Goal: Information Seeking & Learning: Understand process/instructions

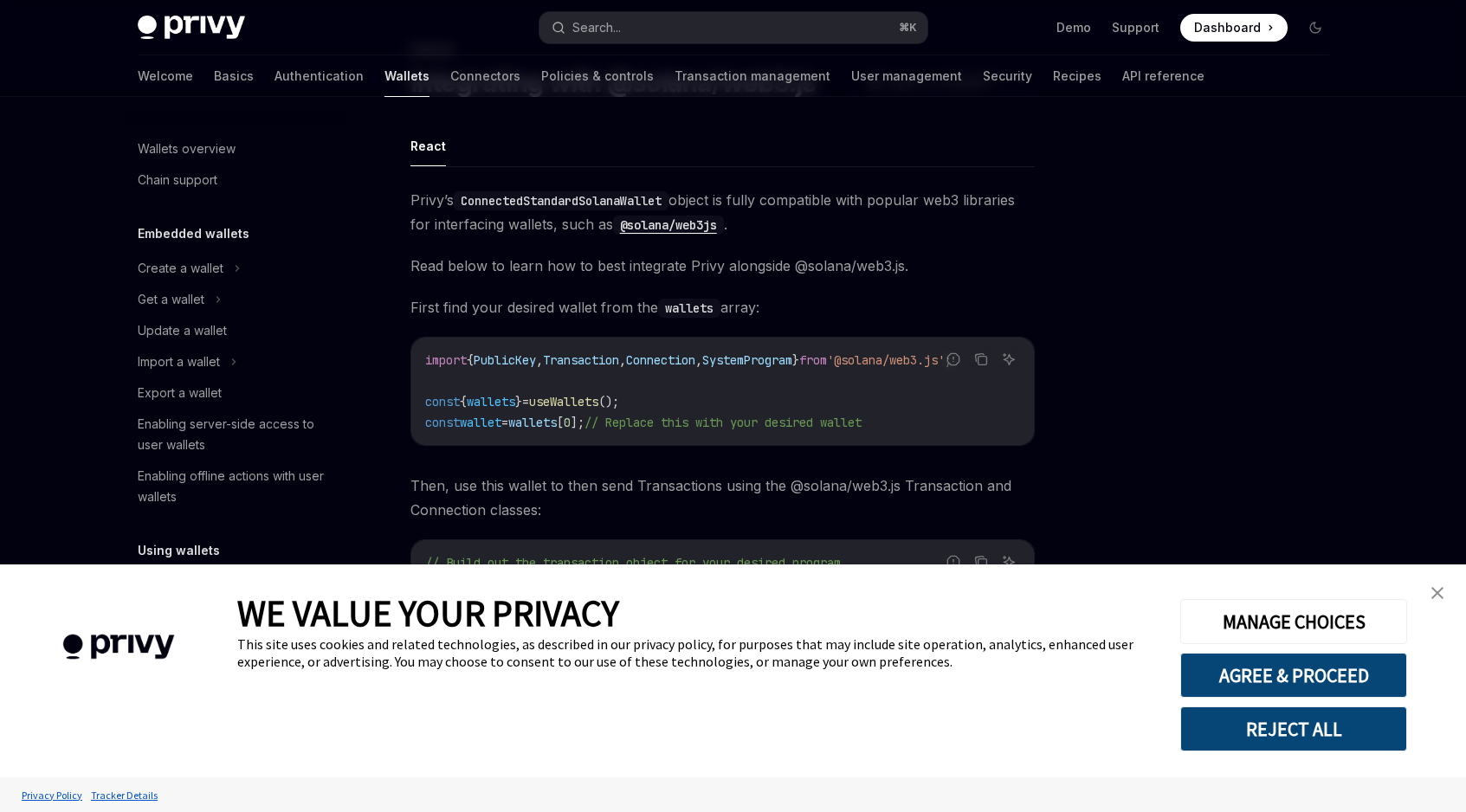
scroll to position [127, 0]
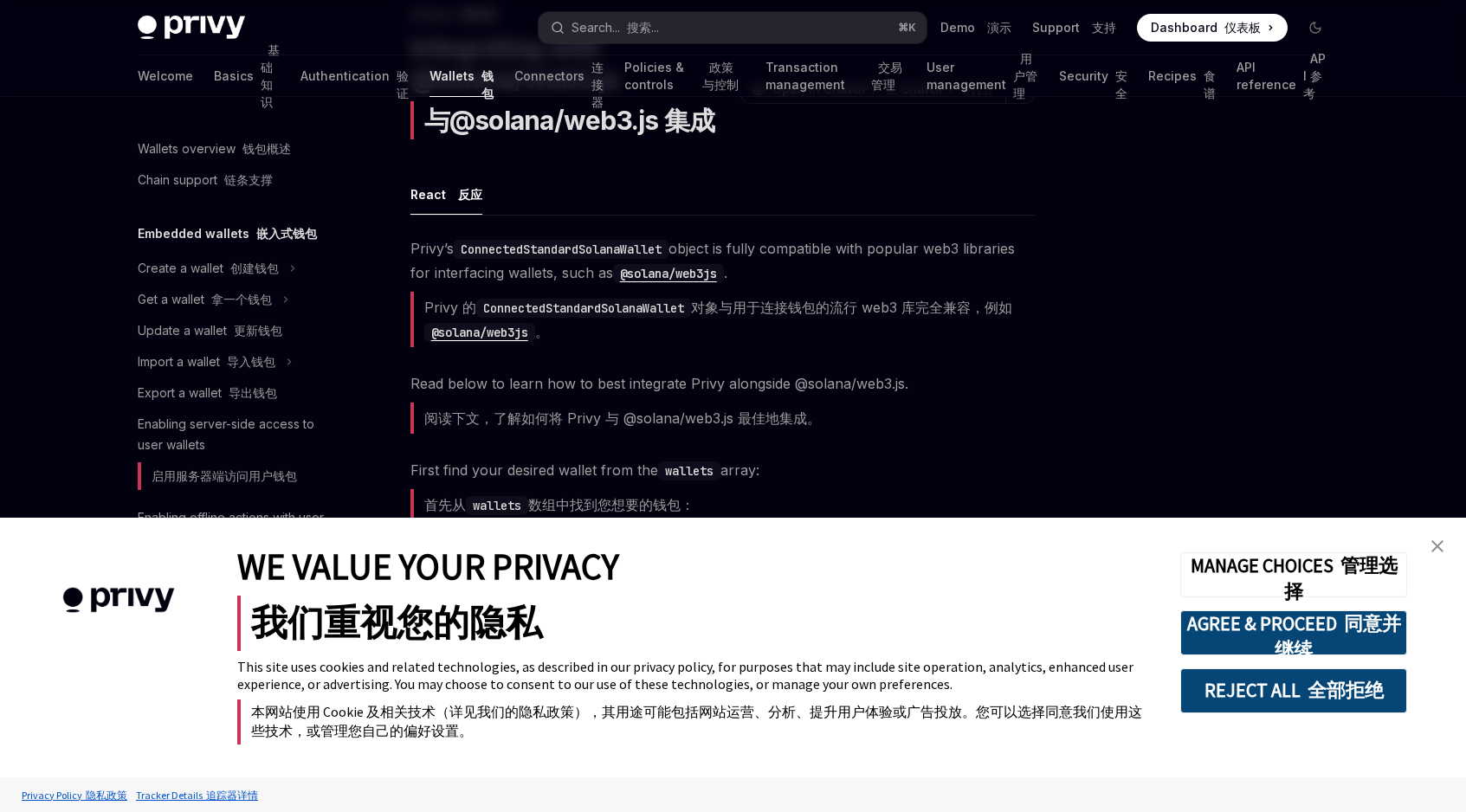
click at [1439, 554] on link "close banner" at bounding box center [1438, 546] width 35 height 35
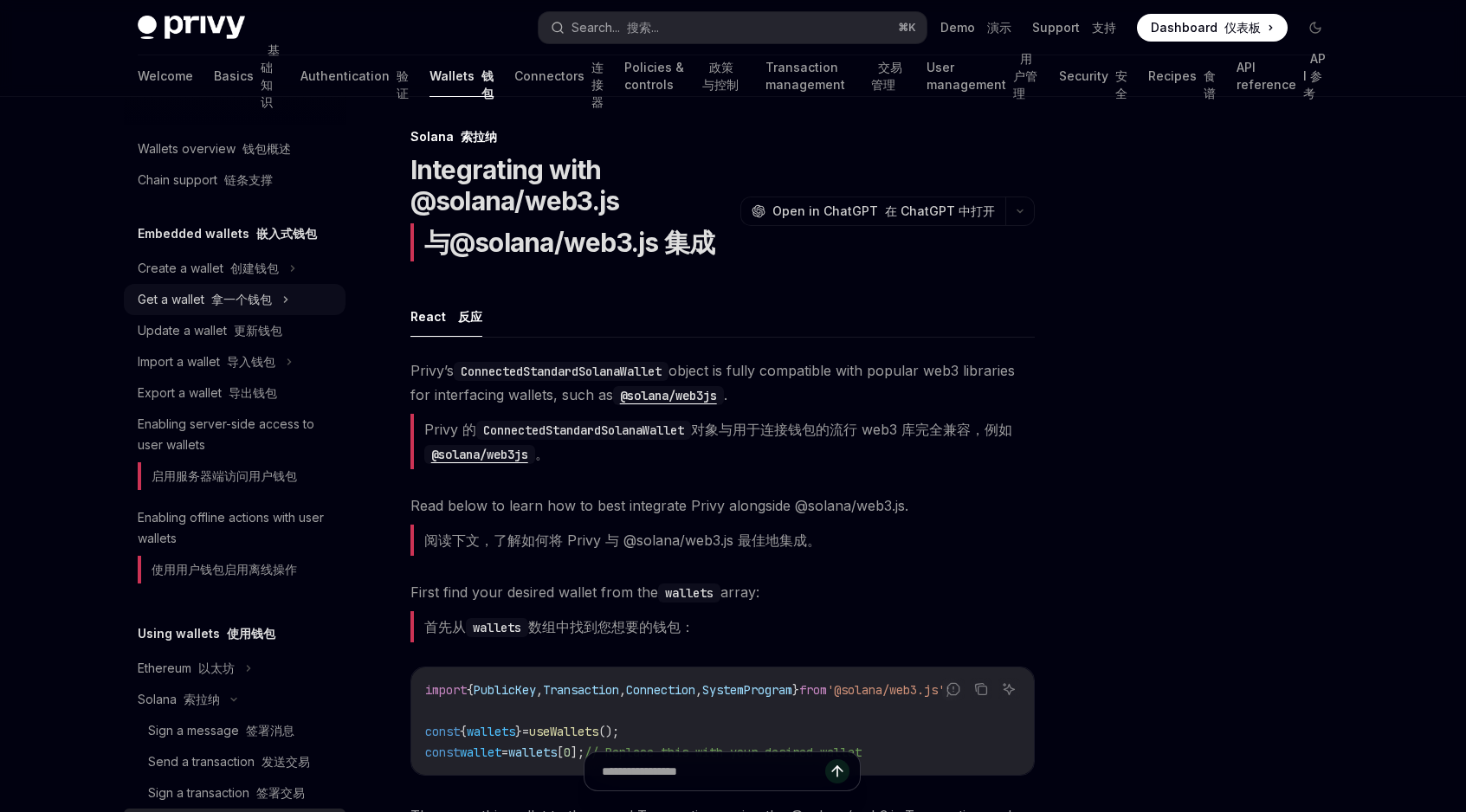
scroll to position [0, 0]
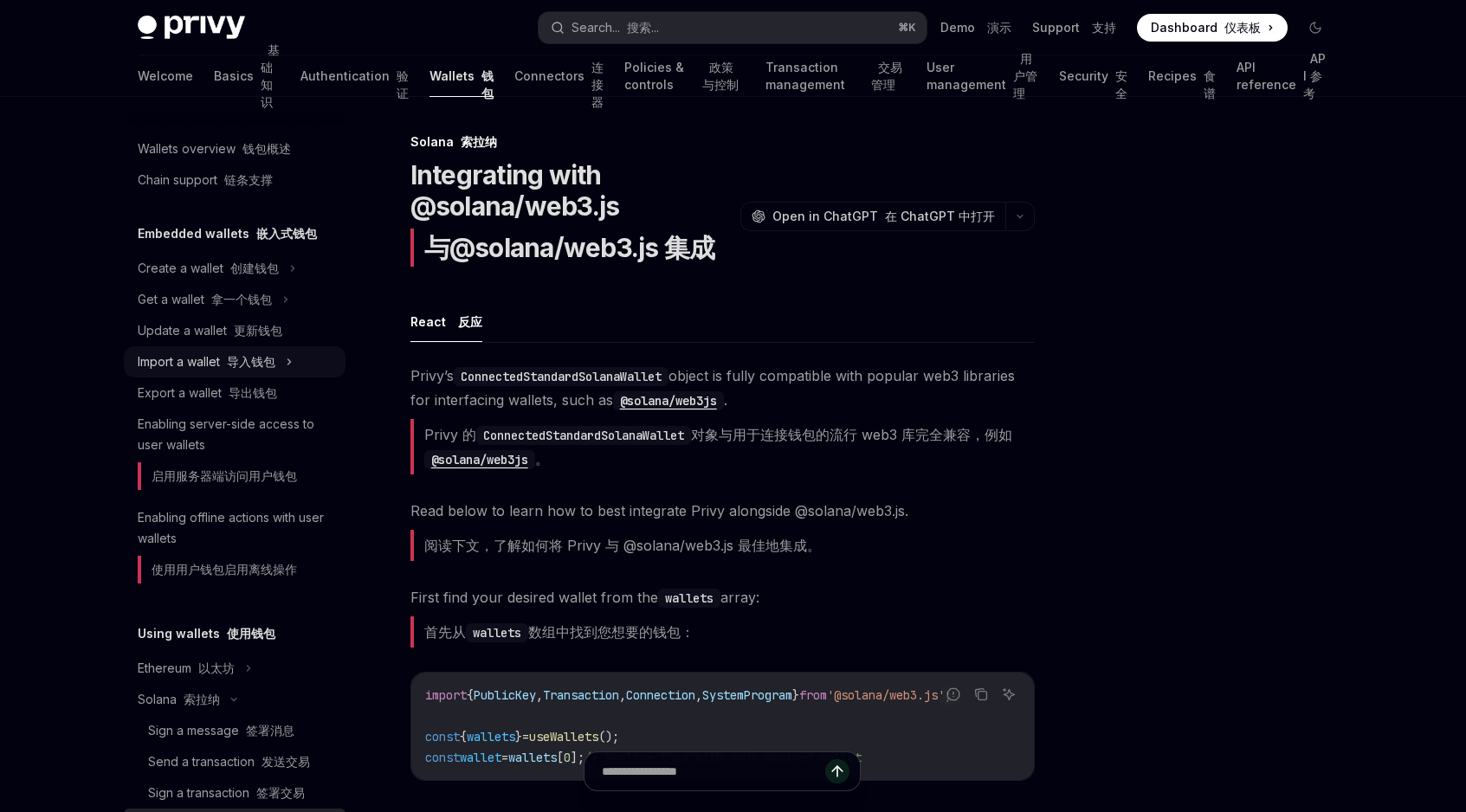
click at [219, 375] on div "Import a wallet 导入钱包" at bounding box center [235, 362] width 221 height 31
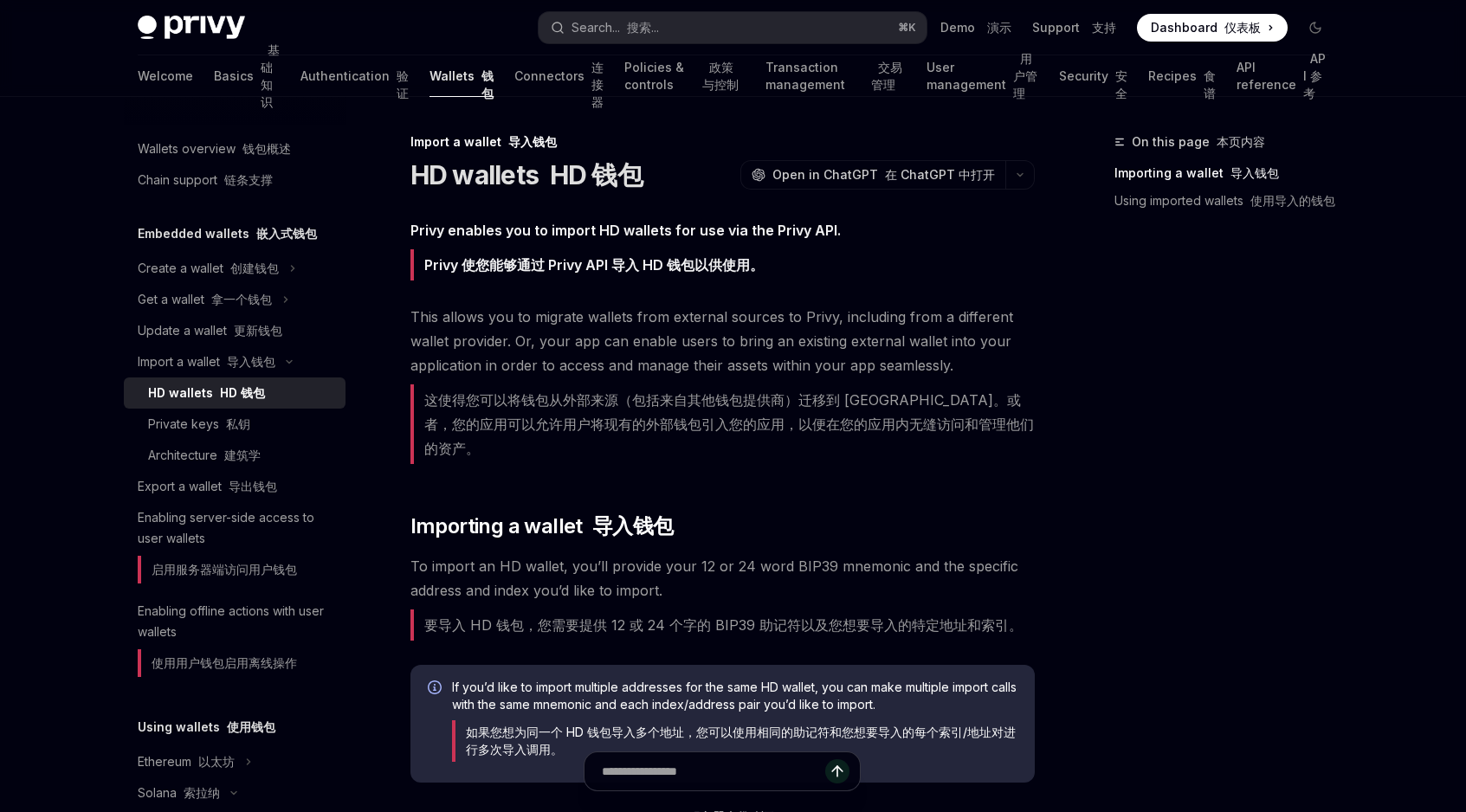
click at [219, 402] on div "HD wallets HD 钱包" at bounding box center [206, 393] width 116 height 21
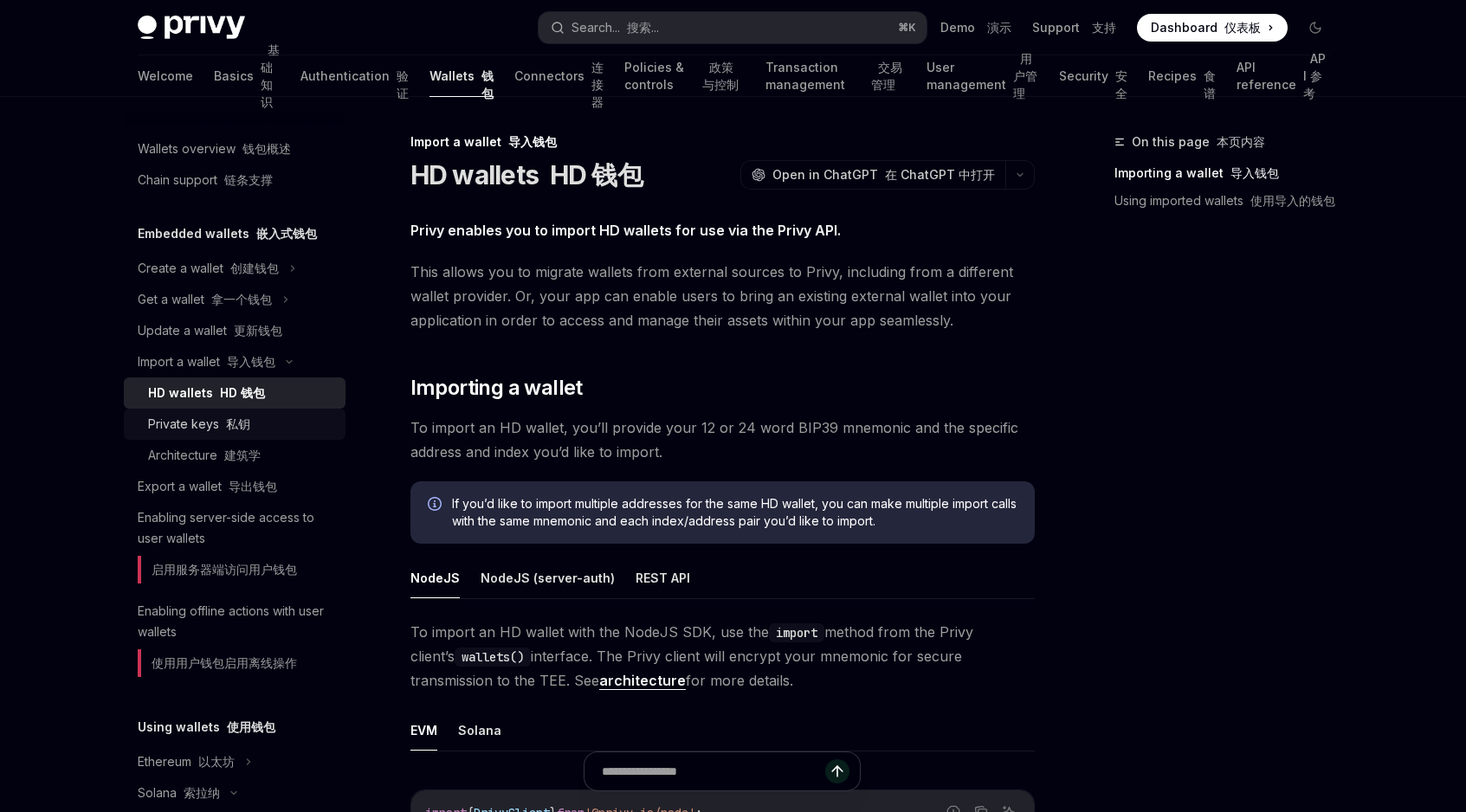
click at [217, 435] on link "Private keys 私钥" at bounding box center [235, 424] width 221 height 31
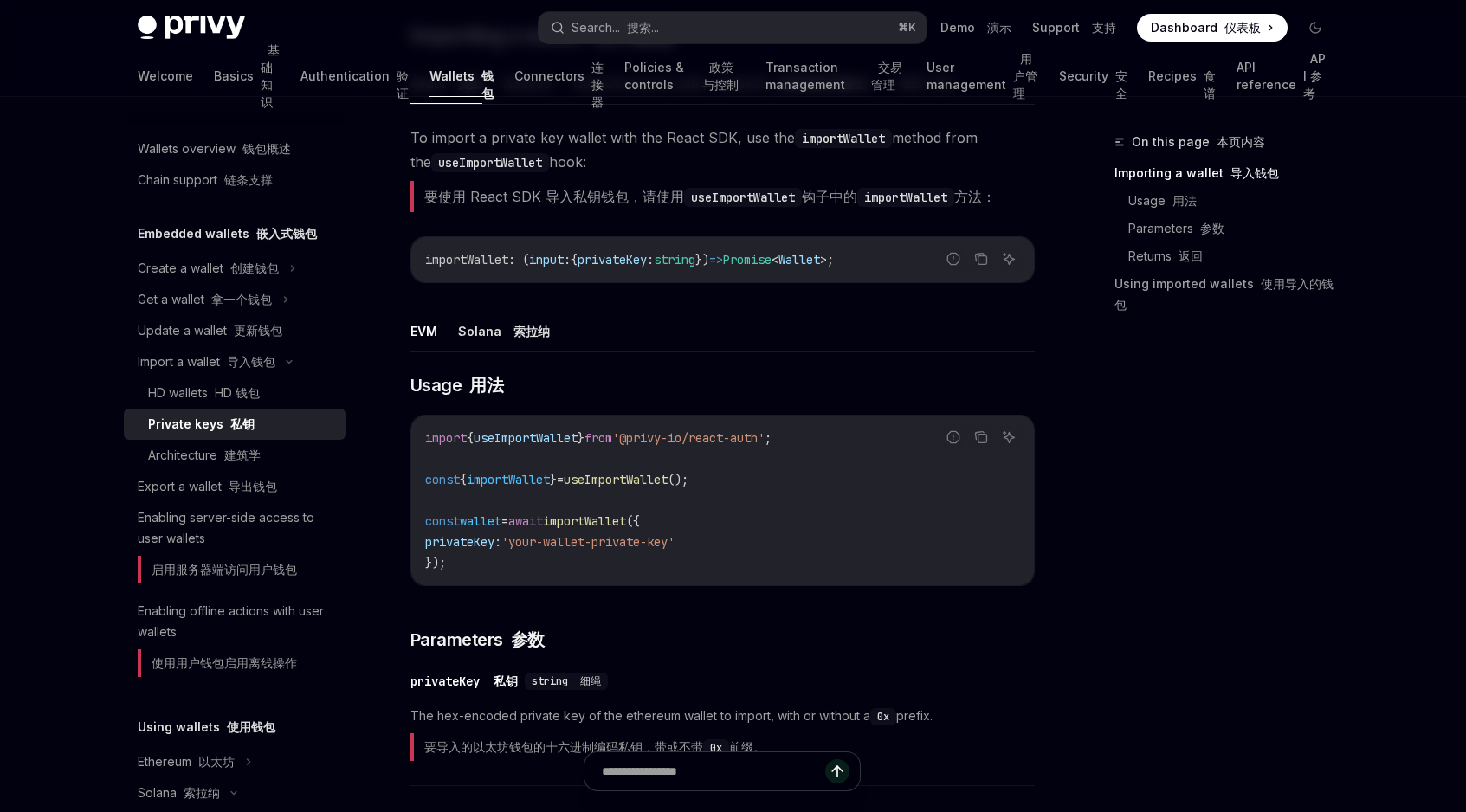
scroll to position [498, 0]
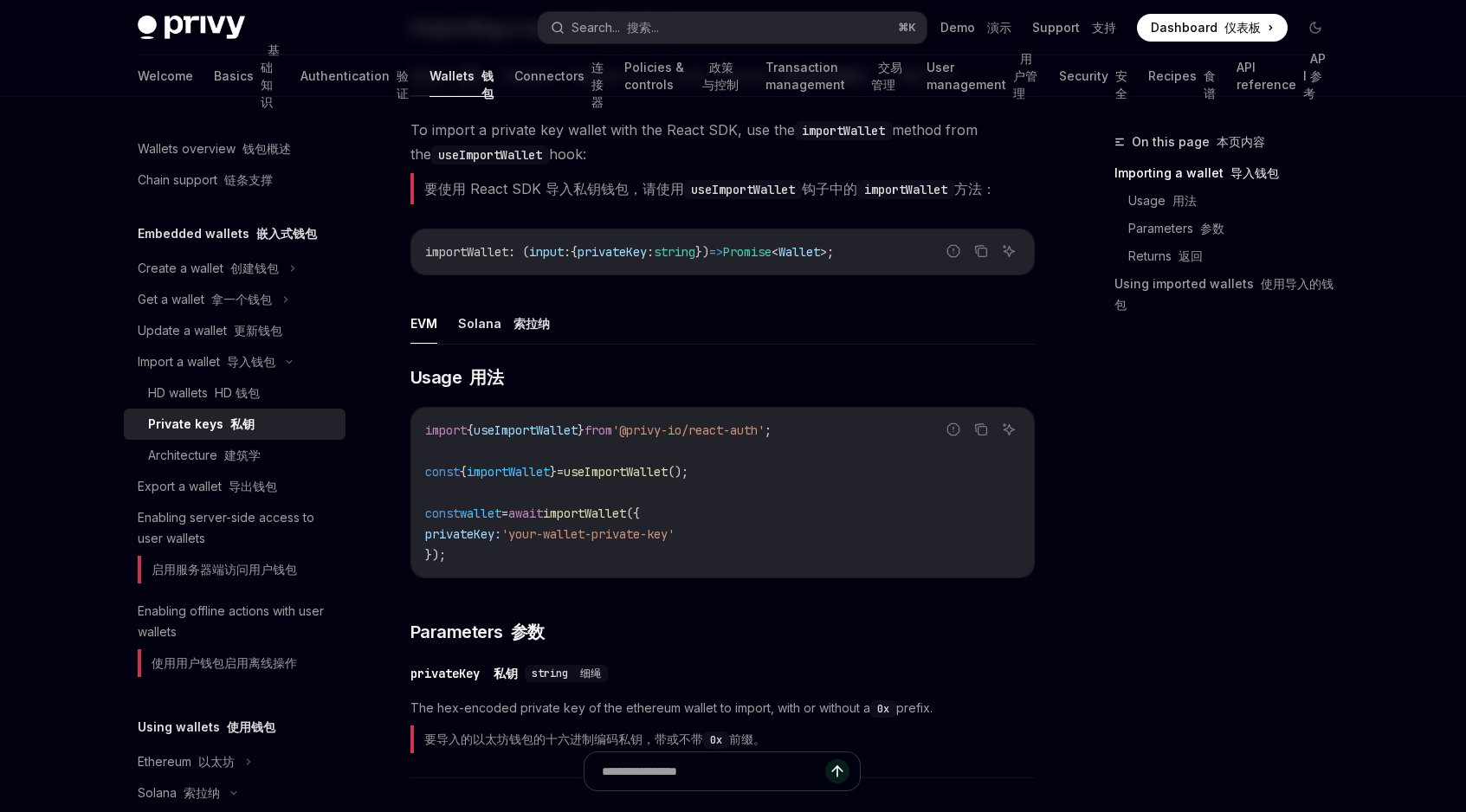
click at [627, 505] on span "importWallet" at bounding box center [584, 513] width 83 height 15
click at [558, 543] on div "import { useImportWallet } from '@privy-io/react-auth' ; const { importWallet }…" at bounding box center [722, 493] width 623 height 169
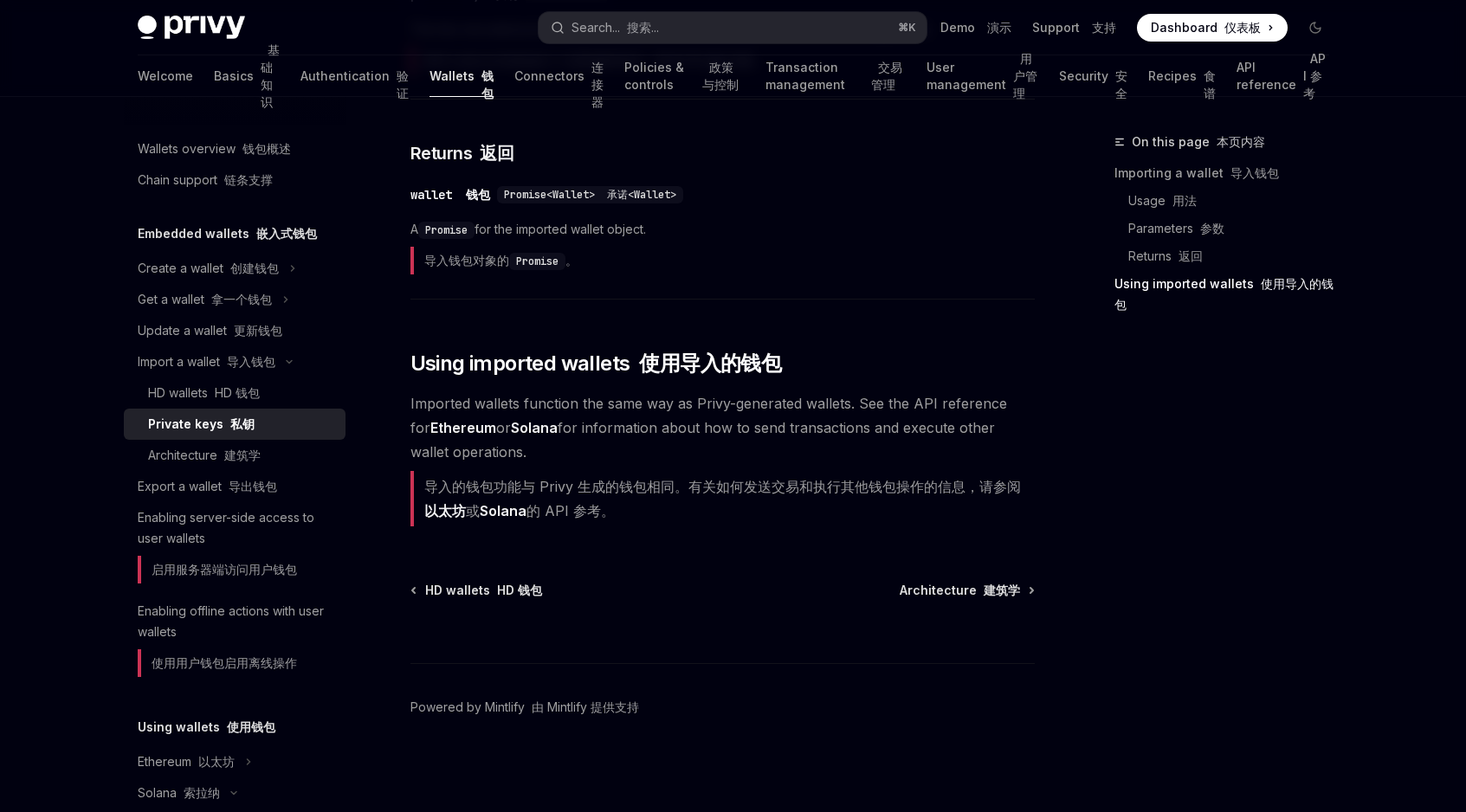
scroll to position [1180, 0]
click at [245, 454] on font "建筑学" at bounding box center [243, 454] width 37 height 14
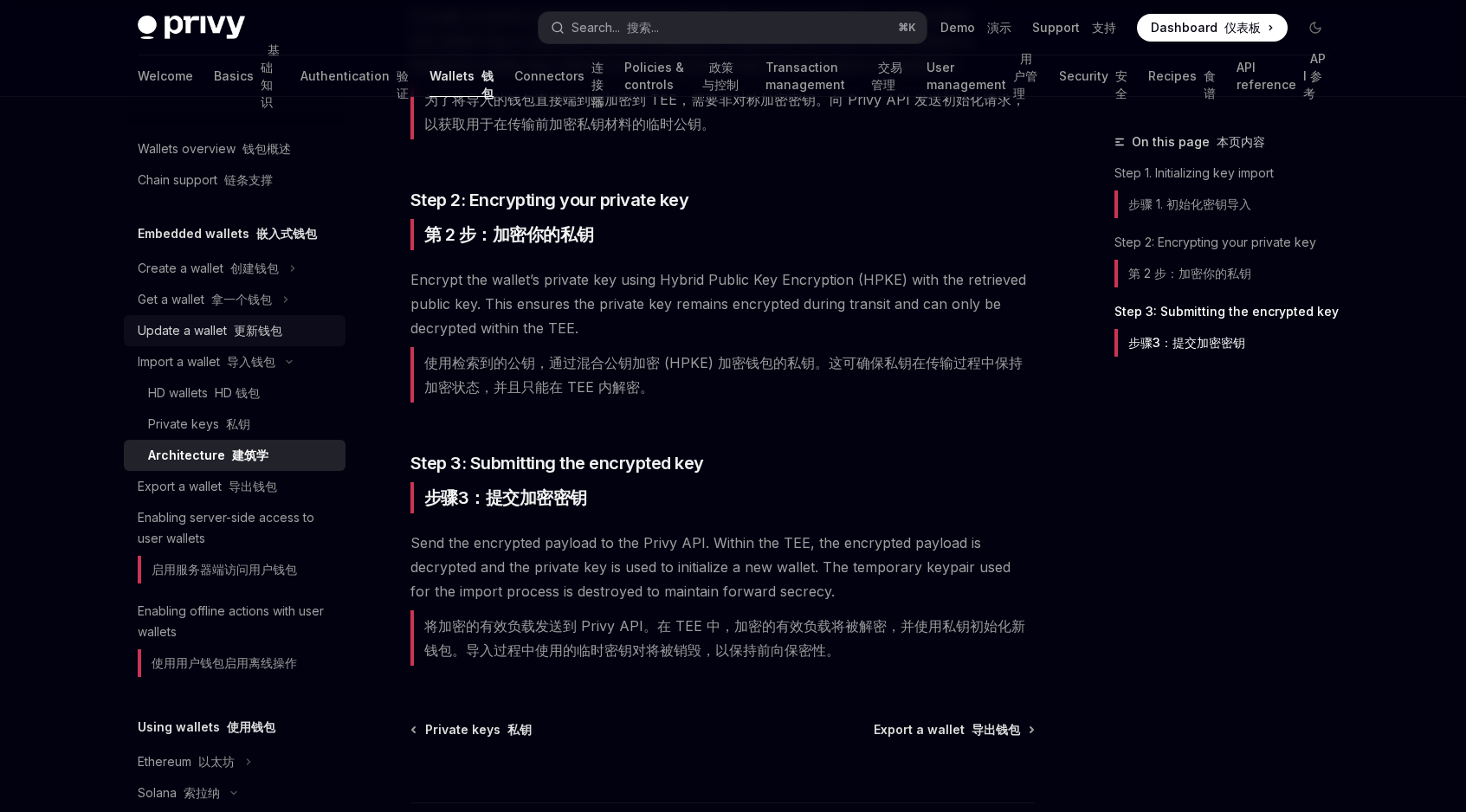
scroll to position [635, 0]
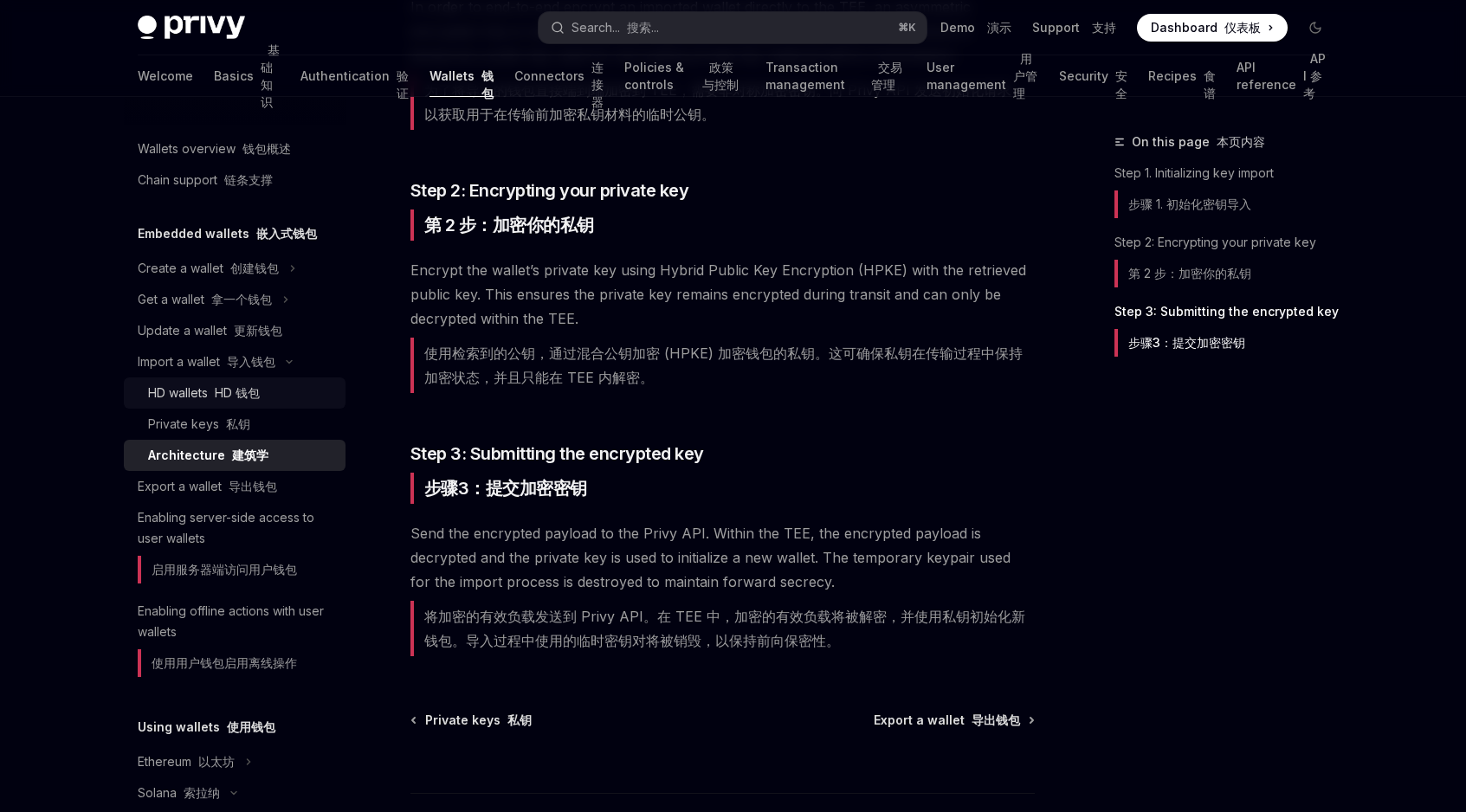
click at [238, 396] on font "HD 钱包" at bounding box center [237, 392] width 45 height 14
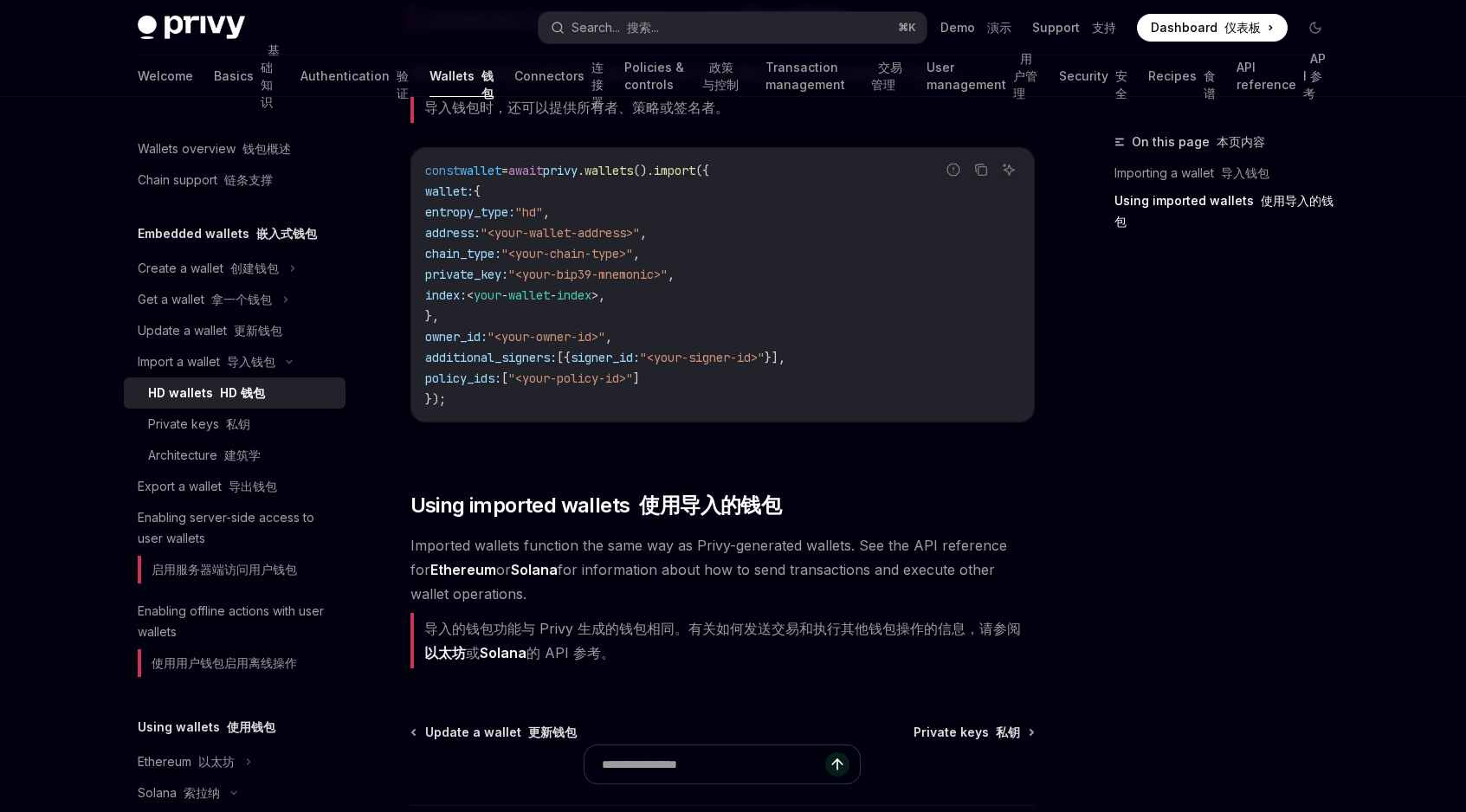
scroll to position [1735, 0]
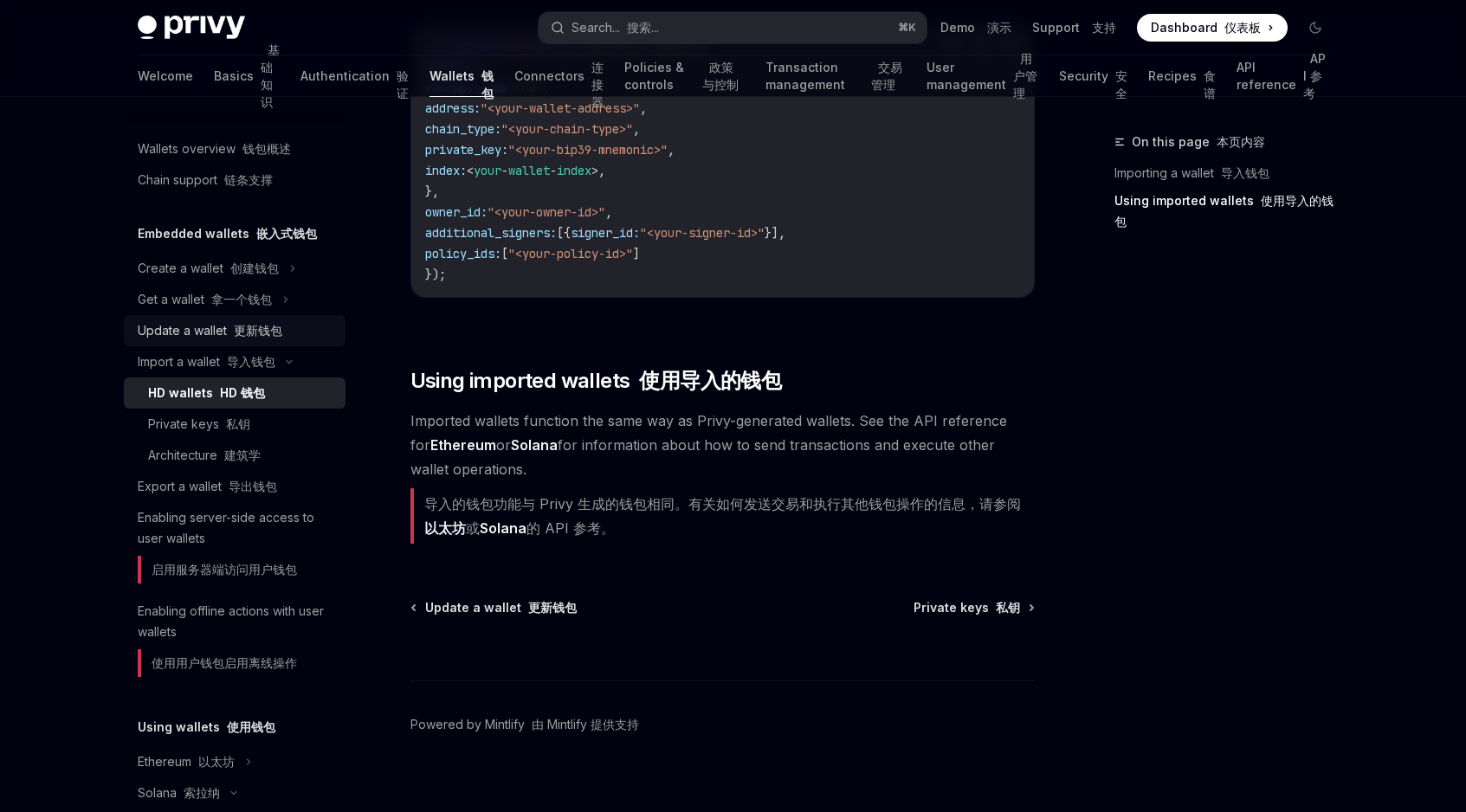
click at [250, 331] on font "更新钱包" at bounding box center [258, 330] width 48 height 14
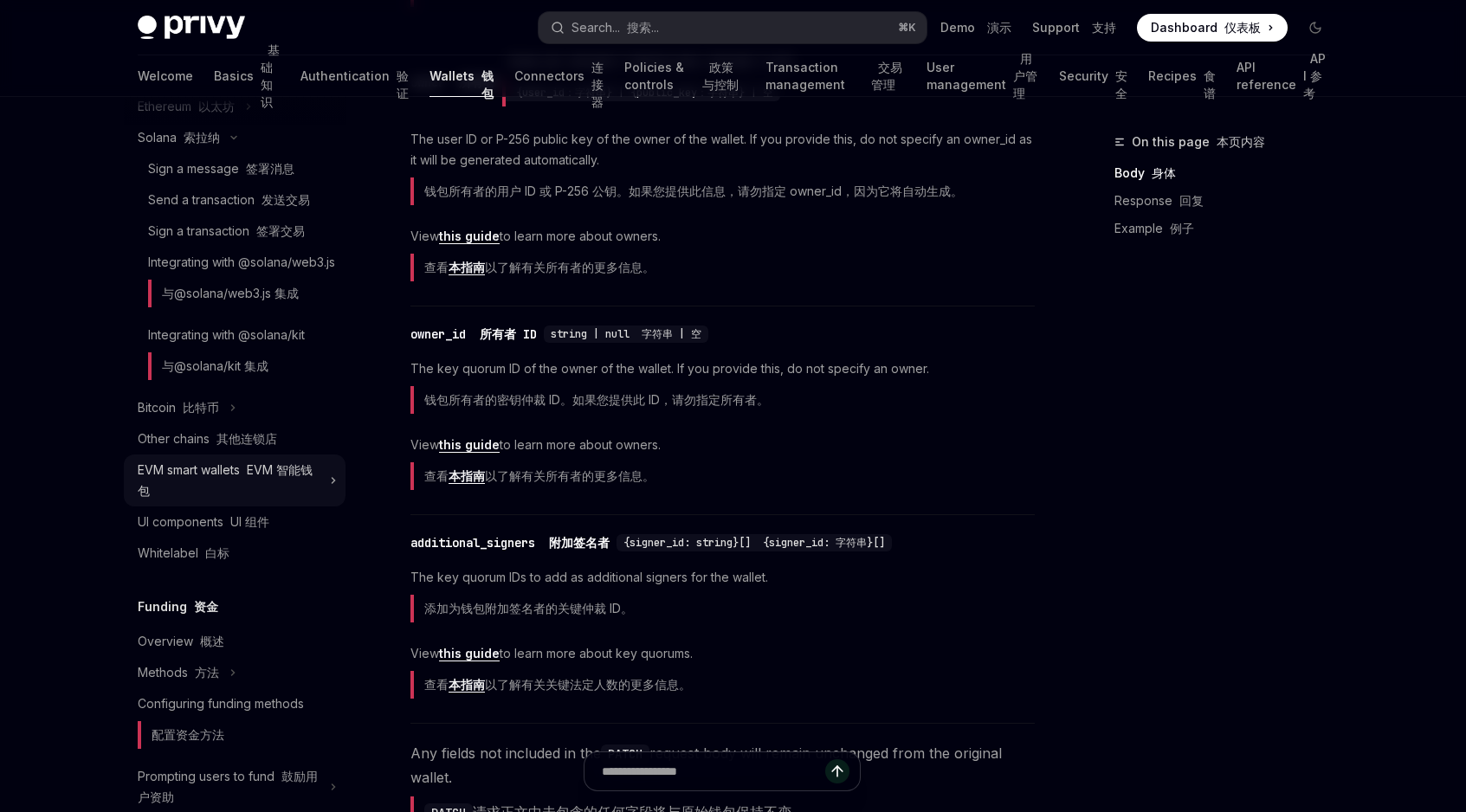
scroll to position [676, 0]
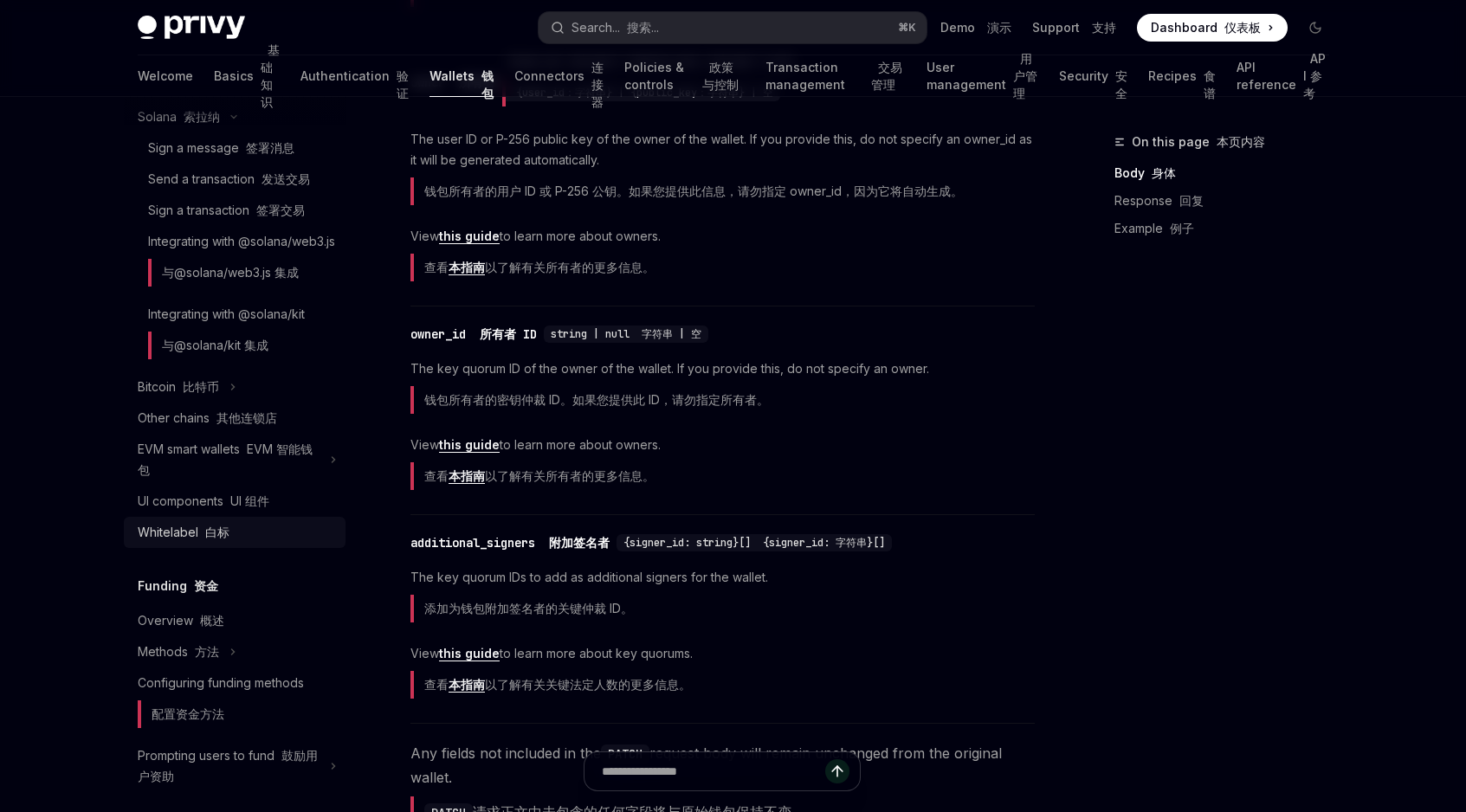
click at [229, 543] on div "Whitelabel 白标" at bounding box center [236, 533] width 197 height 21
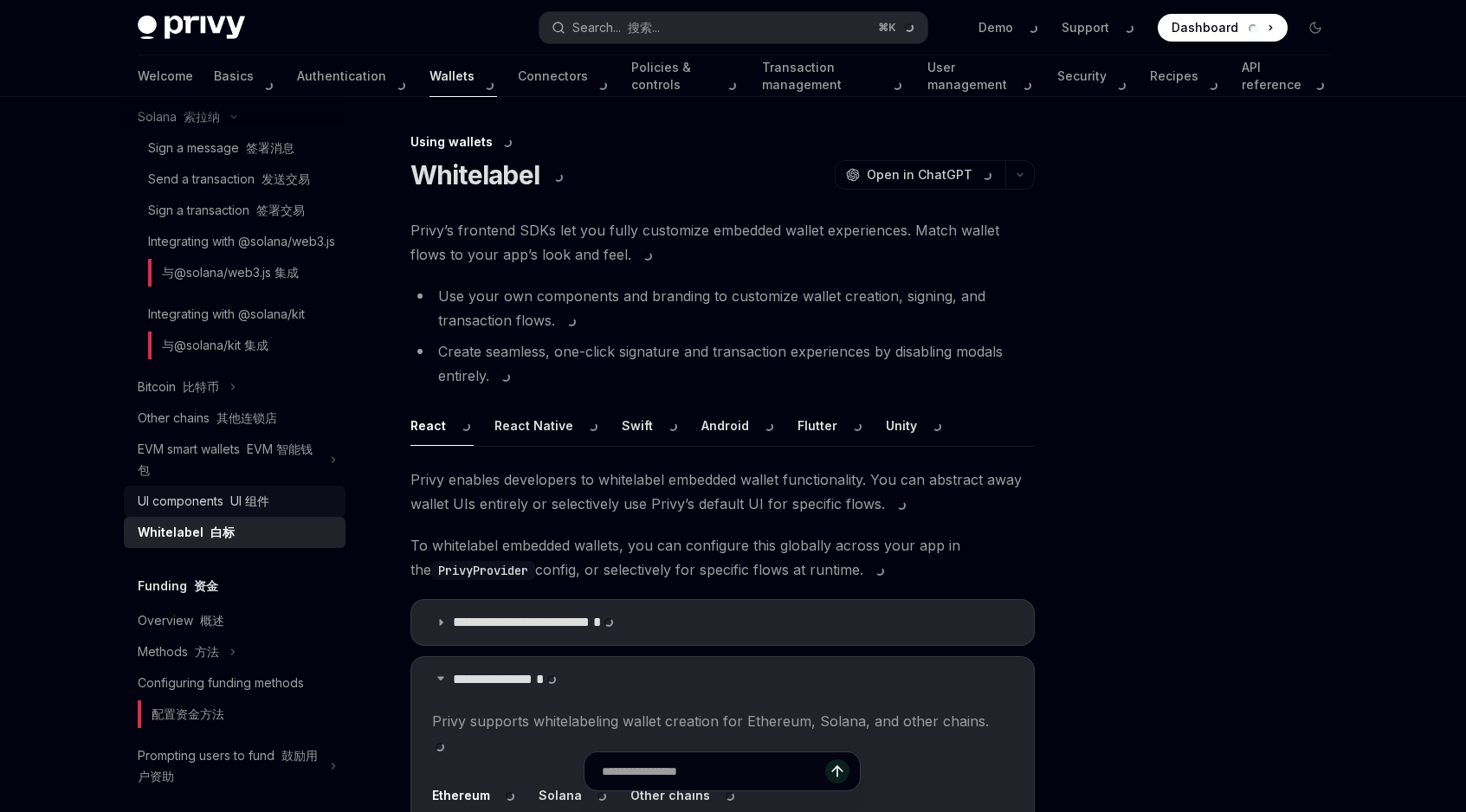
click at [246, 508] on font "UI 组件" at bounding box center [249, 500] width 39 height 14
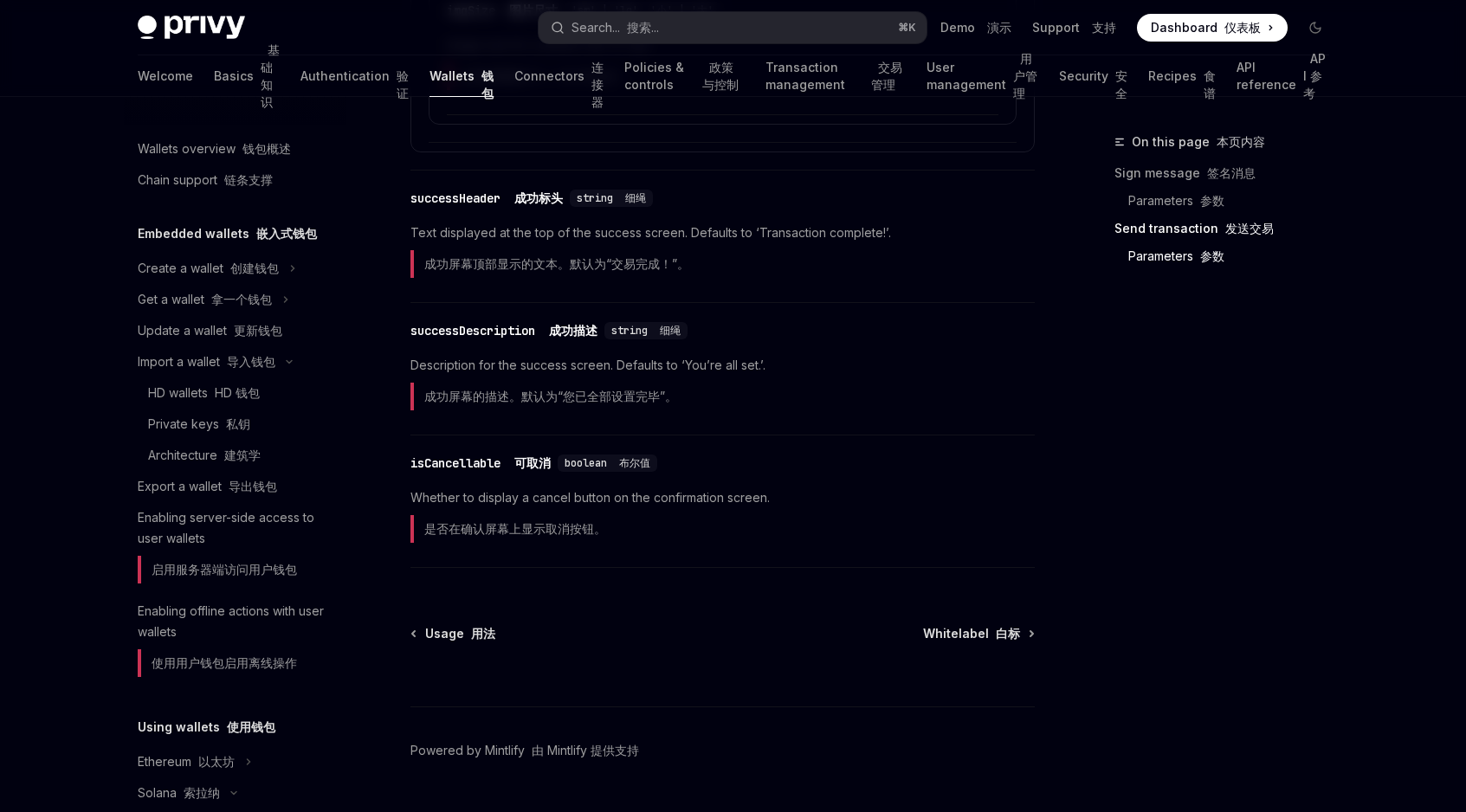
scroll to position [3953, 0]
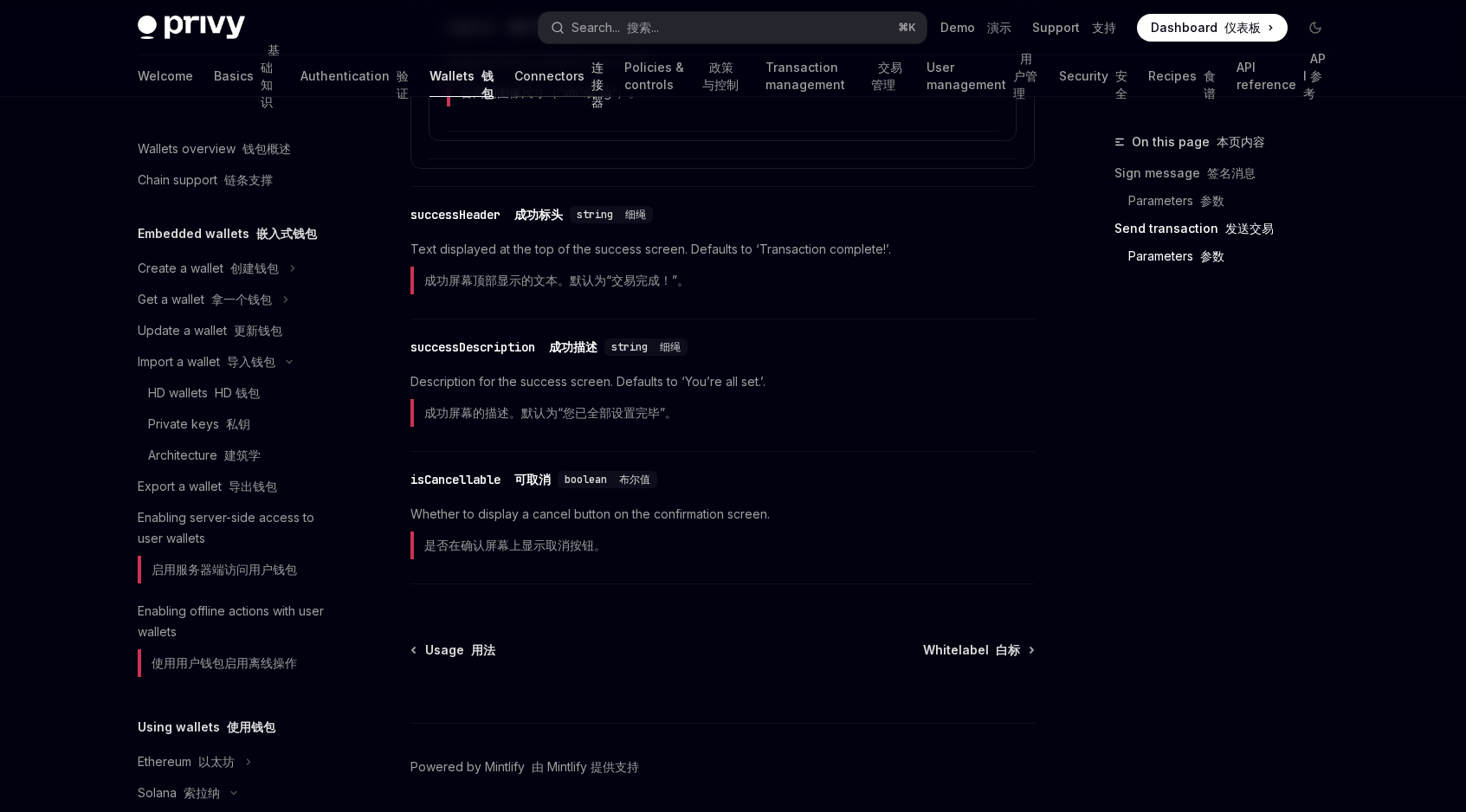
click at [514, 66] on link "Connectors 连接器" at bounding box center [558, 76] width 90 height 41
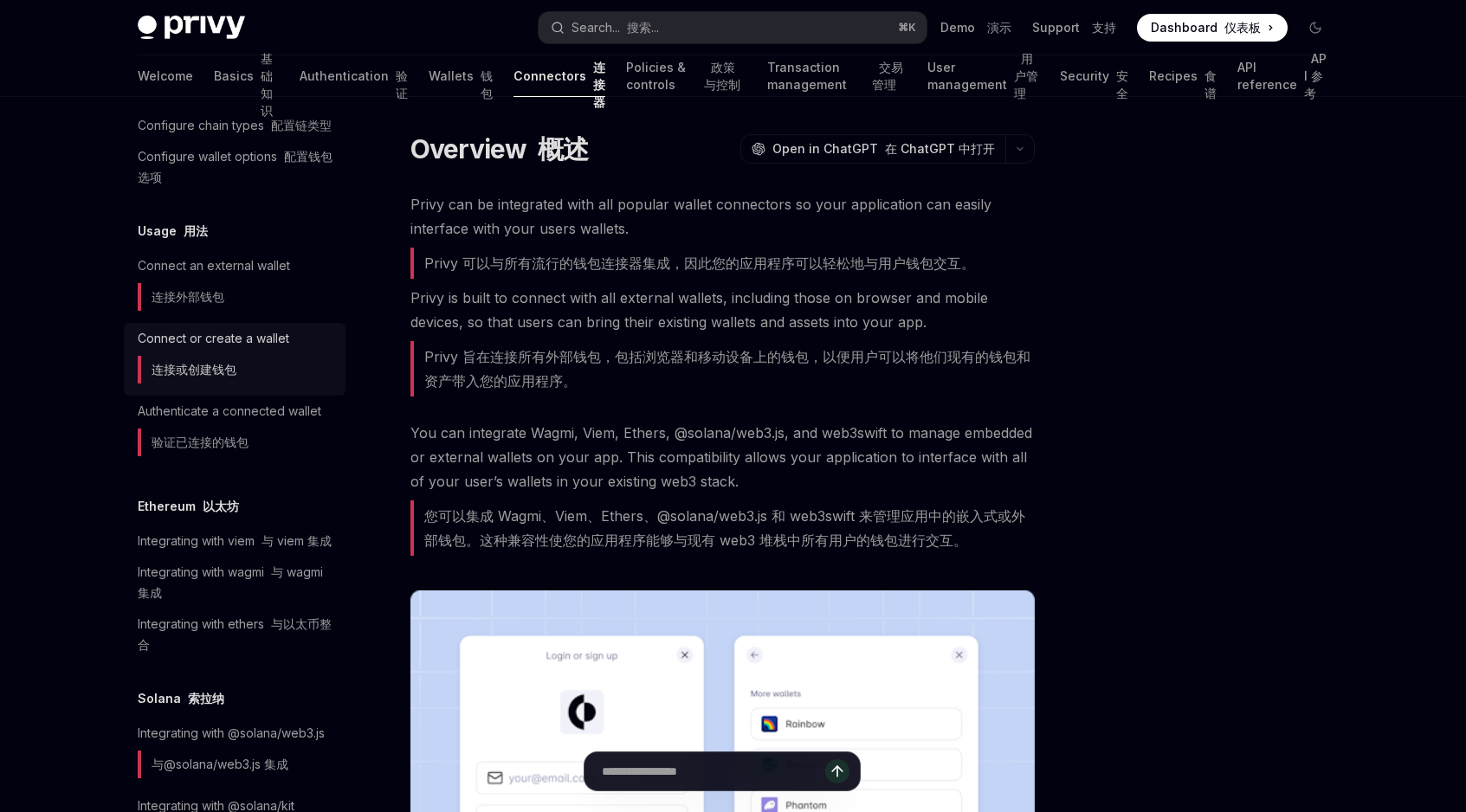
scroll to position [107, 0]
click at [218, 373] on font "连接或创建钱包" at bounding box center [193, 366] width 85 height 14
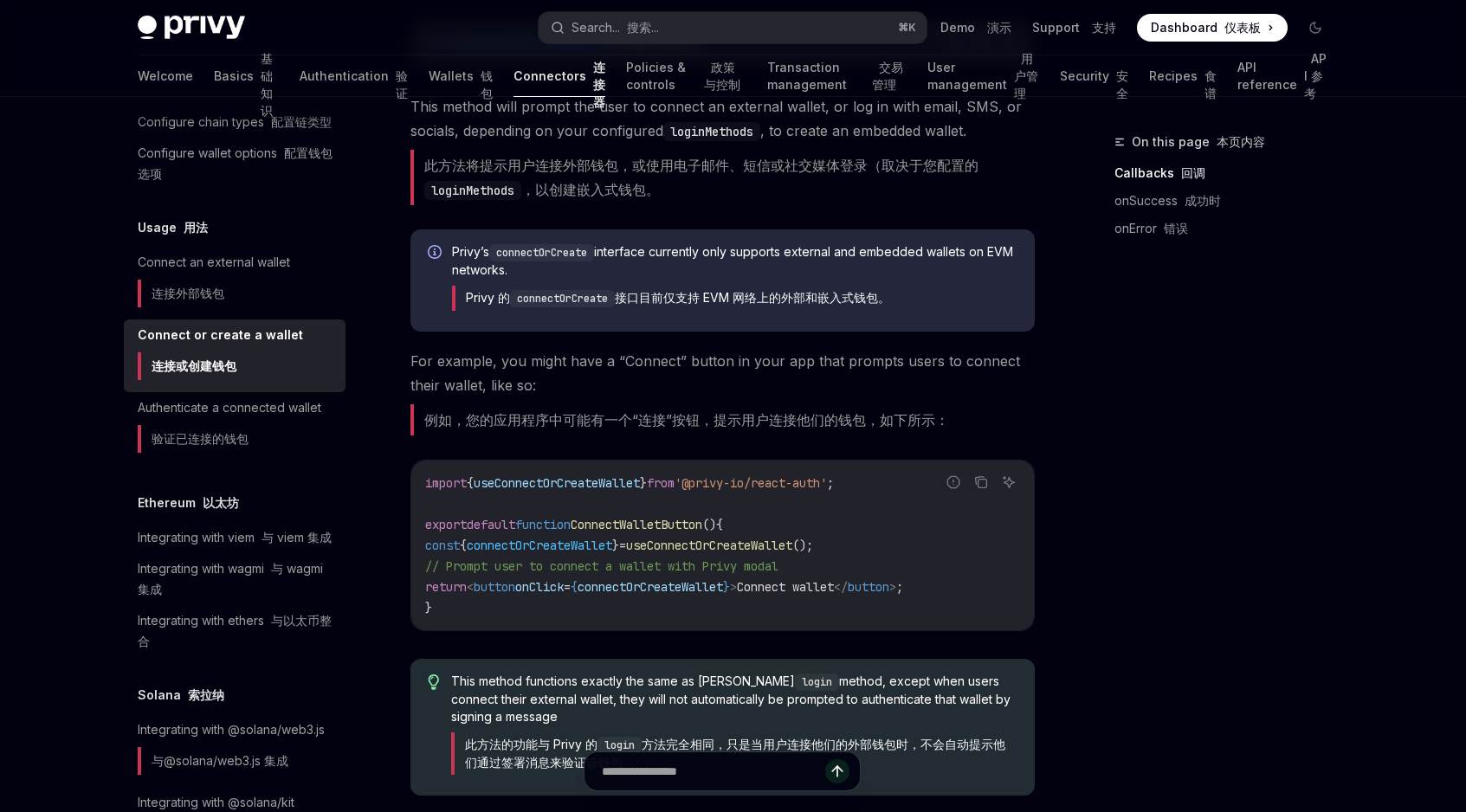
scroll to position [708, 0]
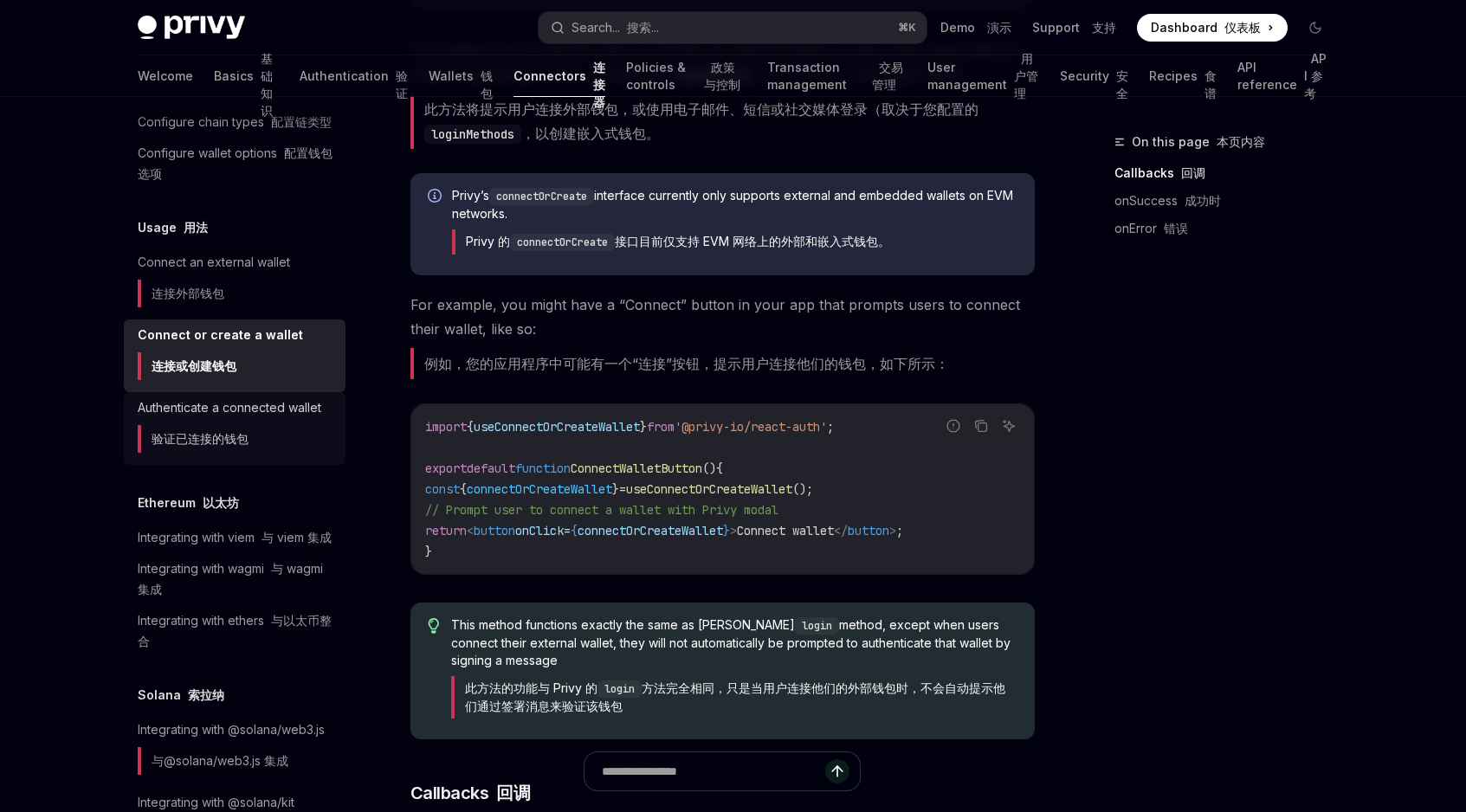
click at [252, 460] on div "Authenticate a connected wallet 验证已连接的钱包" at bounding box center [229, 428] width 184 height 63
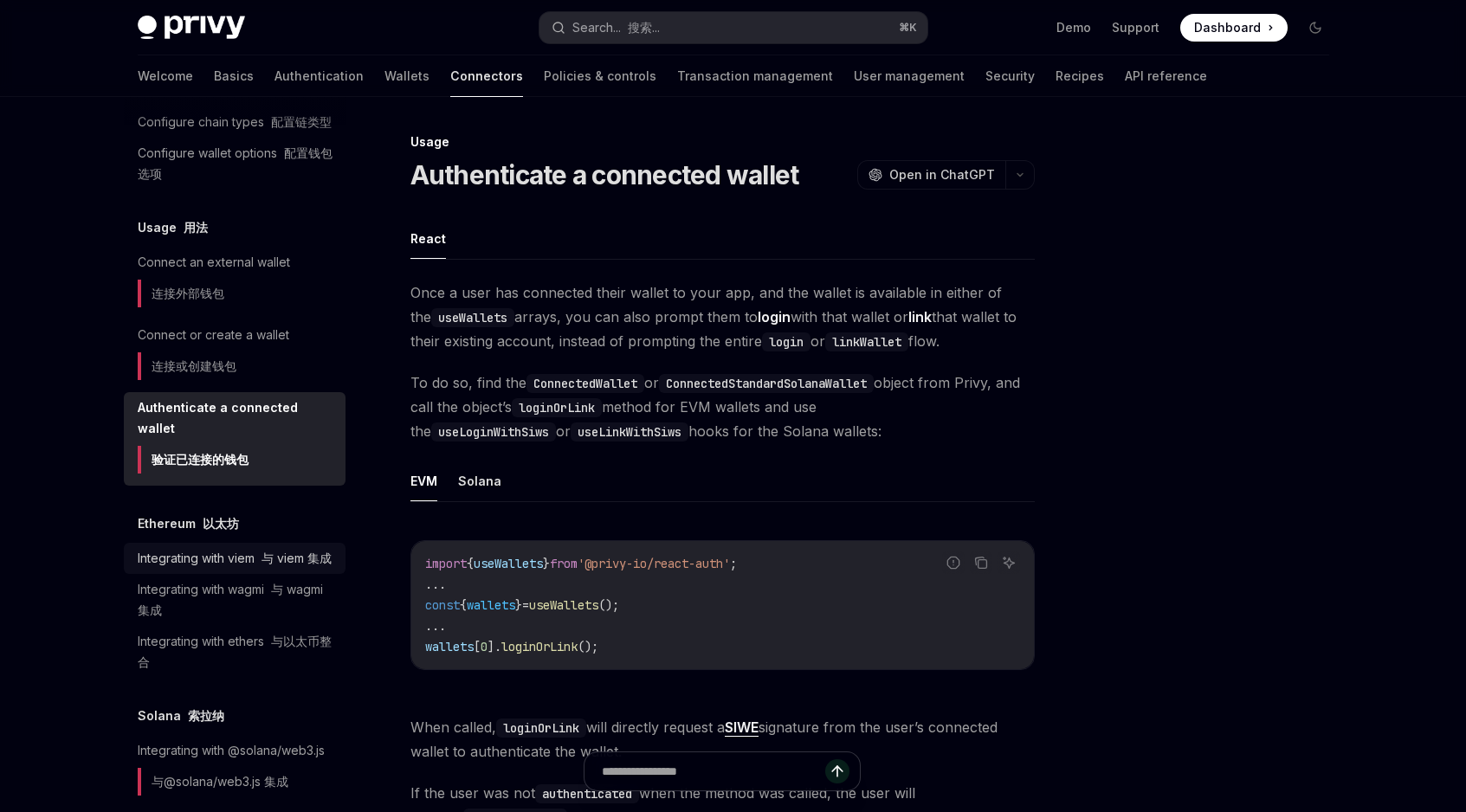
scroll to position [272, 0]
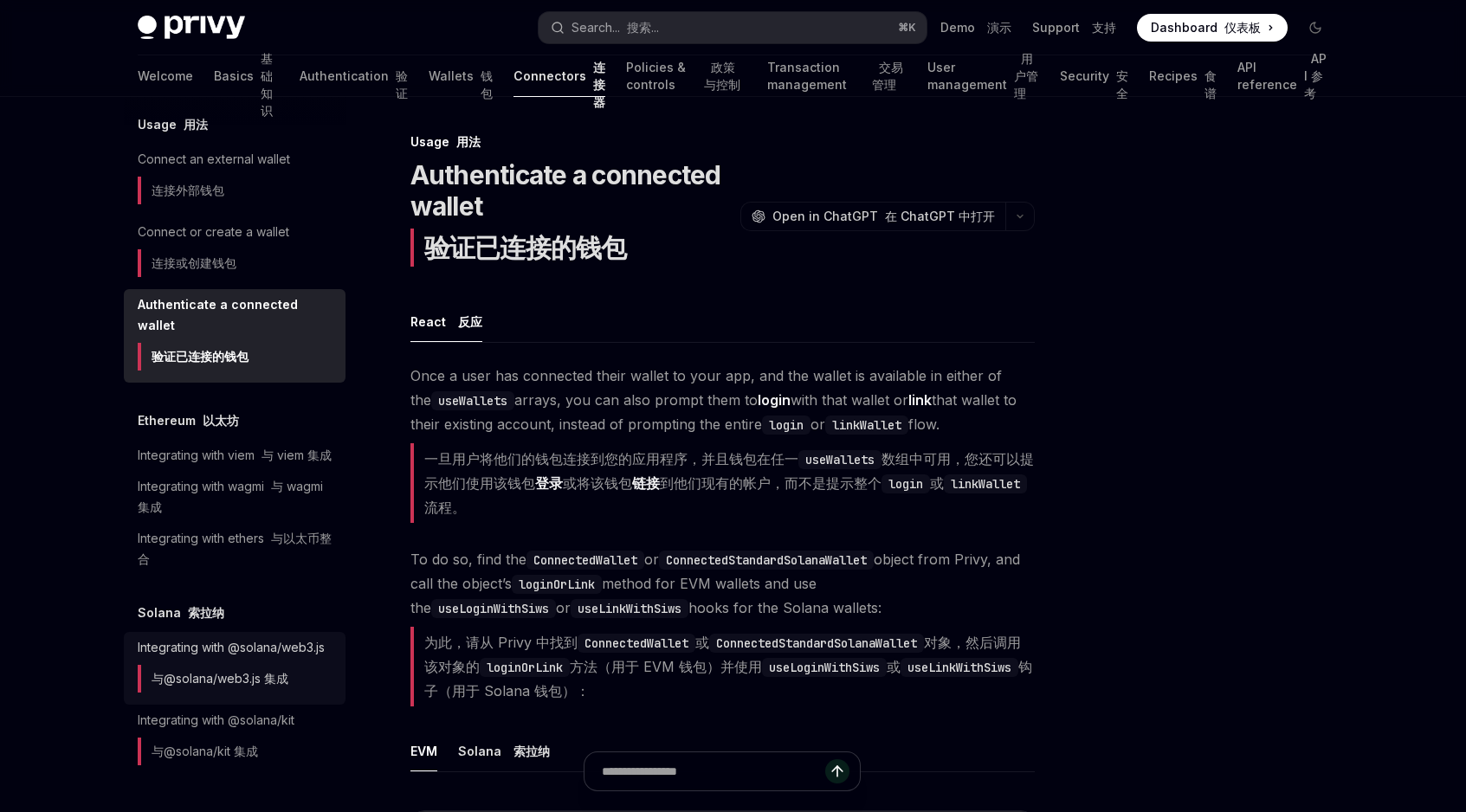
click at [231, 644] on div "Integrating with @solana/web3.js 与@solana/web3.js 集成" at bounding box center [231, 668] width 187 height 63
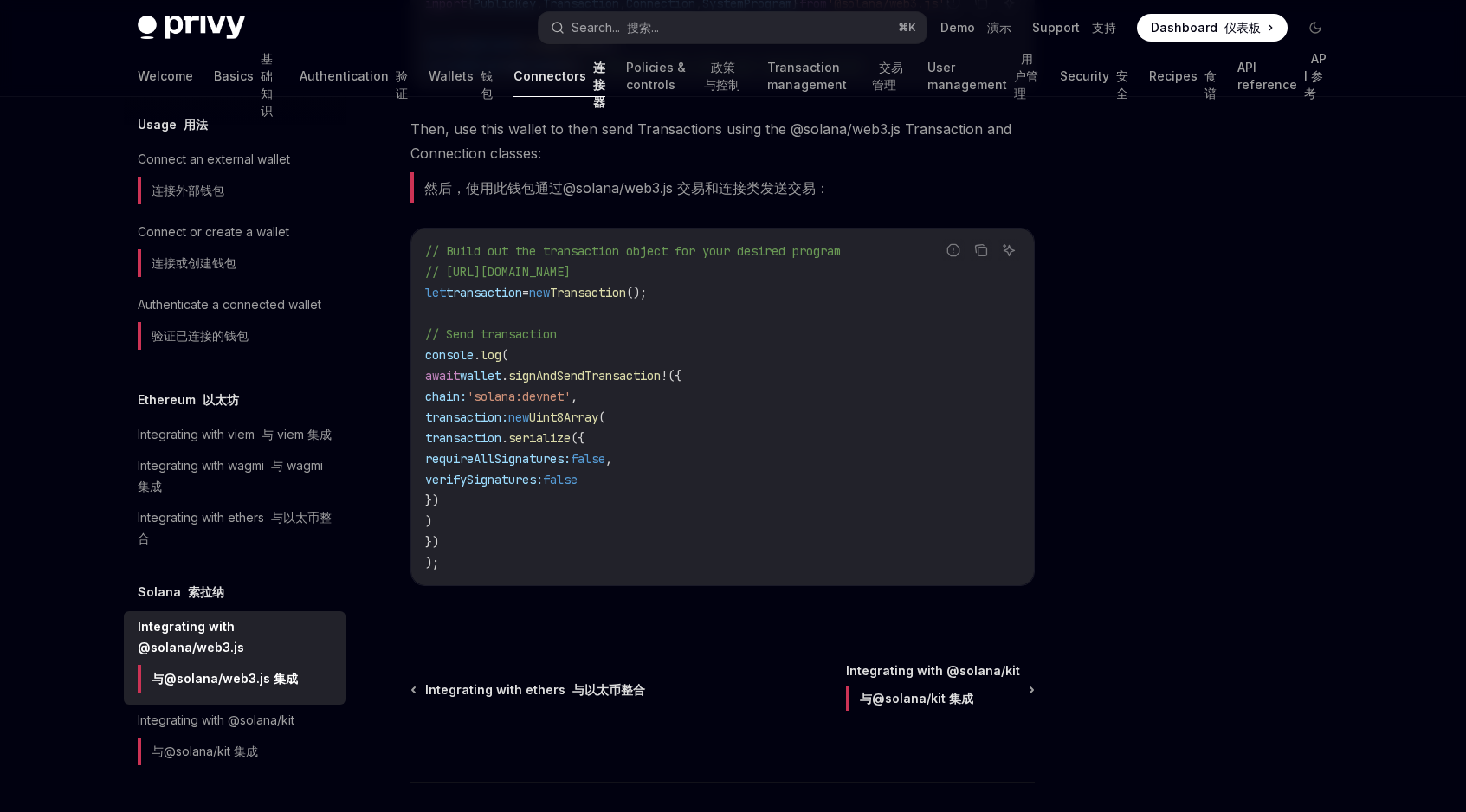
scroll to position [691, 0]
click at [502, 384] on span "wallet" at bounding box center [480, 376] width 41 height 15
click at [661, 384] on span "signAndSendTransaction" at bounding box center [584, 376] width 152 height 15
click at [612, 392] on code "// Build out the transaction object for your desired program // [URL][DOMAIN_NA…" at bounding box center [723, 408] width 595 height 333
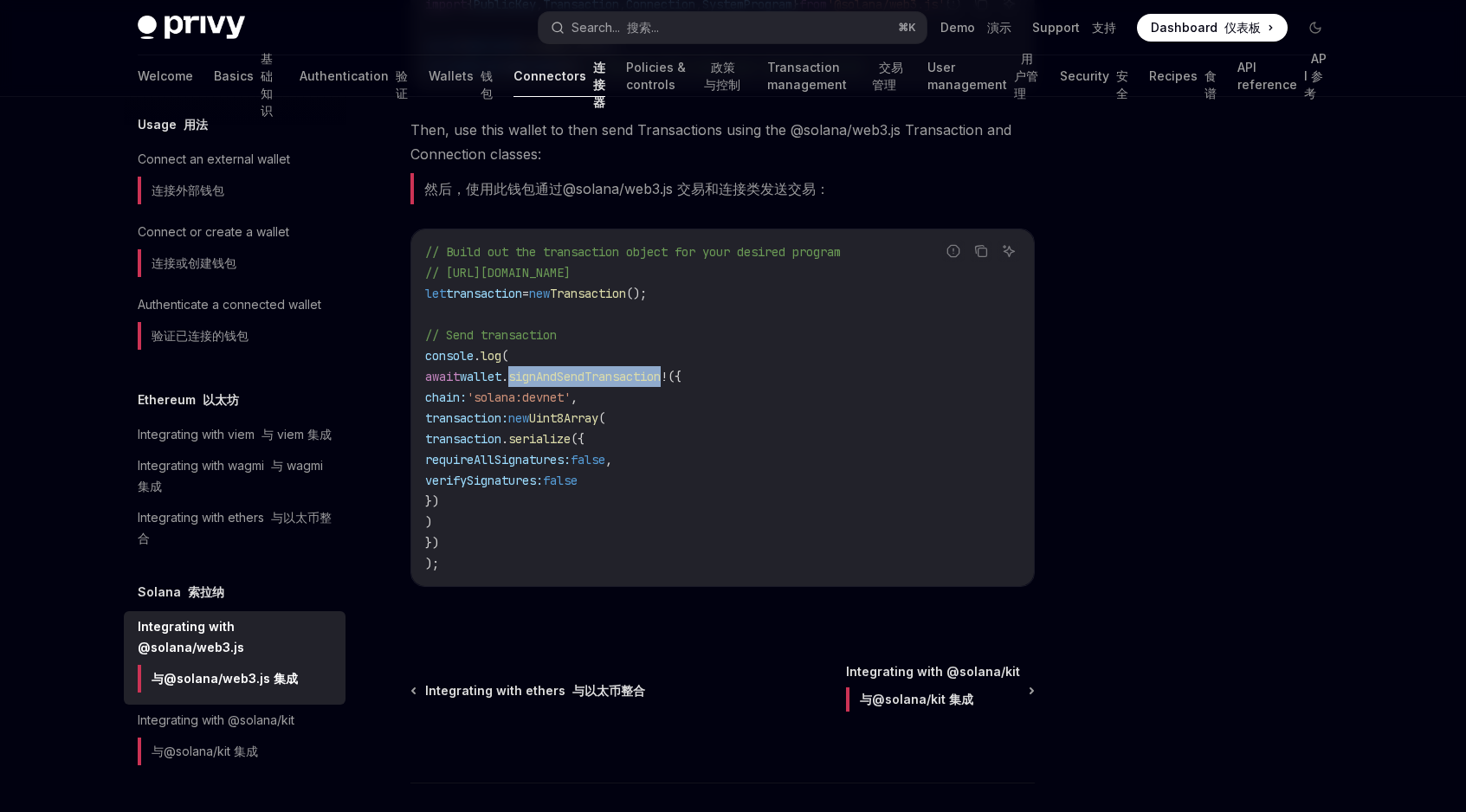
click at [612, 392] on code "// Build out the transaction object for your desired program // [URL][DOMAIN_NA…" at bounding box center [723, 408] width 595 height 333
click at [538, 399] on span "'solana:devnet'" at bounding box center [519, 397] width 104 height 15
click at [571, 401] on span "'solana:devnet'" at bounding box center [519, 397] width 104 height 15
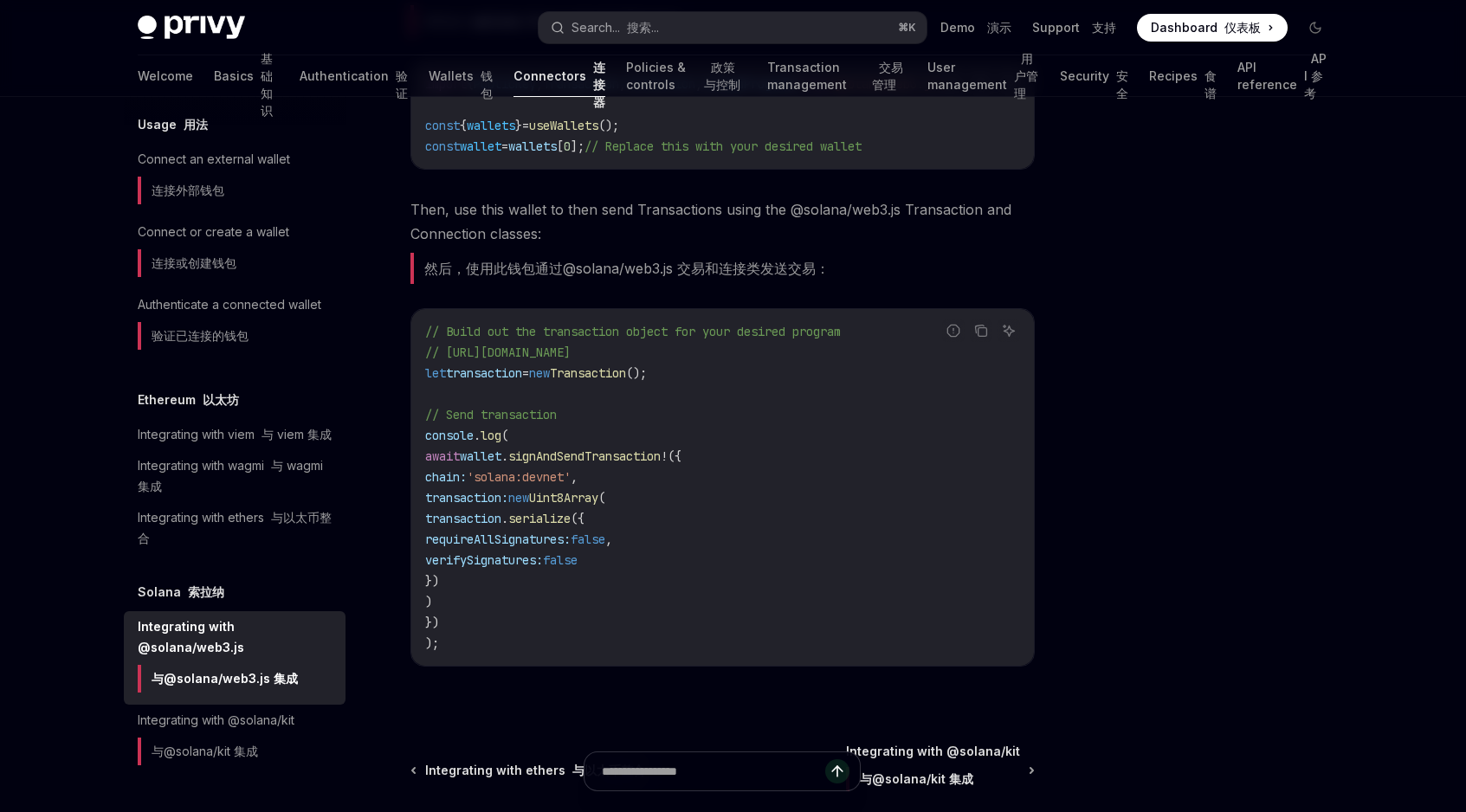
scroll to position [589, 0]
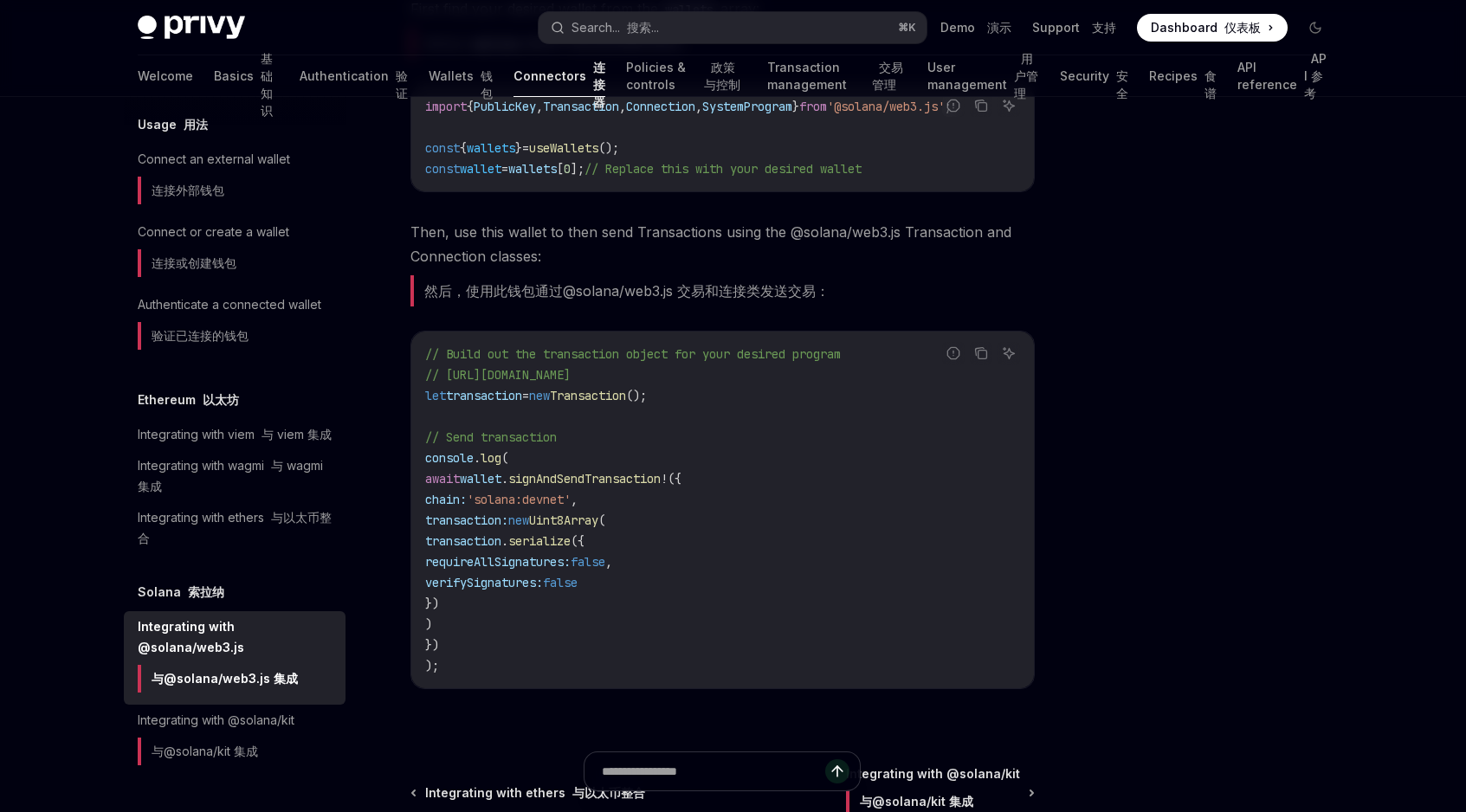
click at [753, 362] on span "// Build out the transaction object for your desired program" at bounding box center [633, 354] width 416 height 15
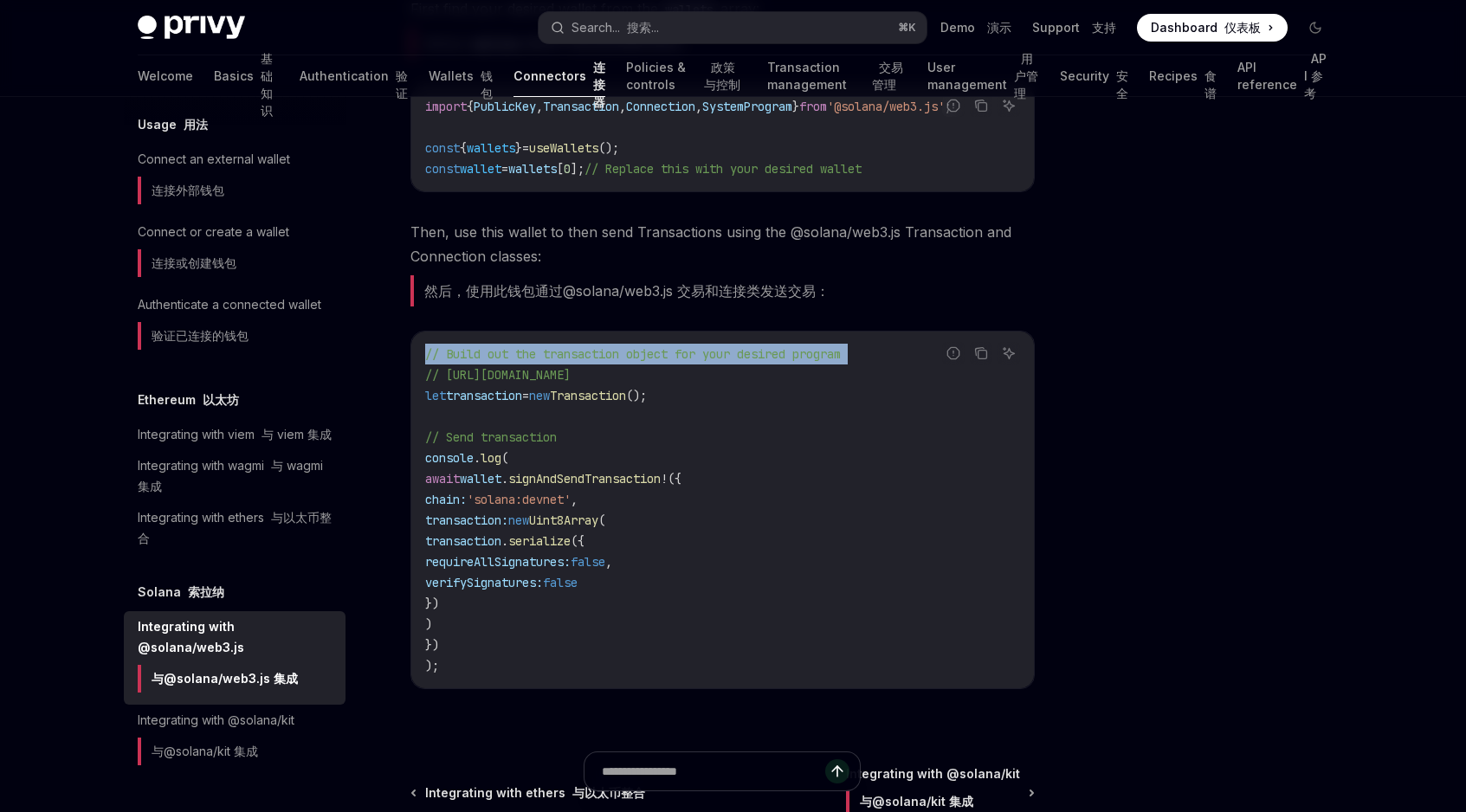
click at [753, 362] on span "// Build out the transaction object for your desired program" at bounding box center [633, 354] width 416 height 15
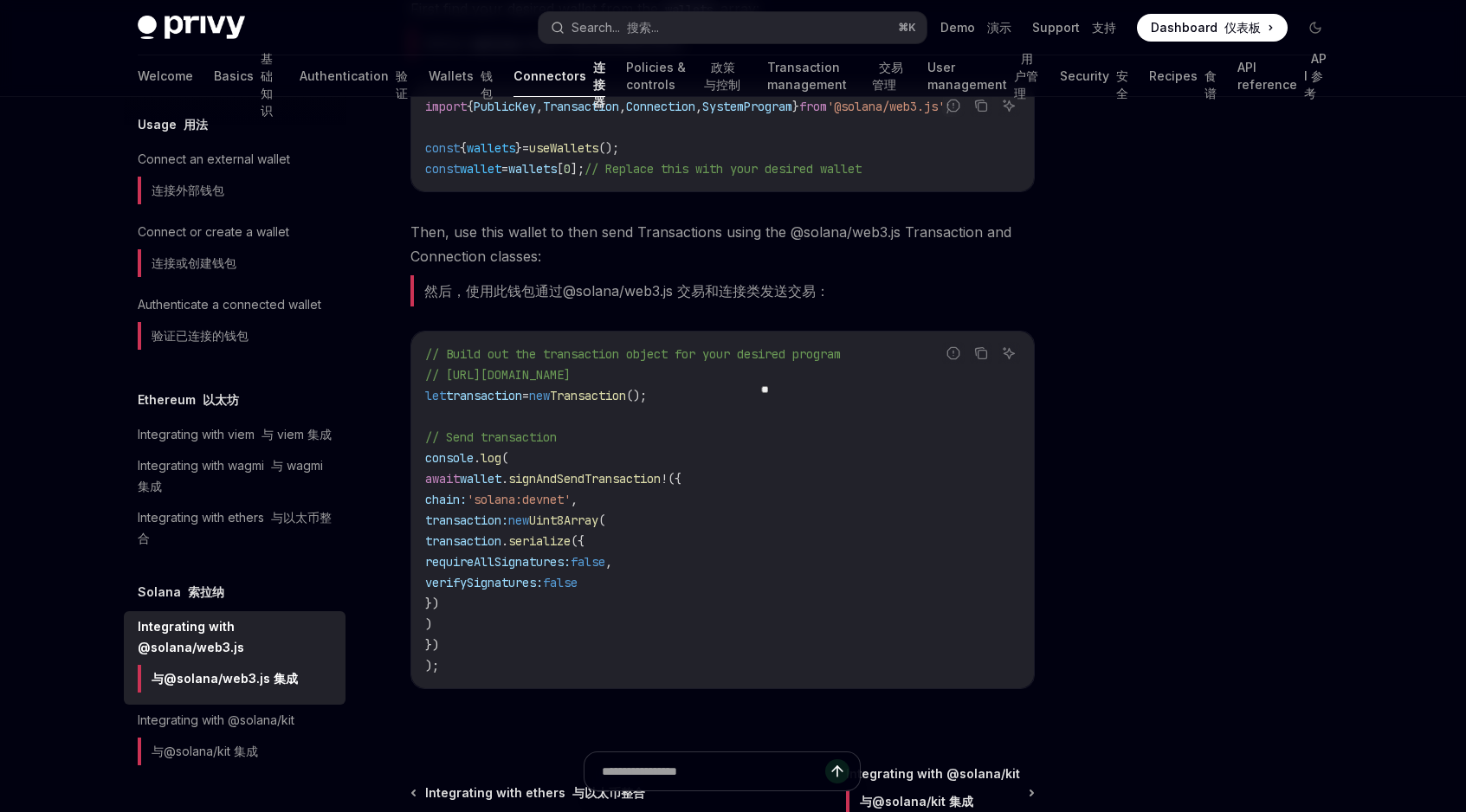
click at [748, 393] on code "// Build out the transaction object for your desired program // [URL][DOMAIN_NA…" at bounding box center [723, 510] width 595 height 333
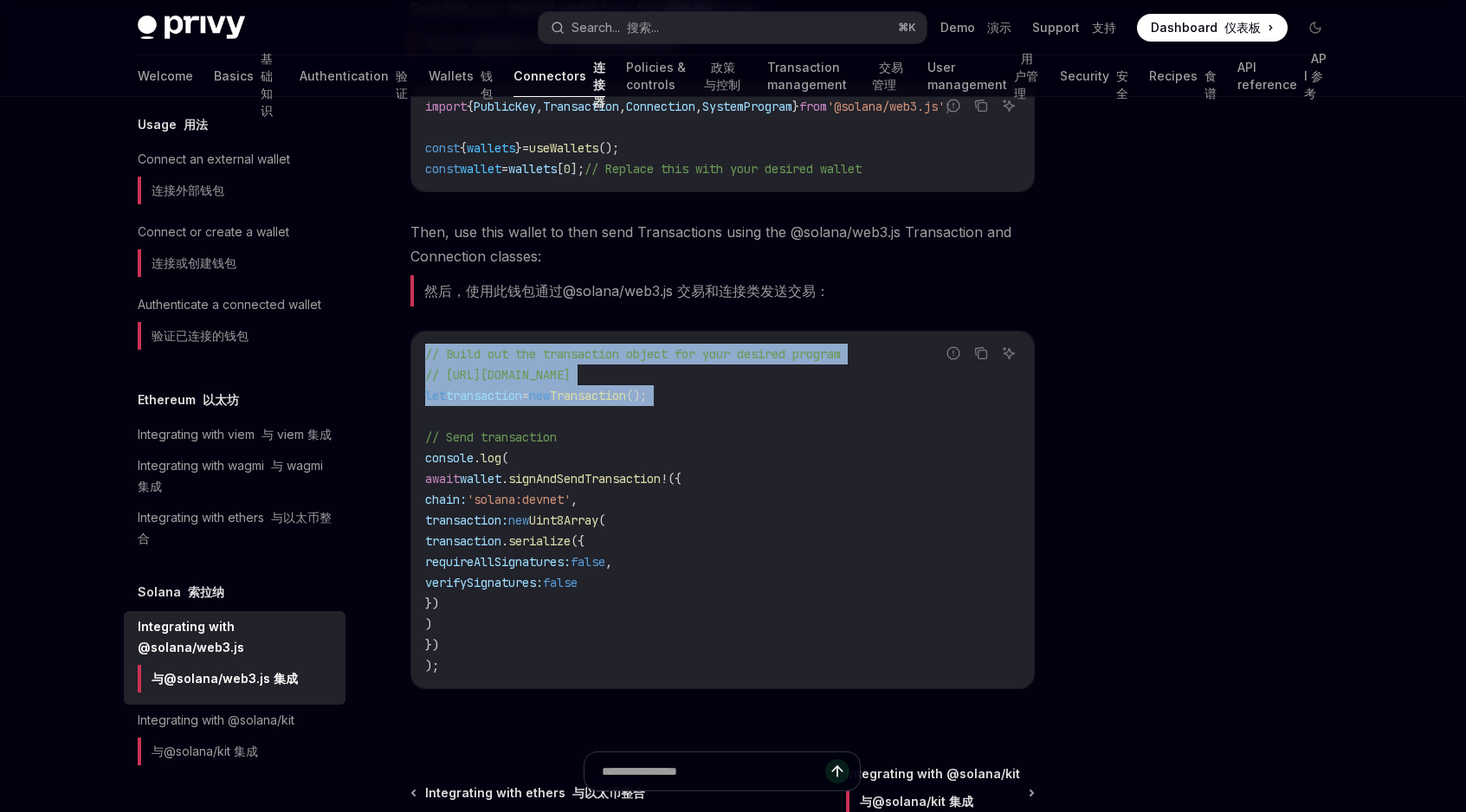
drag, startPoint x: 748, startPoint y: 393, endPoint x: 715, endPoint y: 358, distance: 48.1
click at [715, 358] on code "// Build out the transaction object for your desired program // [URL][DOMAIN_NA…" at bounding box center [723, 510] width 595 height 333
click at [715, 358] on span "// Build out the transaction object for your desired program" at bounding box center [633, 354] width 416 height 15
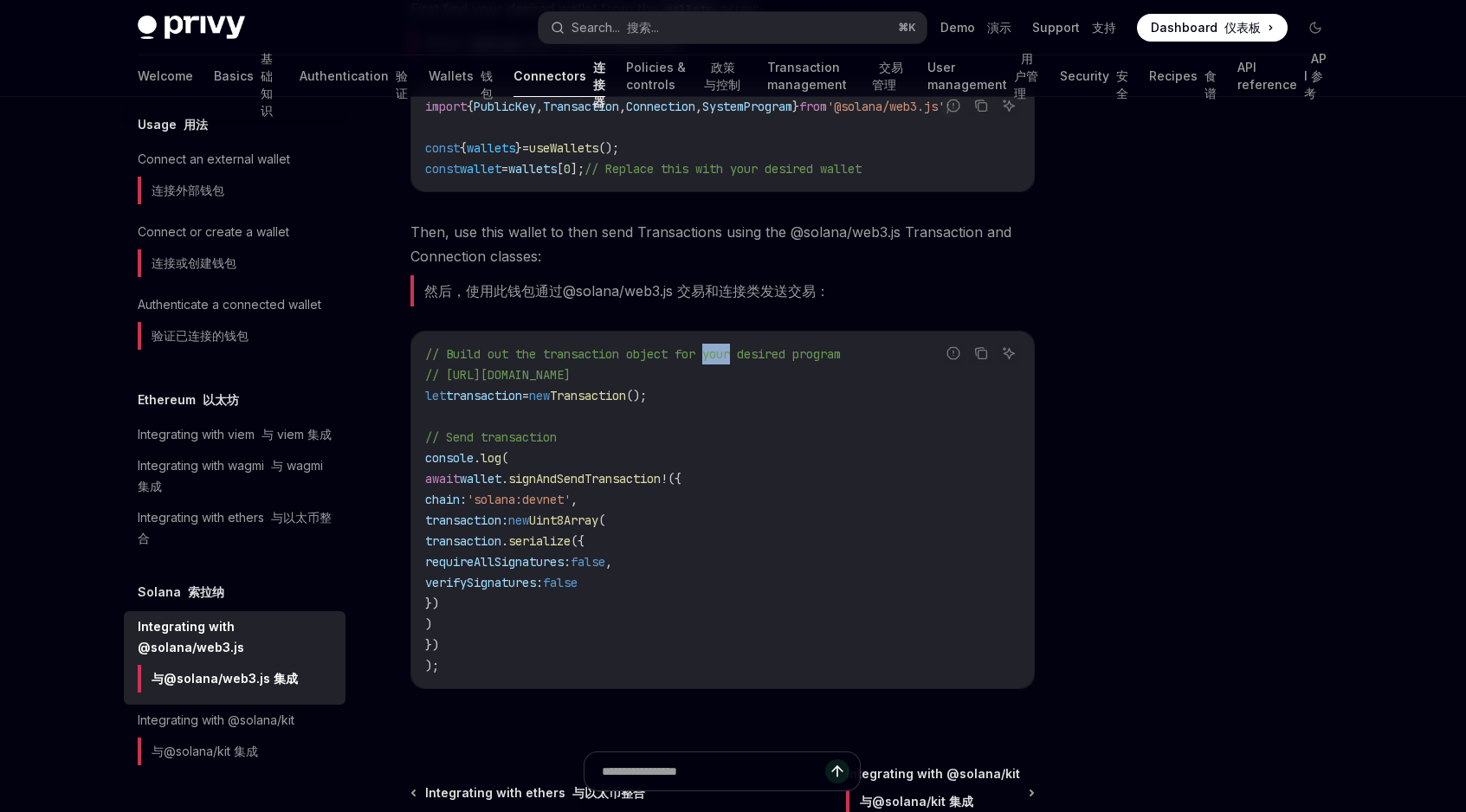
click at [715, 358] on span "// Build out the transaction object for your desired program" at bounding box center [633, 354] width 416 height 15
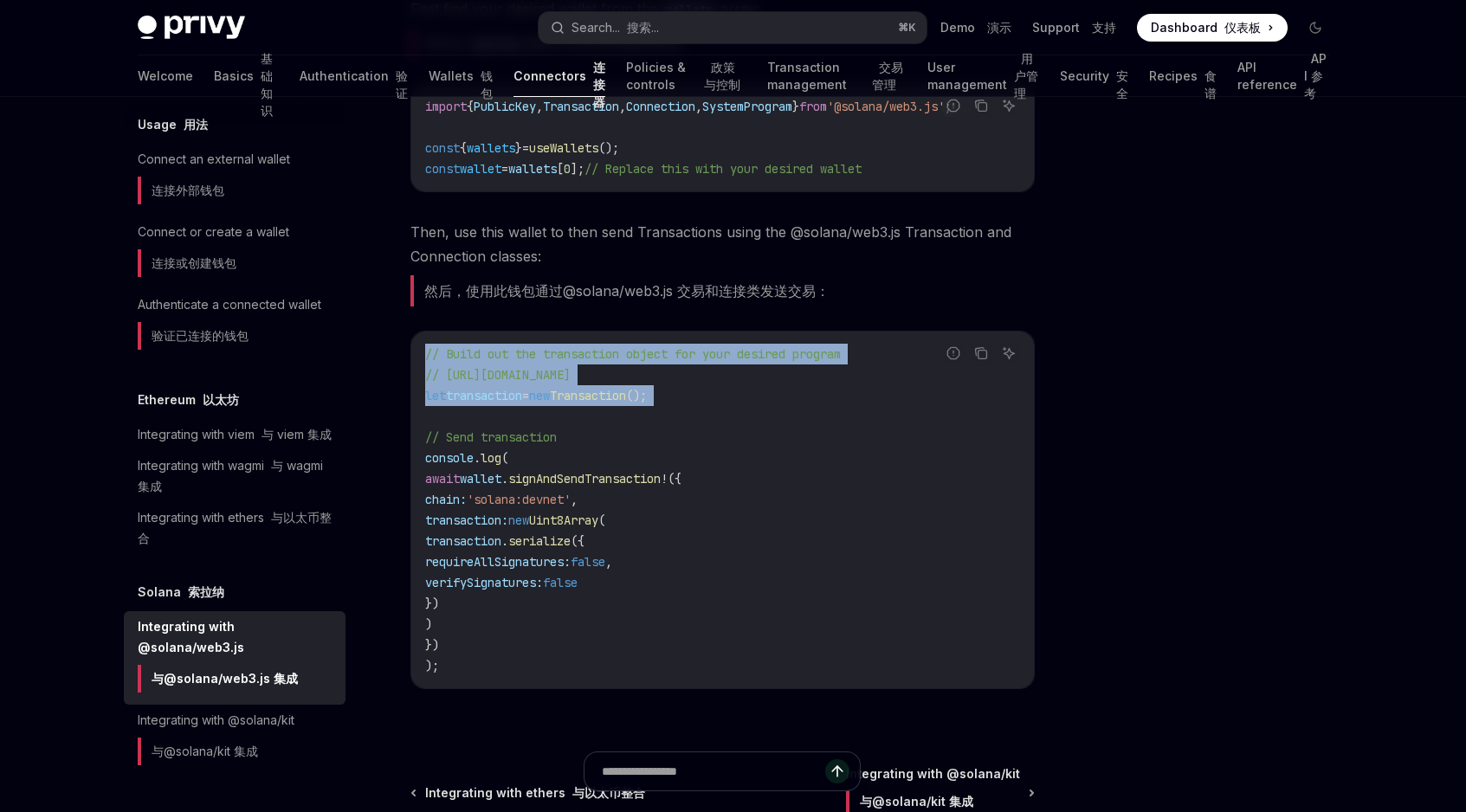
drag, startPoint x: 715, startPoint y: 358, endPoint x: 722, endPoint y: 407, distance: 49.5
click at [722, 407] on code "// Build out the transaction object for your desired program // [URL][DOMAIN_NA…" at bounding box center [723, 510] width 595 height 333
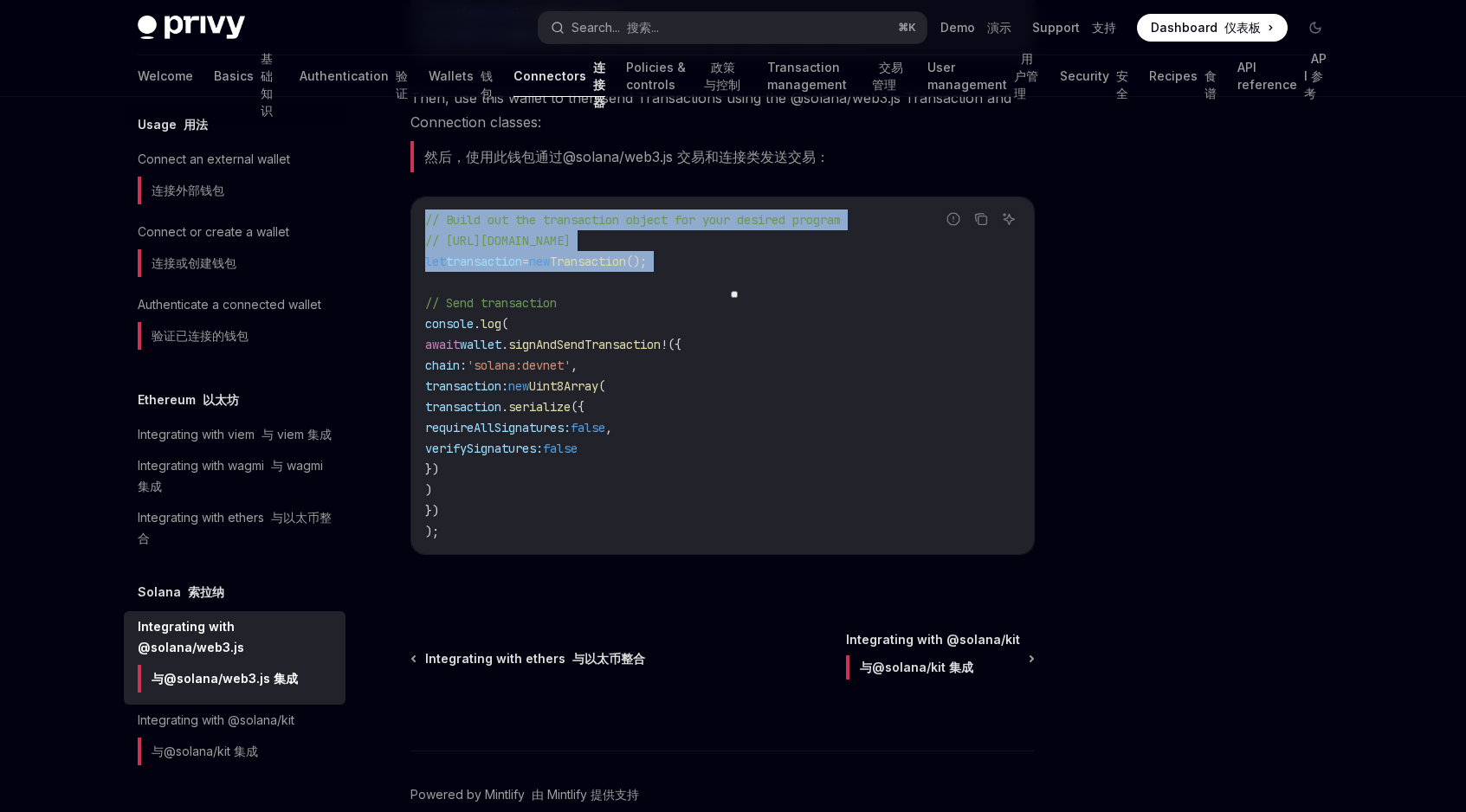
scroll to position [831, 0]
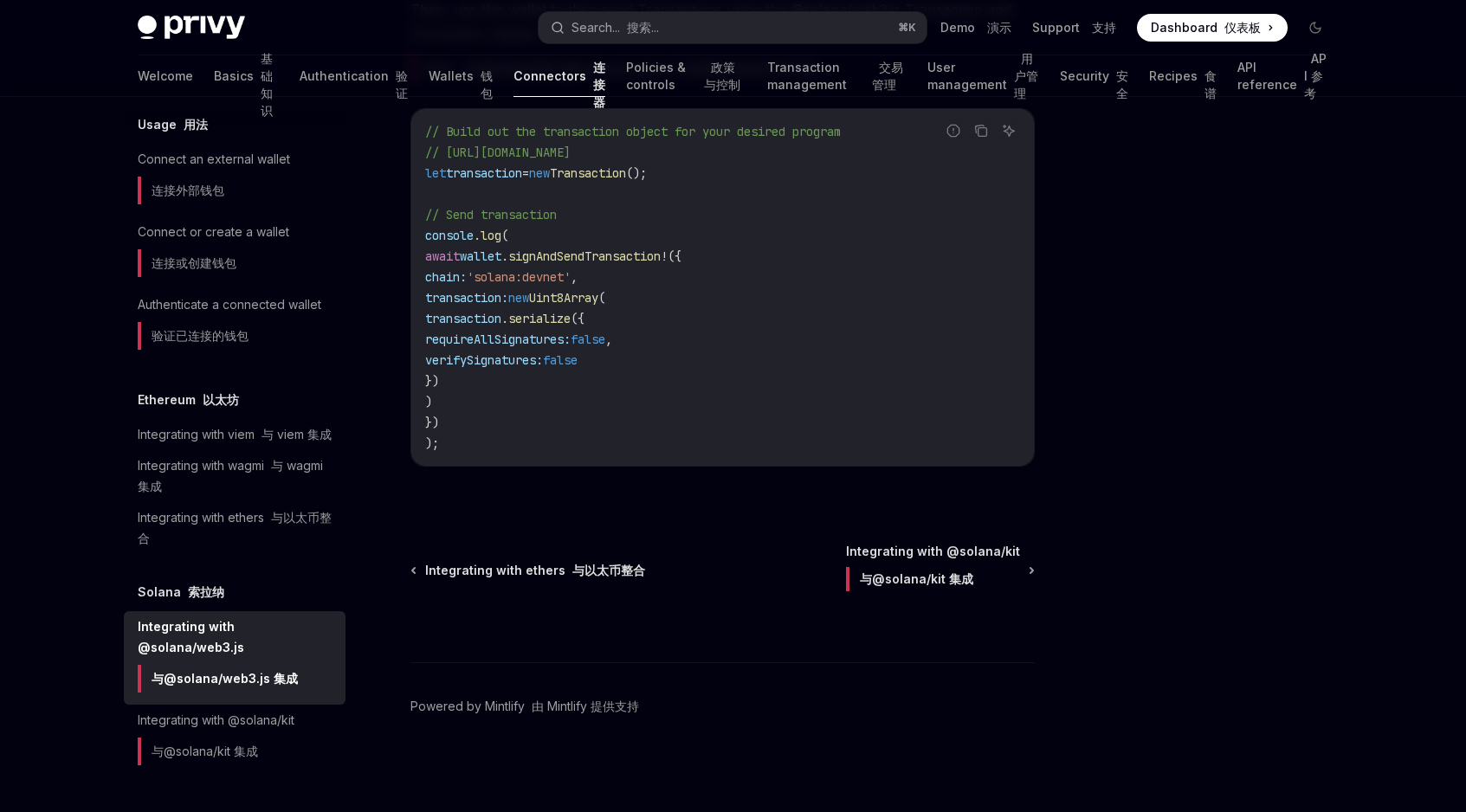
click at [763, 272] on code "// Build out the transaction object for your desired program // [URL][DOMAIN_NA…" at bounding box center [723, 288] width 595 height 333
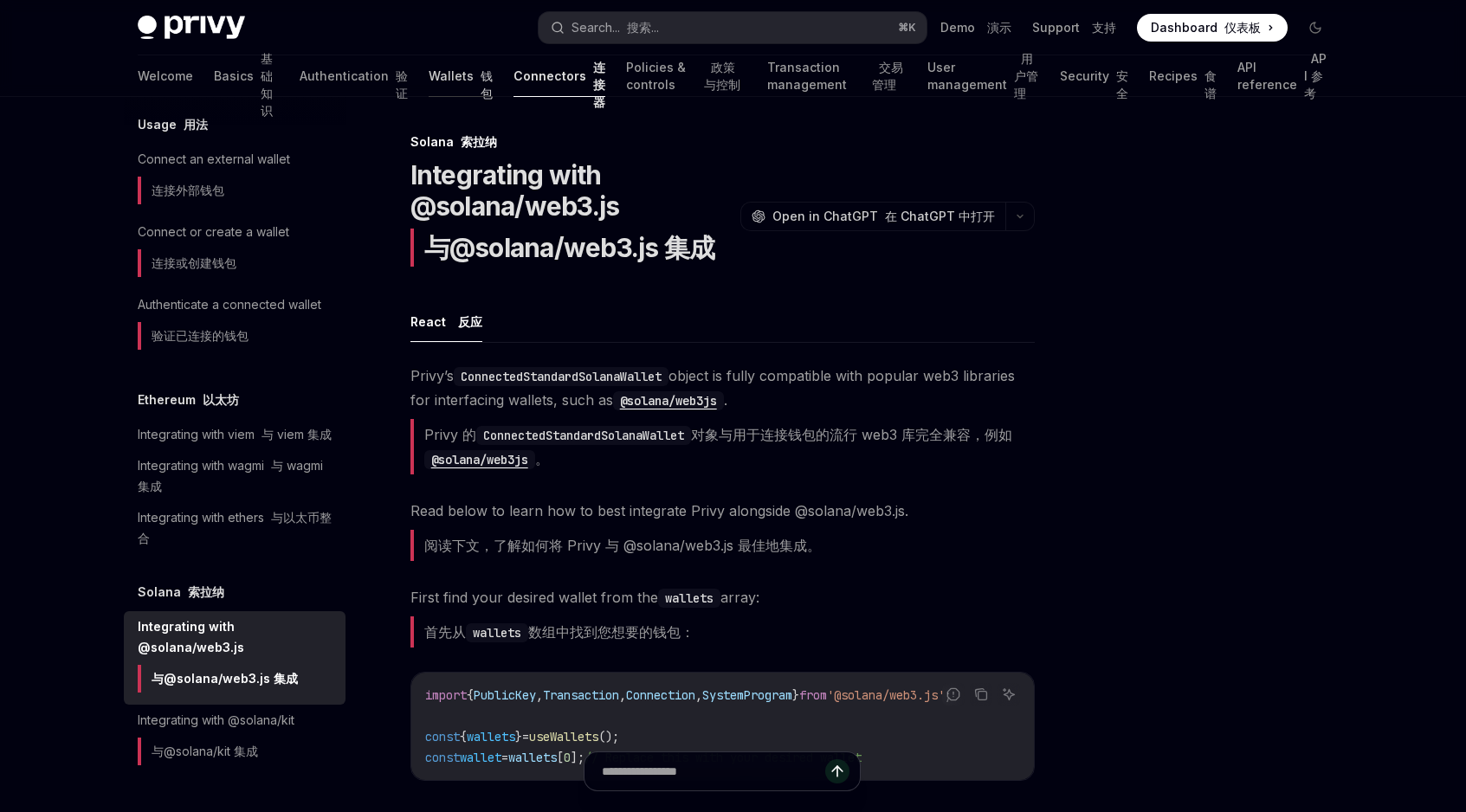
click at [428, 80] on link "Wallets 钱包" at bounding box center [460, 76] width 64 height 41
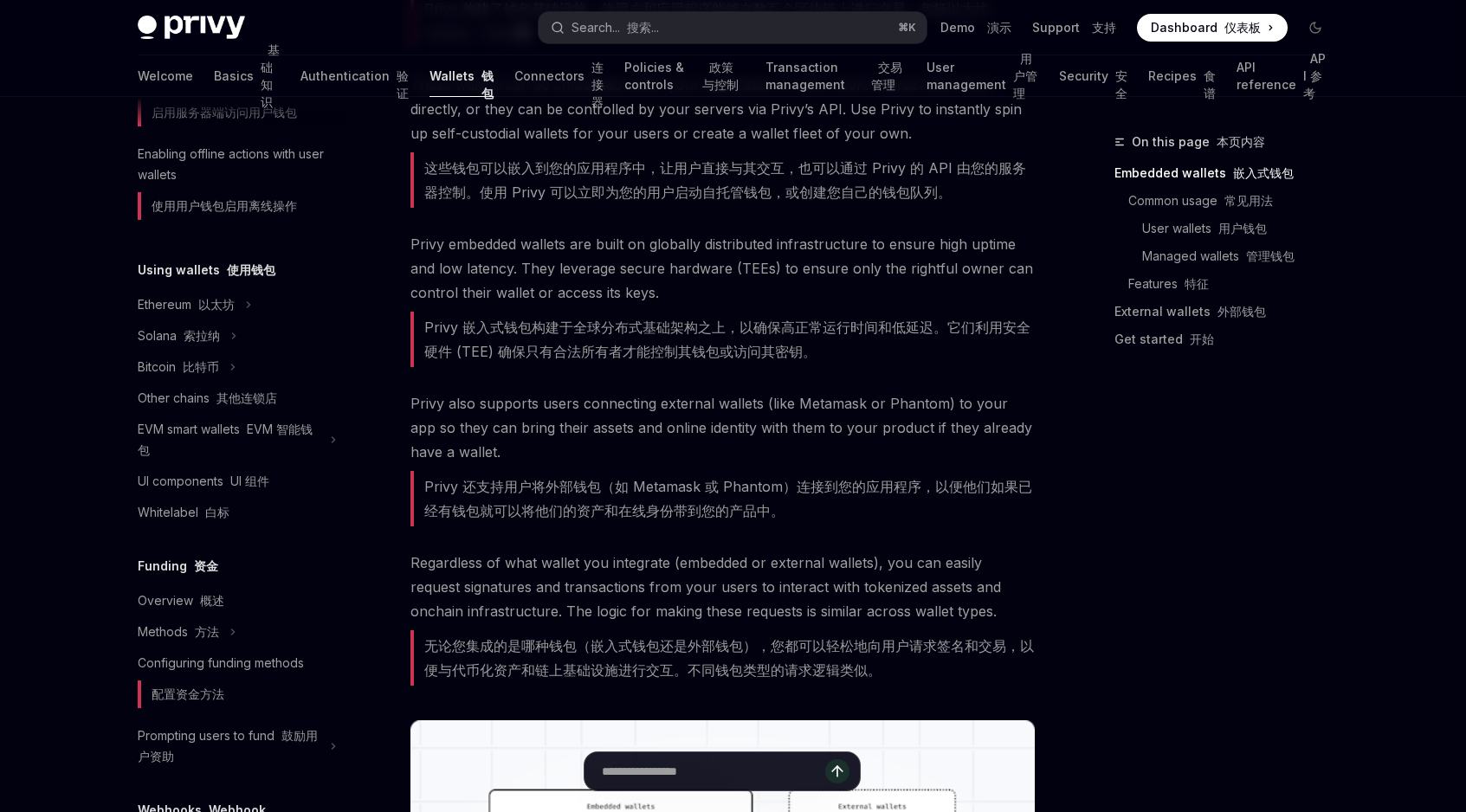
scroll to position [361, 0]
click at [260, 368] on div "Bitcoin 比特币" at bounding box center [235, 369] width 221 height 31
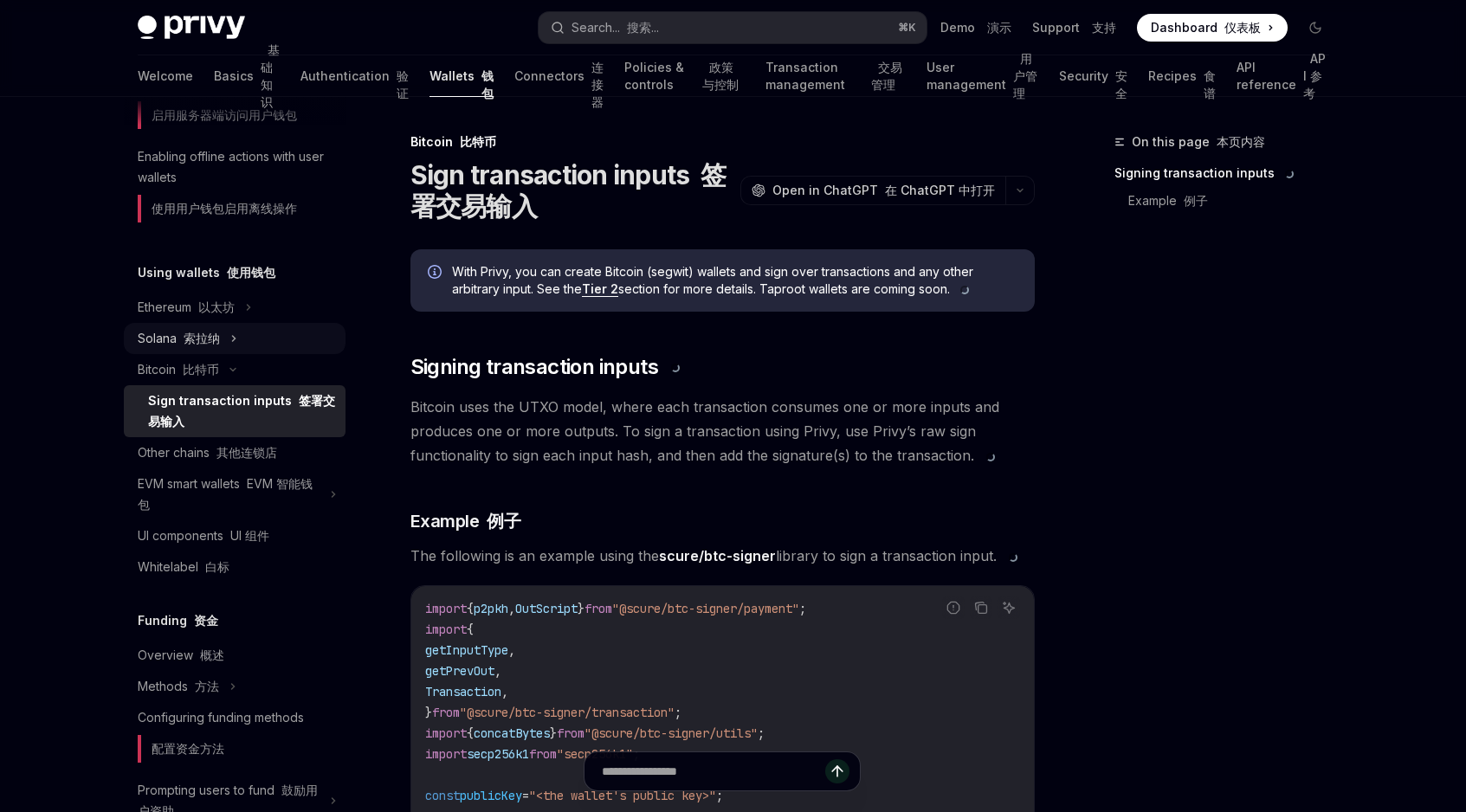
click at [251, 338] on div "Solana [PERSON_NAME]纳" at bounding box center [235, 339] width 221 height 31
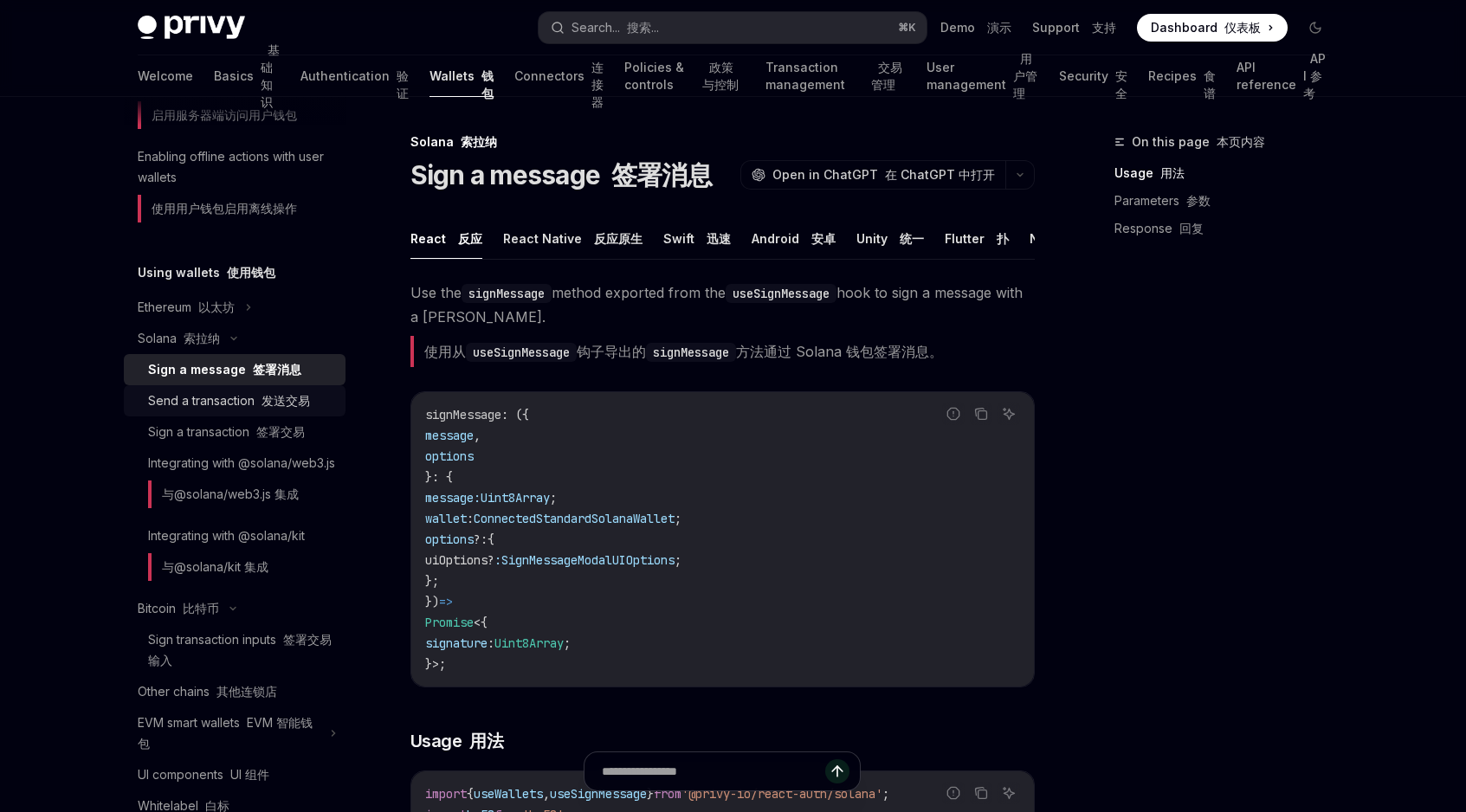
click at [256, 402] on font at bounding box center [258, 400] width 7 height 14
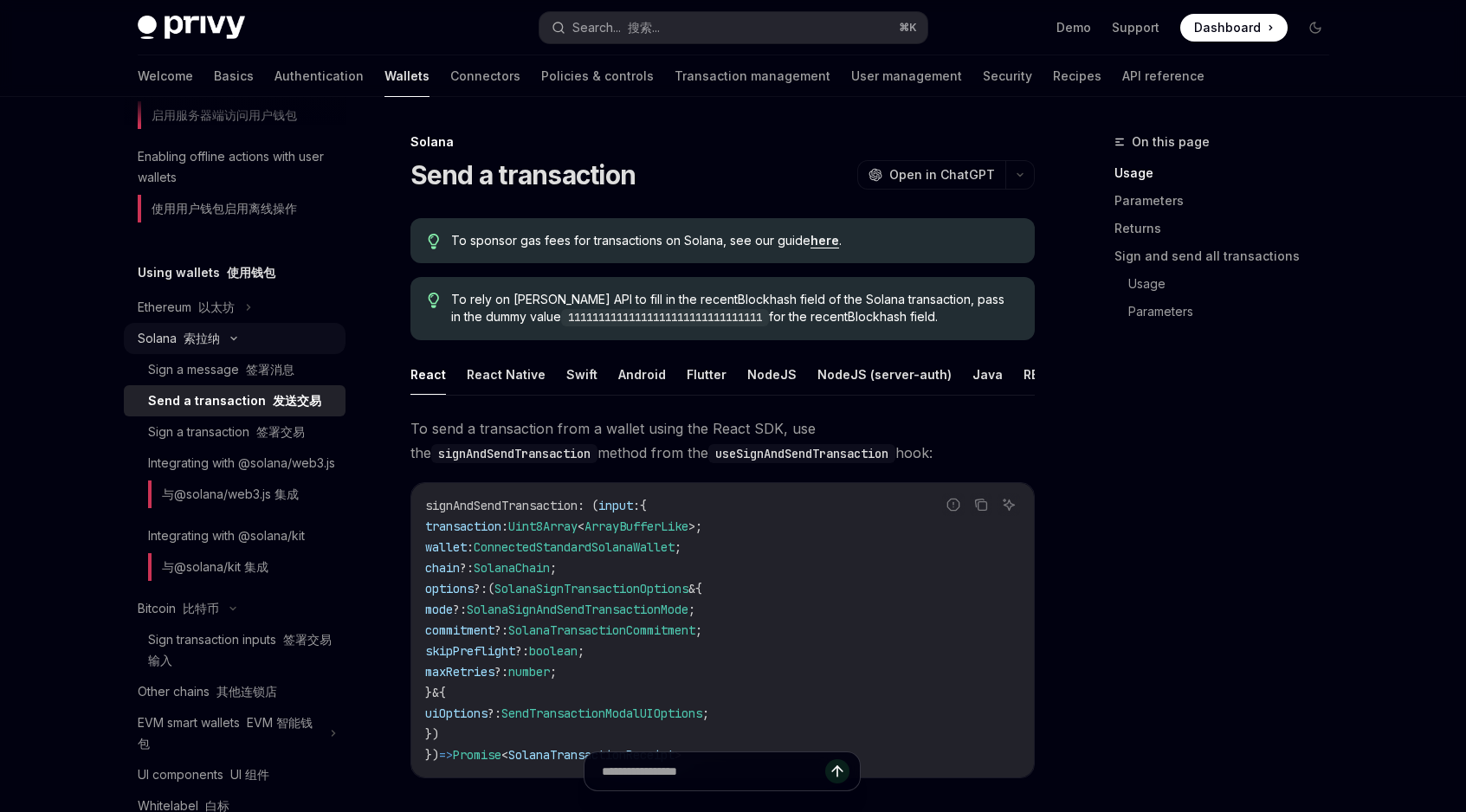
click at [293, 351] on div "Solana [PERSON_NAME]纳" at bounding box center [235, 339] width 221 height 31
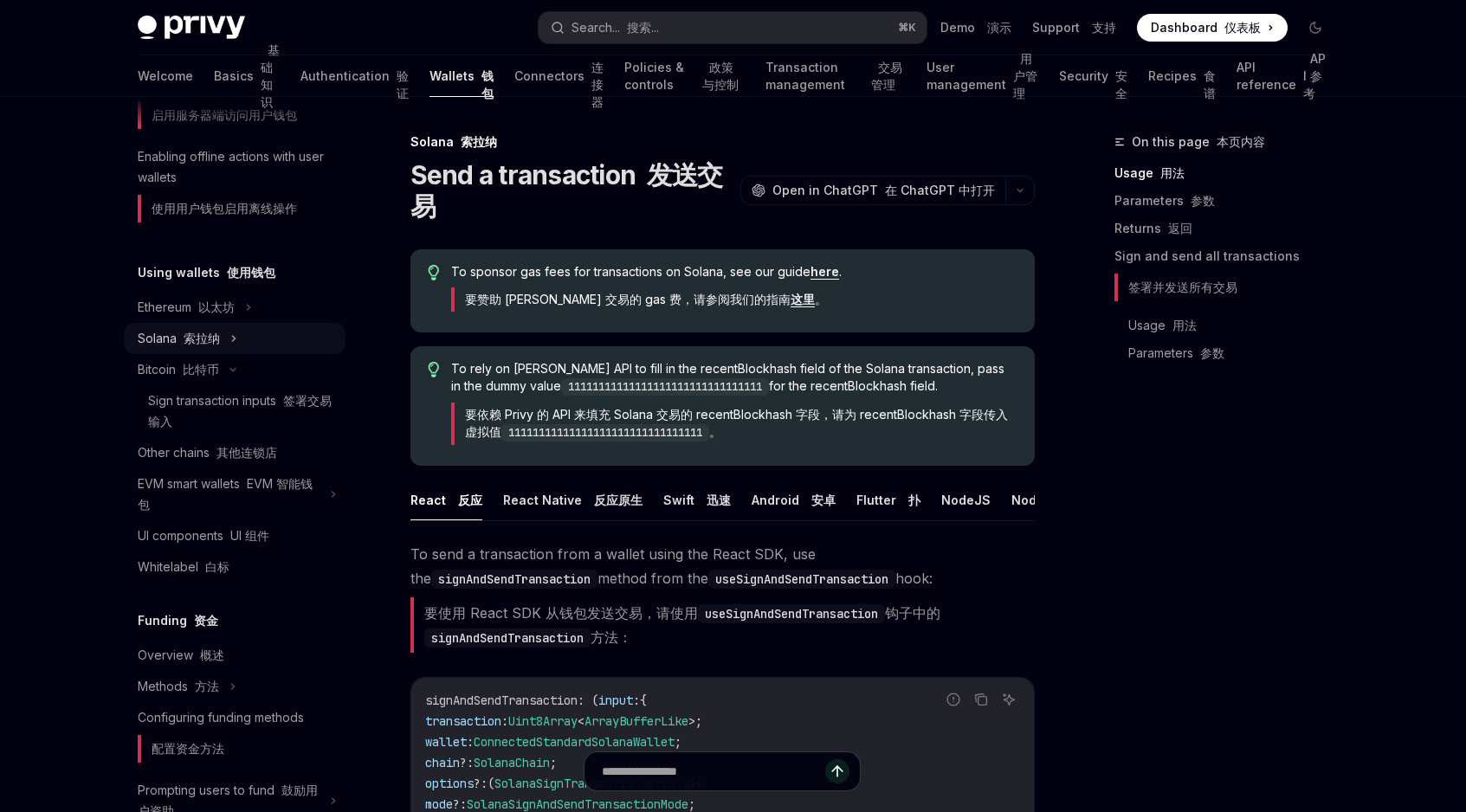
click at [255, 350] on div "Solana [PERSON_NAME]纳" at bounding box center [235, 339] width 221 height 31
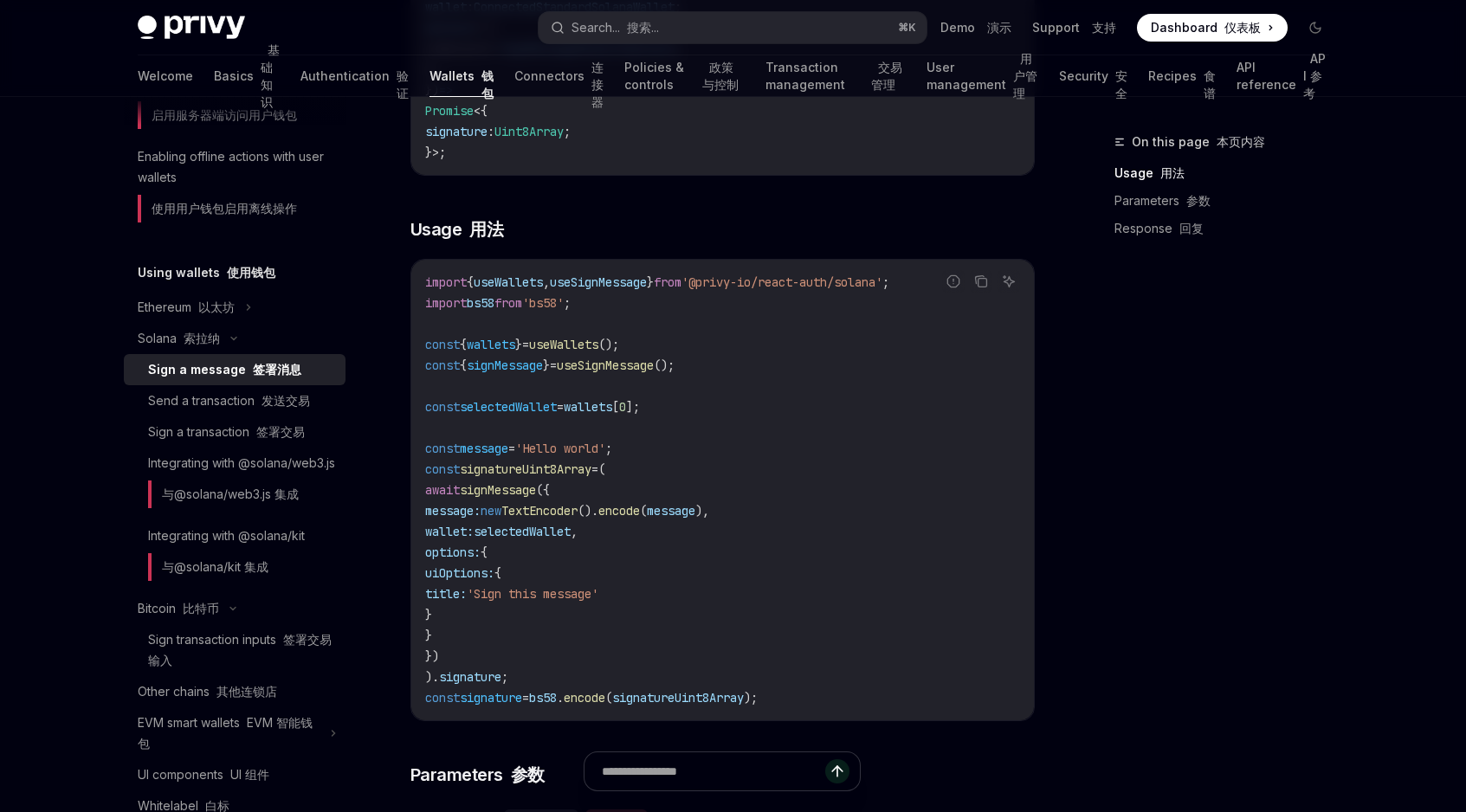
scroll to position [513, 0]
click at [567, 518] on span "TextEncoder" at bounding box center [539, 510] width 76 height 15
click at [526, 496] on span "signMessage" at bounding box center [498, 489] width 76 height 15
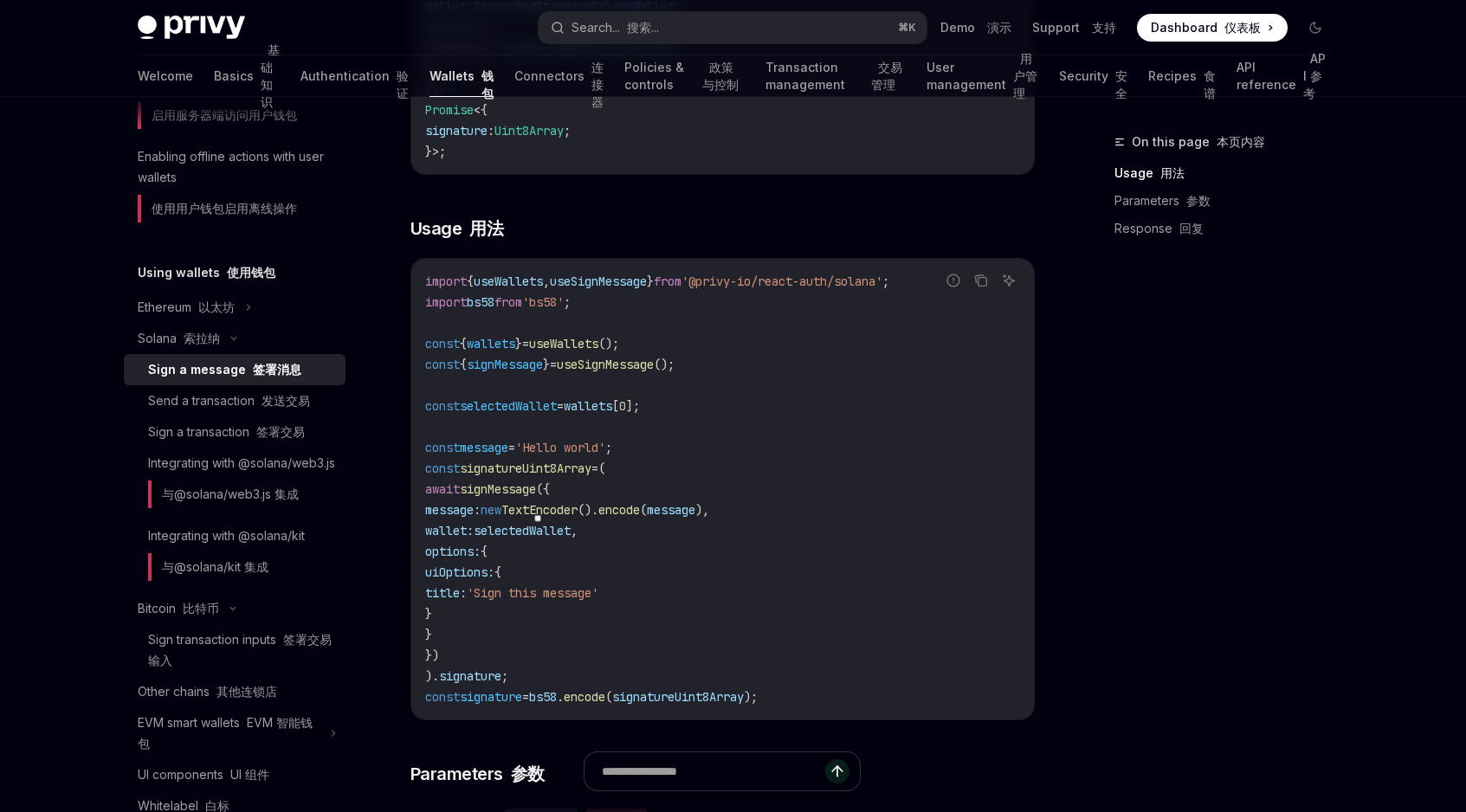
copy span "signMessage"
click at [640, 517] on span "encode" at bounding box center [619, 510] width 41 height 15
click at [578, 518] on span "TextEncoder" at bounding box center [539, 510] width 76 height 15
drag, startPoint x: 594, startPoint y: 520, endPoint x: 854, endPoint y: 520, distance: 260.0
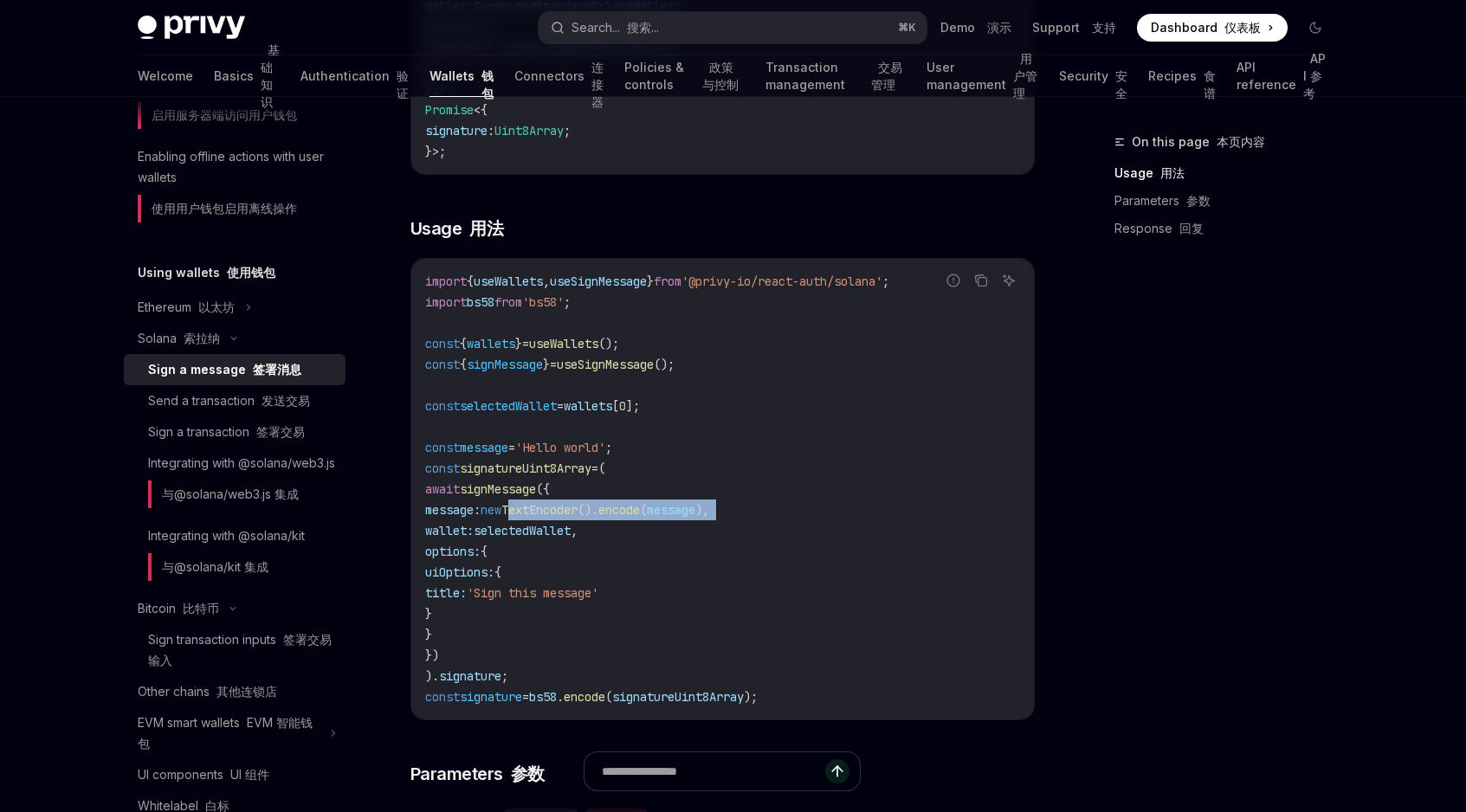
click at [854, 520] on code "import { useWallets , useSignMessage } from '@privy-io/react-auth/solana' ; imp…" at bounding box center [723, 489] width 595 height 436
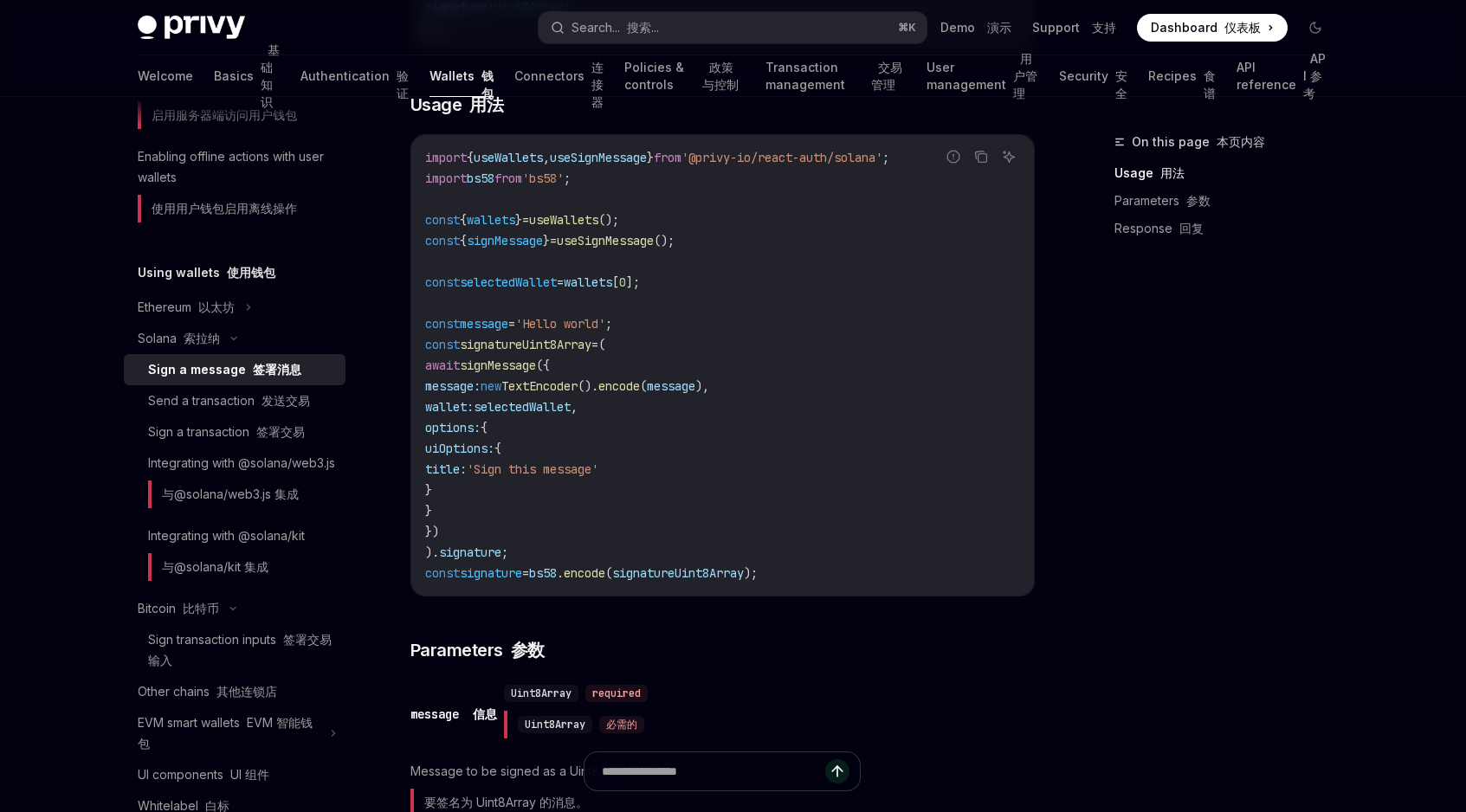
scroll to position [646, 0]
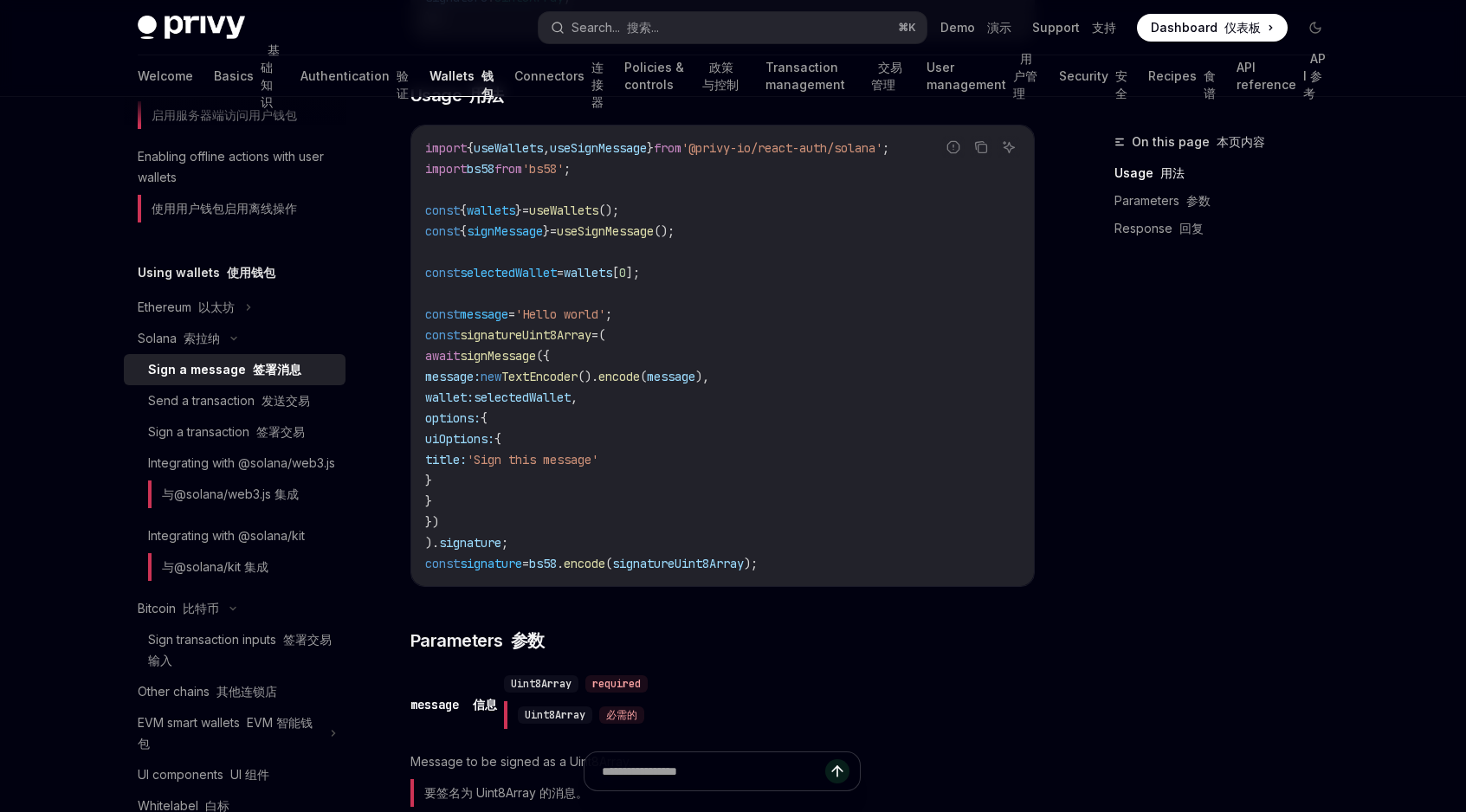
click at [553, 483] on code "import { useWallets , useSignMessage } from '@privy-io/react-auth/solana' ; imp…" at bounding box center [723, 355] width 595 height 436
drag, startPoint x: 553, startPoint y: 483, endPoint x: 651, endPoint y: 483, distance: 98.0
click at [651, 483] on code "import { useWallets , useSignMessage } from '@privy-io/react-auth/solana' ; imp…" at bounding box center [723, 355] width 595 height 436
click at [605, 571] on span "encode" at bounding box center [584, 564] width 41 height 15
click at [557, 571] on span "bs58" at bounding box center [543, 564] width 28 height 15
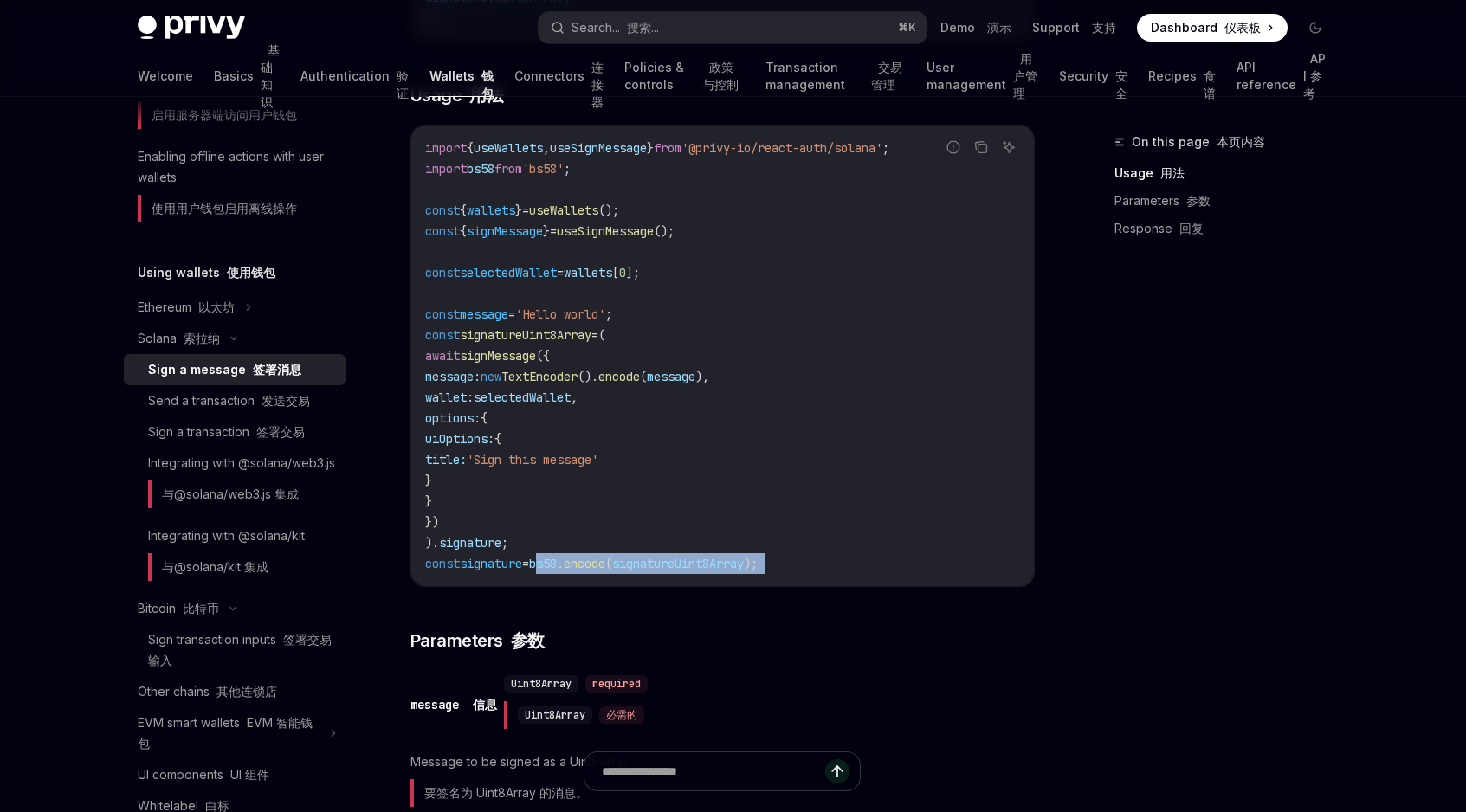
drag, startPoint x: 575, startPoint y: 583, endPoint x: 802, endPoint y: 583, distance: 227.0
click at [802, 574] on code "import { useWallets , useSignMessage } from '@privy-io/react-auth/solana' ; imp…" at bounding box center [723, 355] width 595 height 436
drag, startPoint x: 802, startPoint y: 583, endPoint x: 490, endPoint y: 583, distance: 312.0
click at [490, 574] on code "import { useWallets , useSignMessage } from '@privy-io/react-auth/solana' ; imp…" at bounding box center [723, 355] width 595 height 436
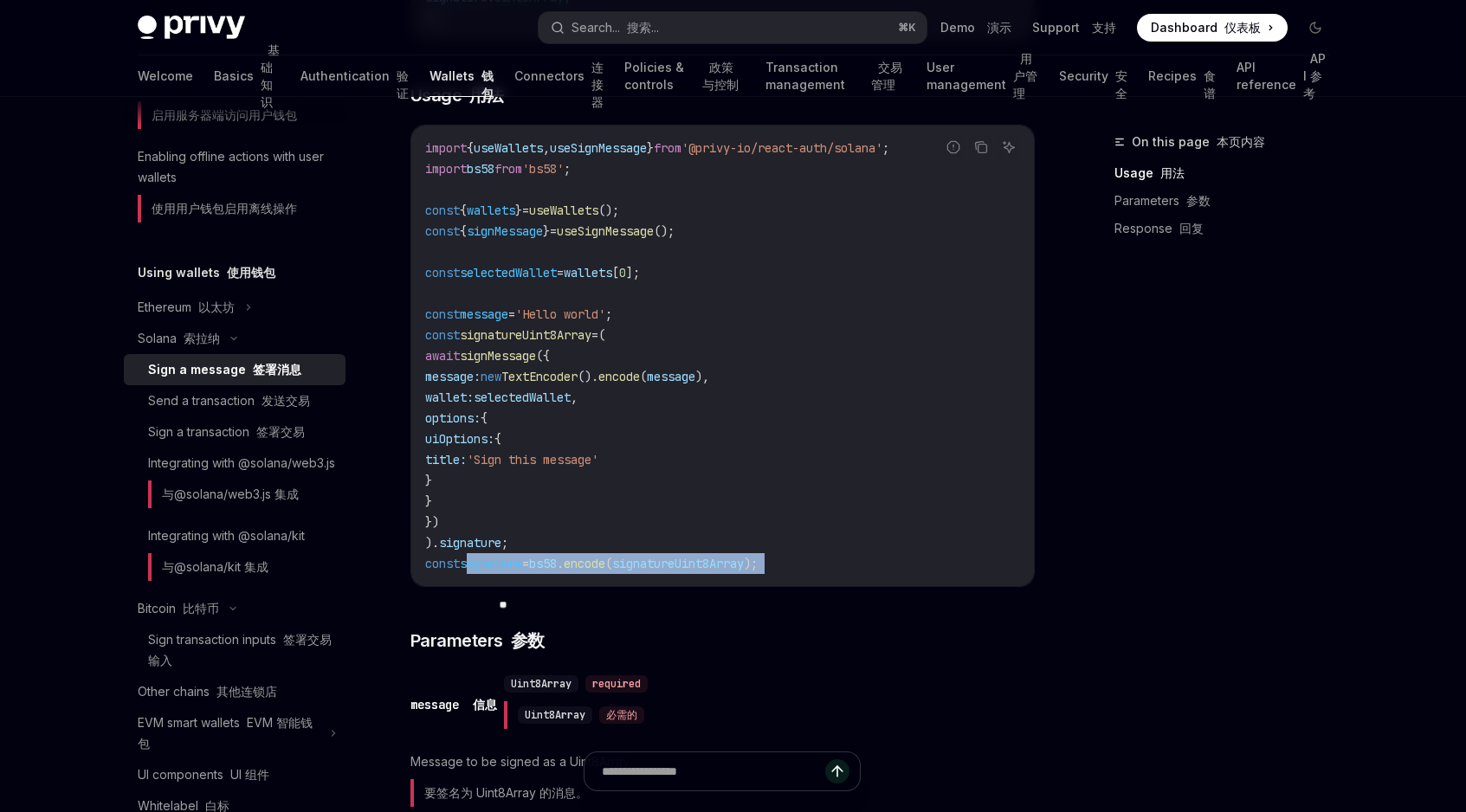
click at [490, 571] on span "signature" at bounding box center [491, 564] width 63 height 15
click at [564, 571] on span "." at bounding box center [560, 564] width 7 height 15
click at [529, 571] on span "=" at bounding box center [526, 564] width 7 height 15
drag, startPoint x: 544, startPoint y: 581, endPoint x: 816, endPoint y: 581, distance: 272.0
click at [816, 574] on code "import { useWallets , useSignMessage } from '@privy-io/react-auth/solana' ; imp…" at bounding box center [723, 355] width 595 height 436
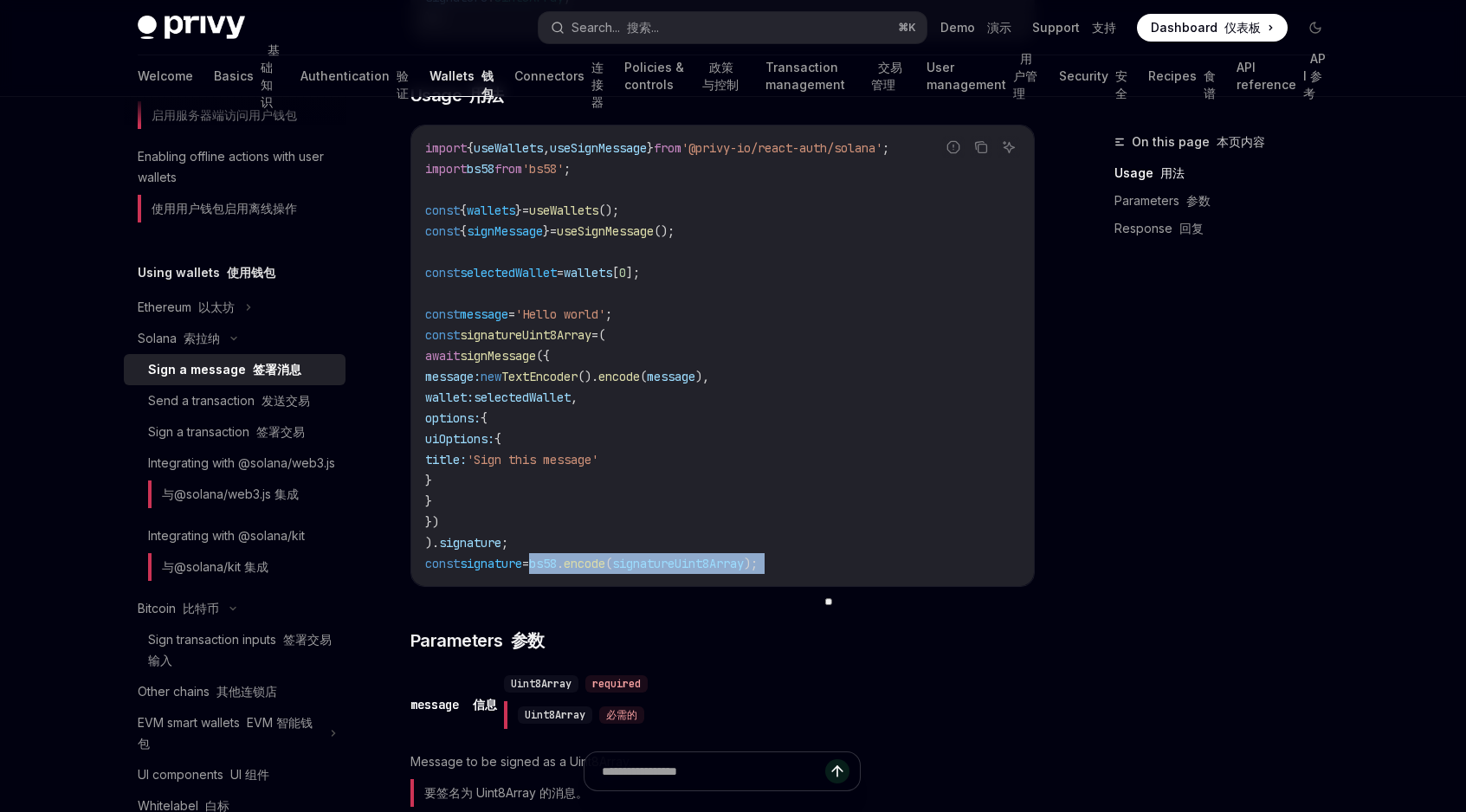
click at [816, 574] on code "import { useWallets , useSignMessage } from '@privy-io/react-auth/solana' ; imp…" at bounding box center [723, 355] width 595 height 436
click at [670, 571] on span "signatureUint8Array" at bounding box center [678, 564] width 132 height 15
click at [523, 571] on span "signature" at bounding box center [491, 564] width 63 height 15
click at [555, 571] on span "bs58" at bounding box center [543, 564] width 28 height 15
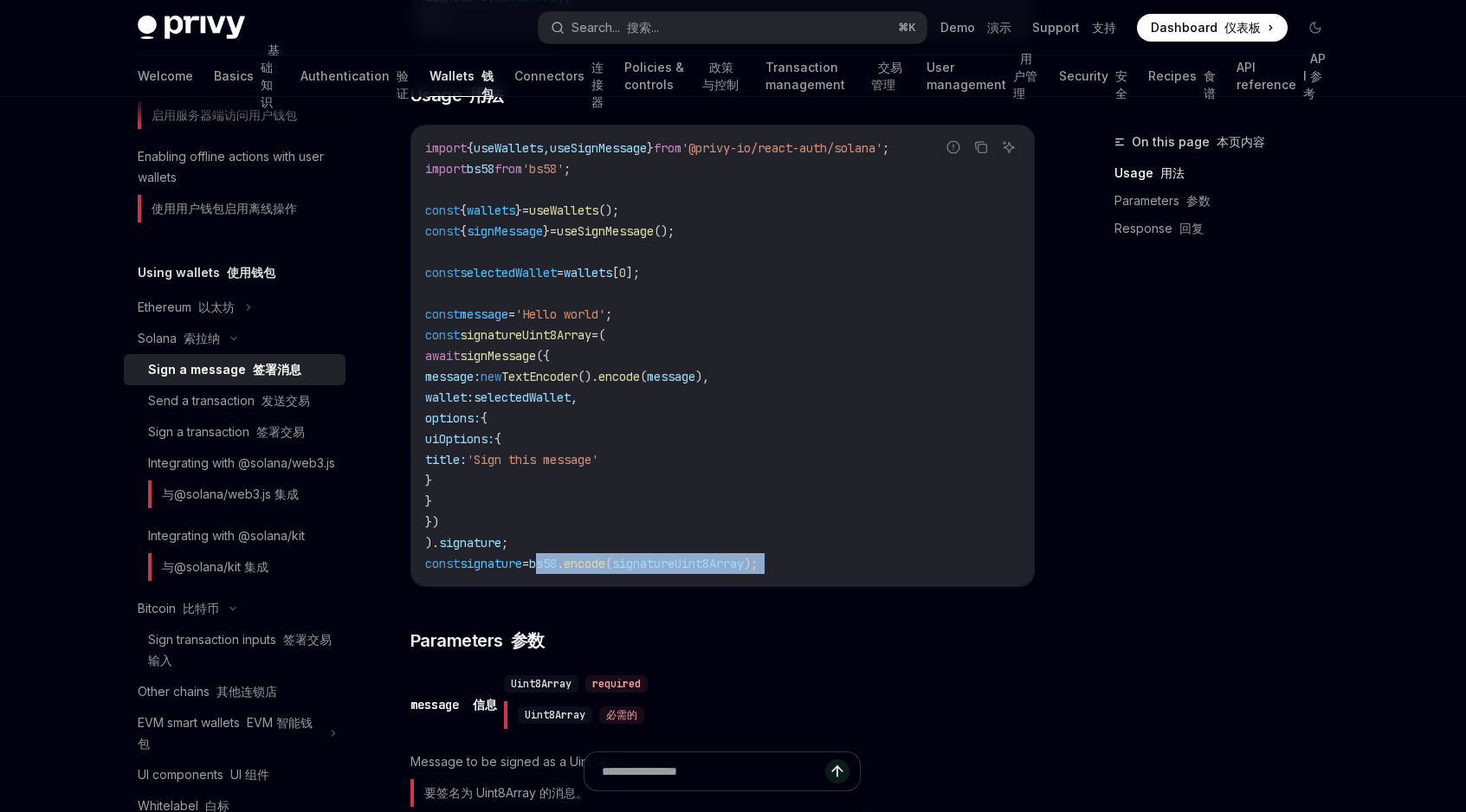
drag, startPoint x: 555, startPoint y: 579, endPoint x: 846, endPoint y: 579, distance: 291.0
click at [846, 574] on code "import { useWallets , useSignMessage } from '@privy-io/react-auth/solana' ; imp…" at bounding box center [723, 355] width 595 height 436
click at [796, 553] on code "import { useWallets , useSignMessage } from '@privy-io/react-auth/solana' ; imp…" at bounding box center [723, 355] width 595 height 436
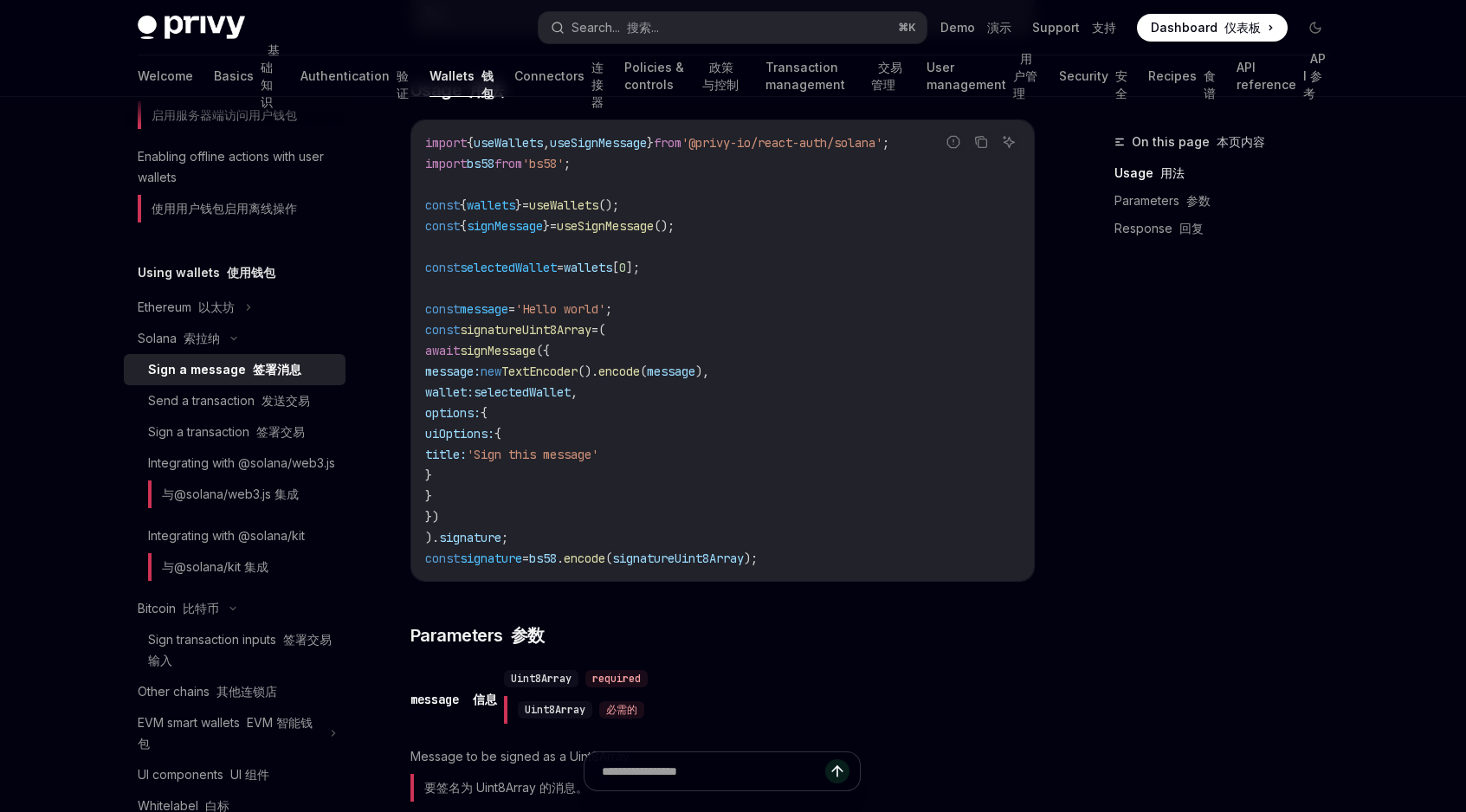
scroll to position [760, 0]
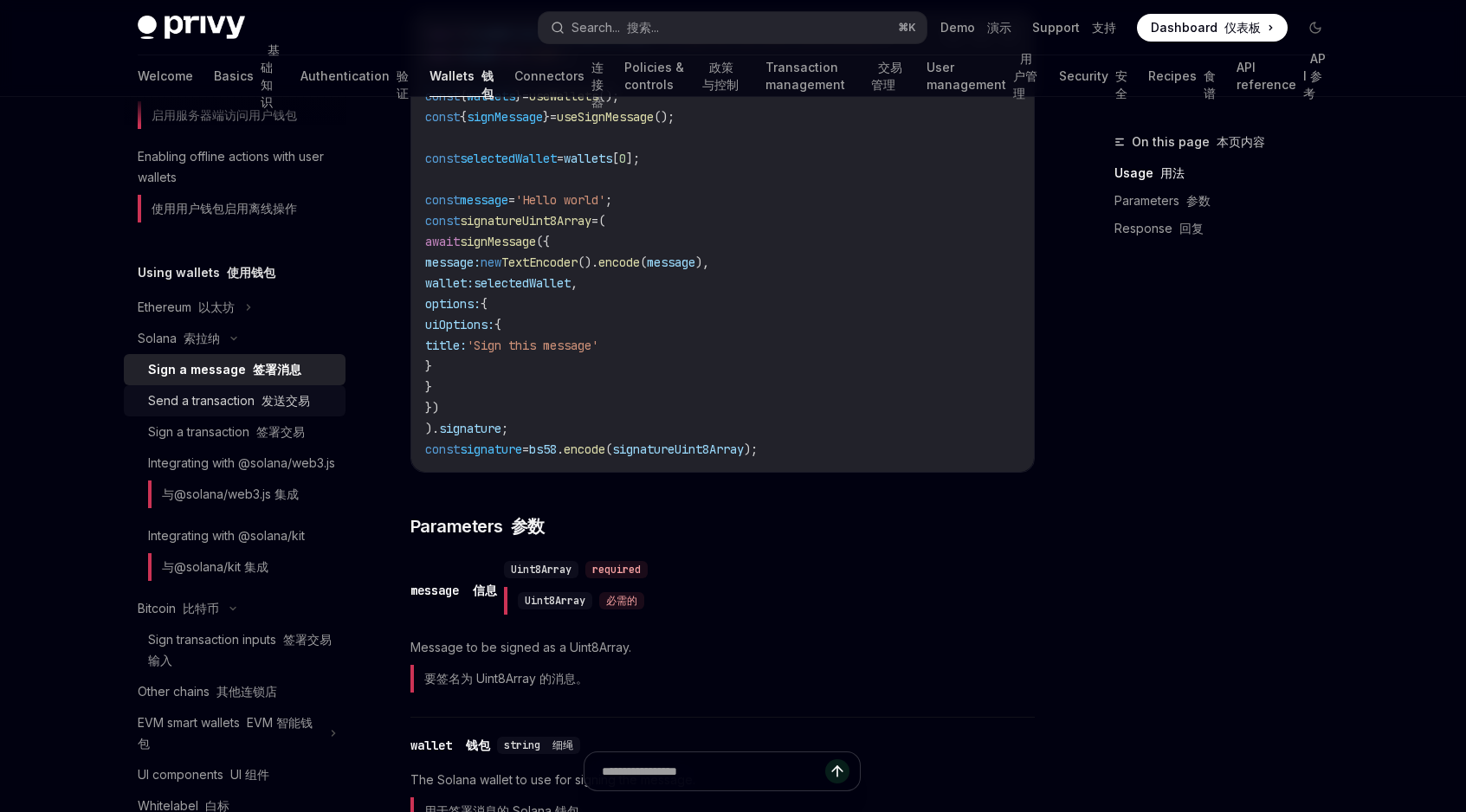
click at [285, 403] on font "发送交易" at bounding box center [286, 400] width 48 height 14
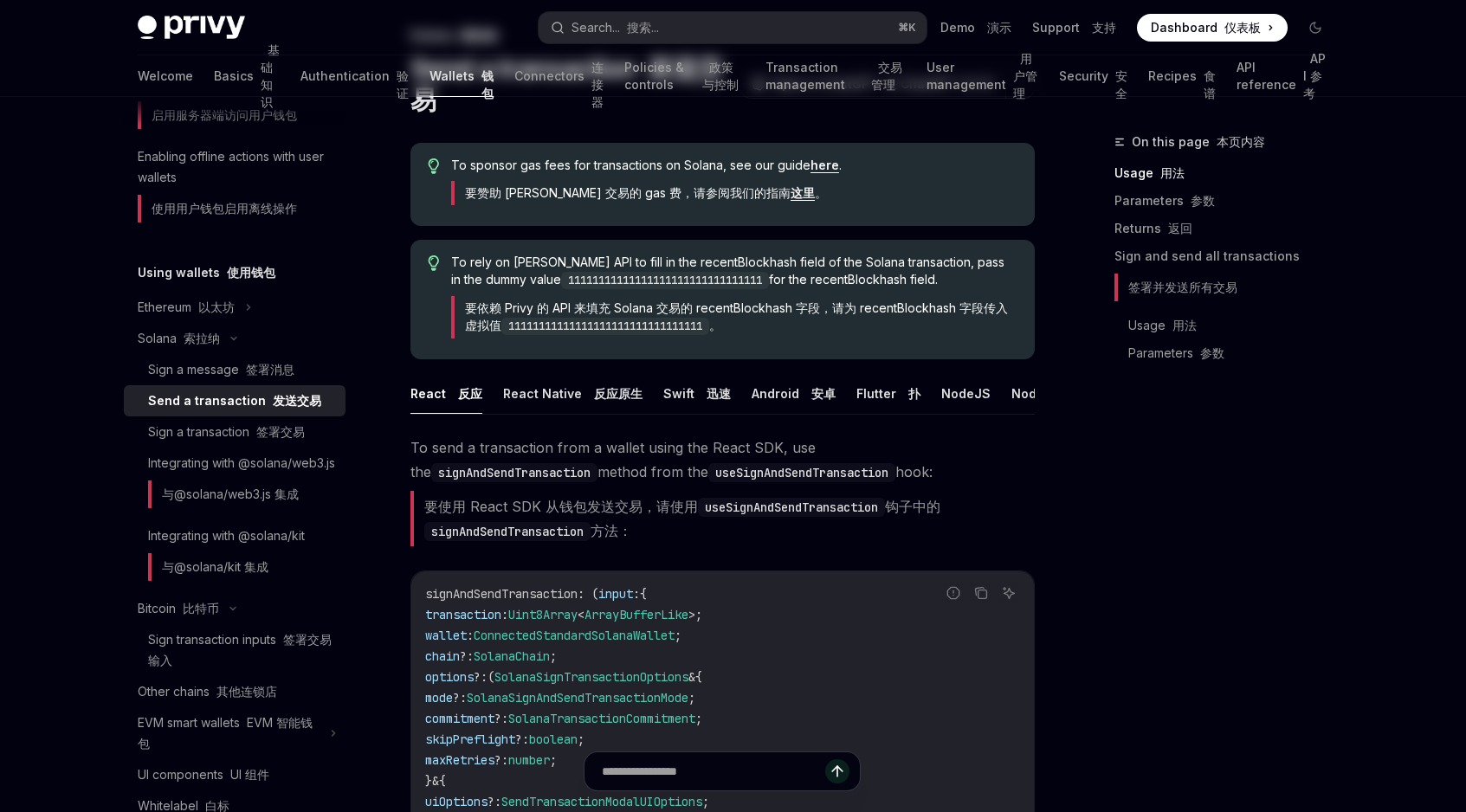
scroll to position [169, 0]
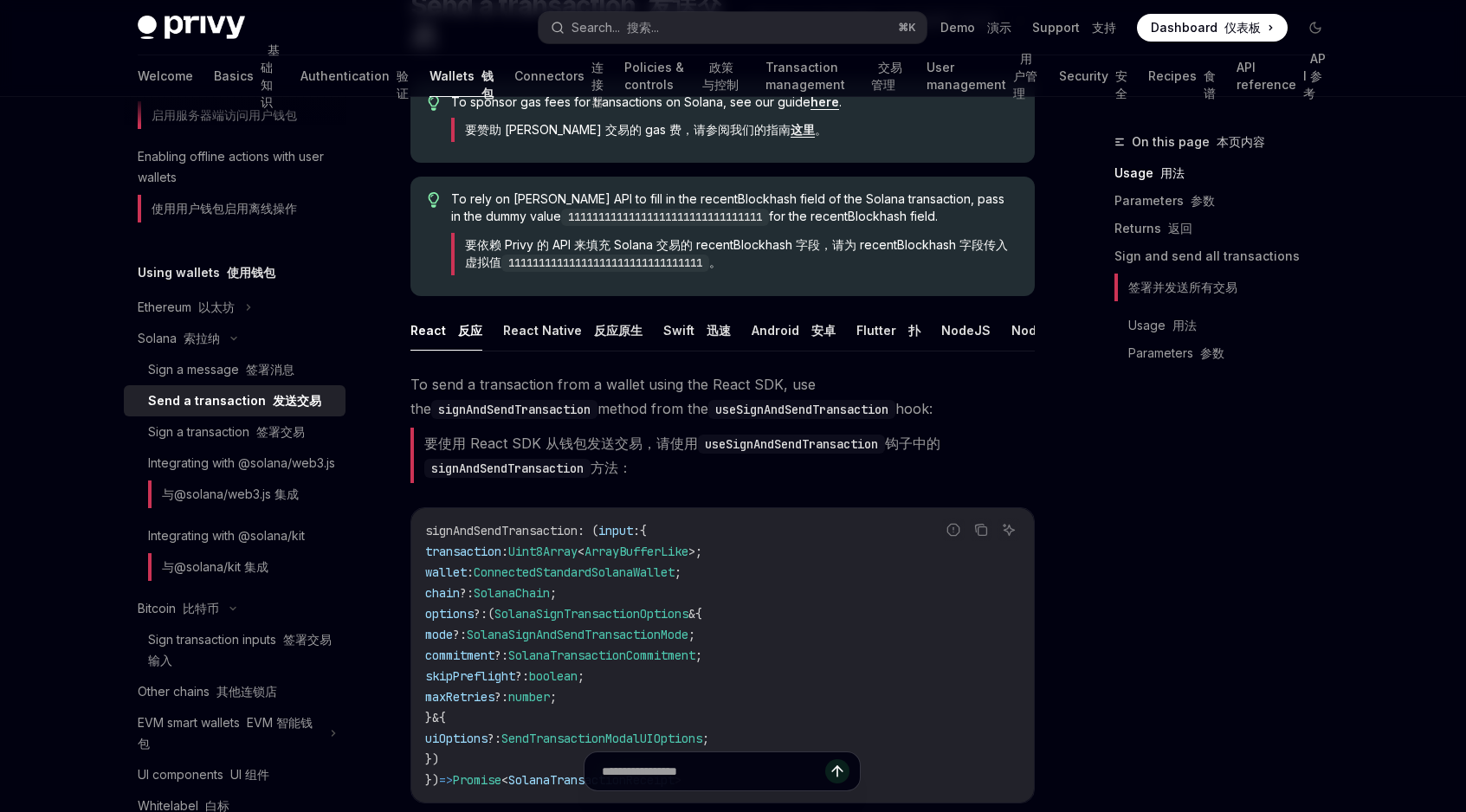
click at [708, 419] on code "useSignAndSendTransaction" at bounding box center [802, 410] width 187 height 19
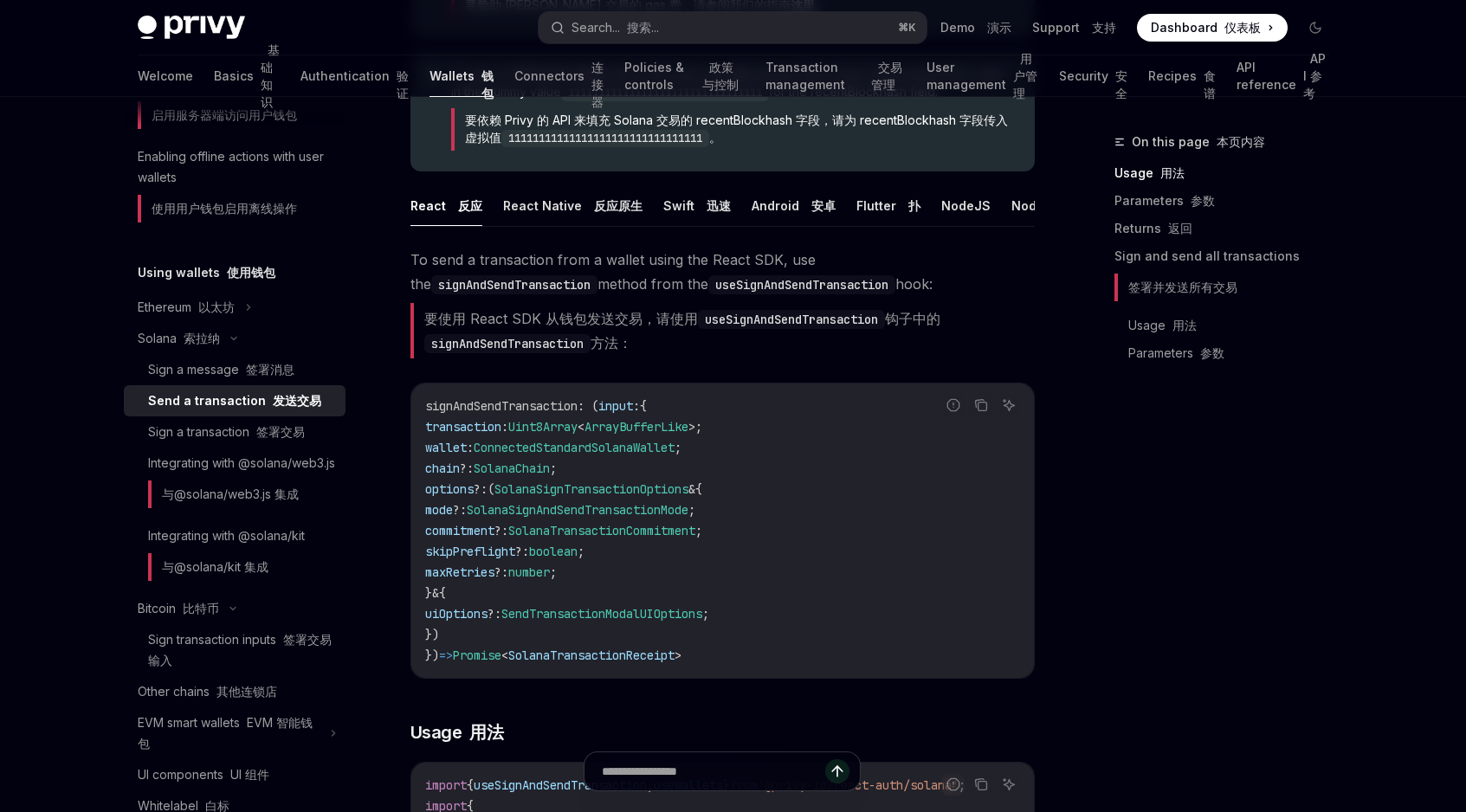
scroll to position [295, 0]
click at [613, 413] on span "input" at bounding box center [616, 405] width 35 height 15
click at [579, 517] on span "SolanaSignAndSendTransactionMode" at bounding box center [578, 509] width 221 height 15
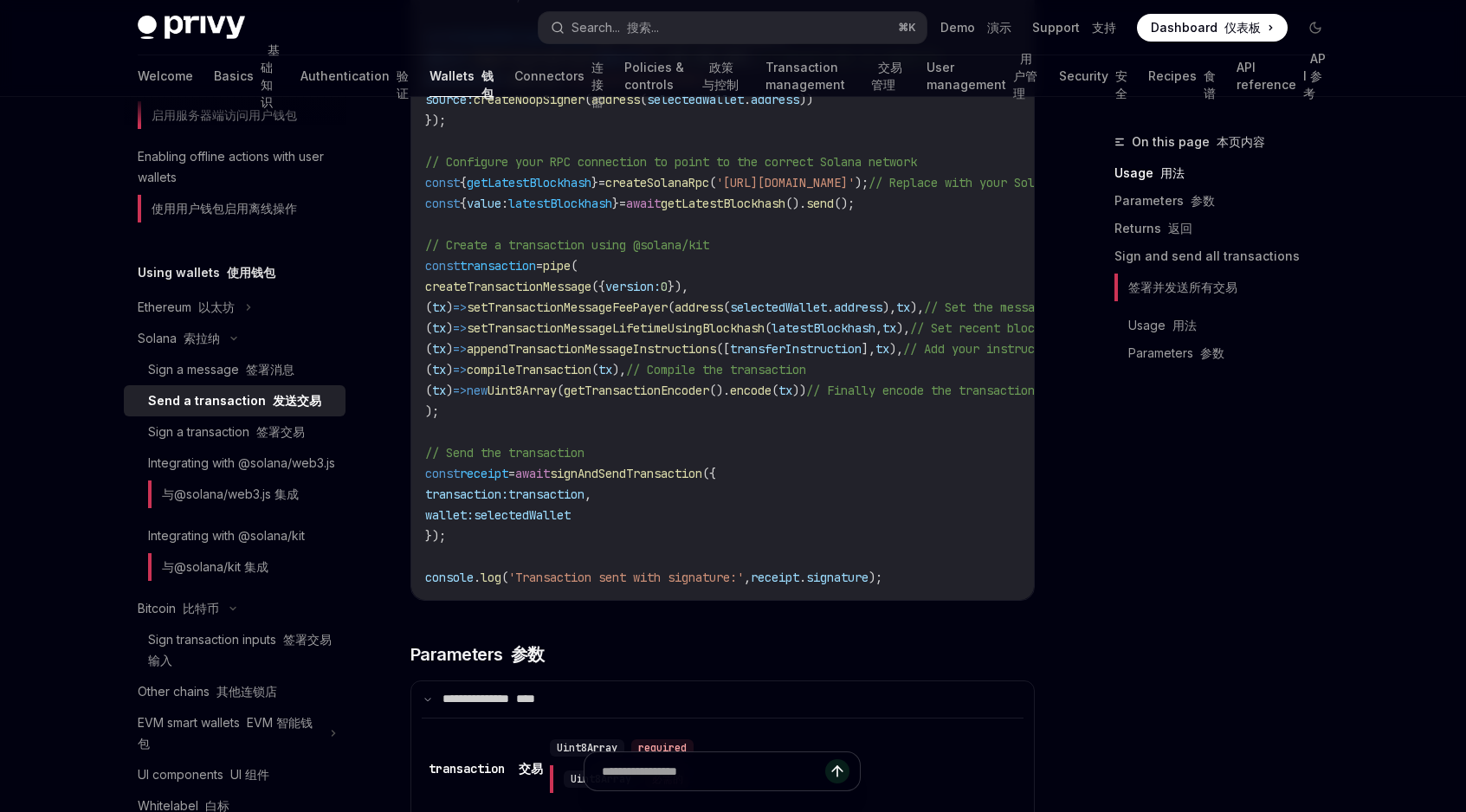
scroll to position [1497, 0]
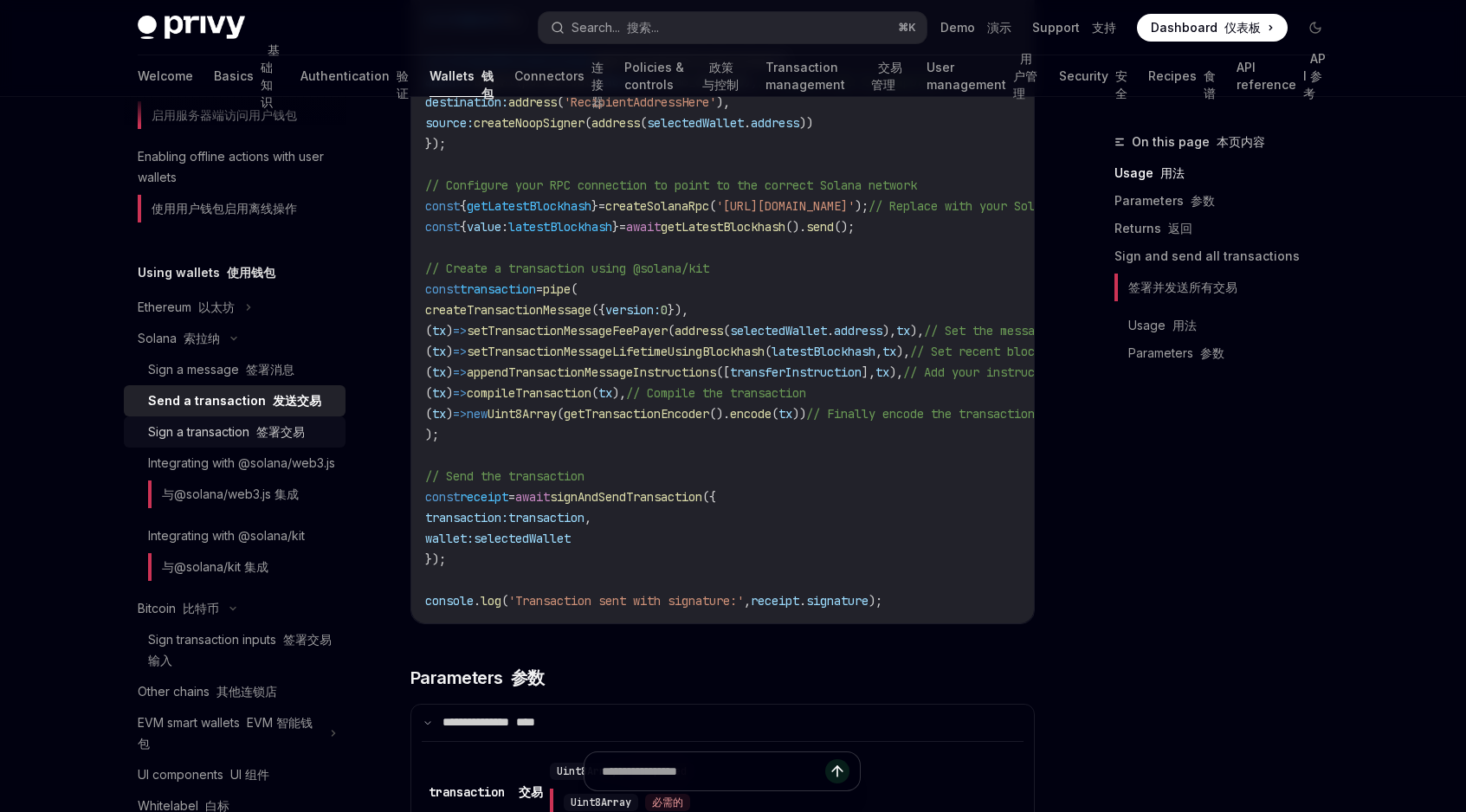
click at [287, 430] on font "签署交易" at bounding box center [280, 431] width 48 height 14
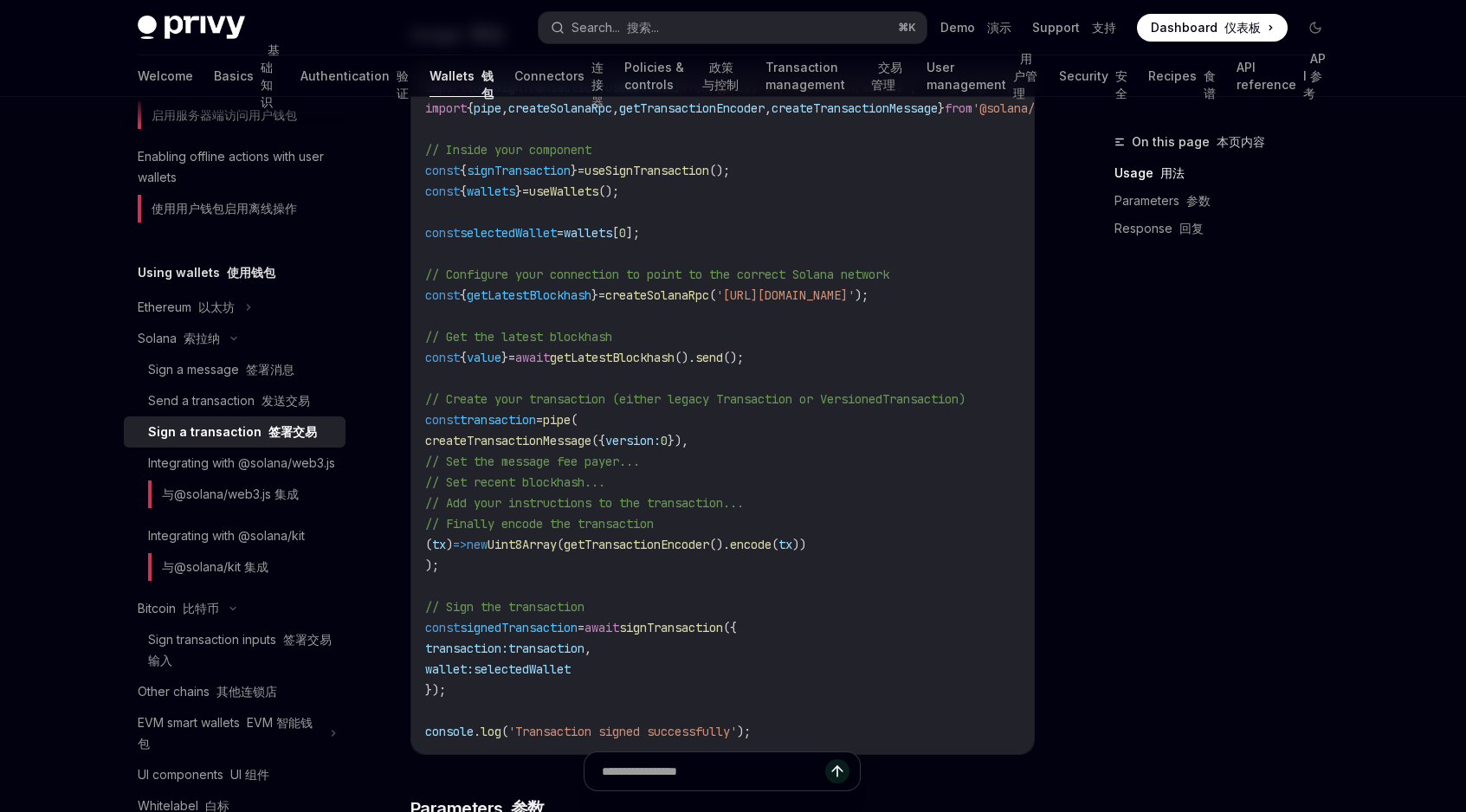
scroll to position [723, 0]
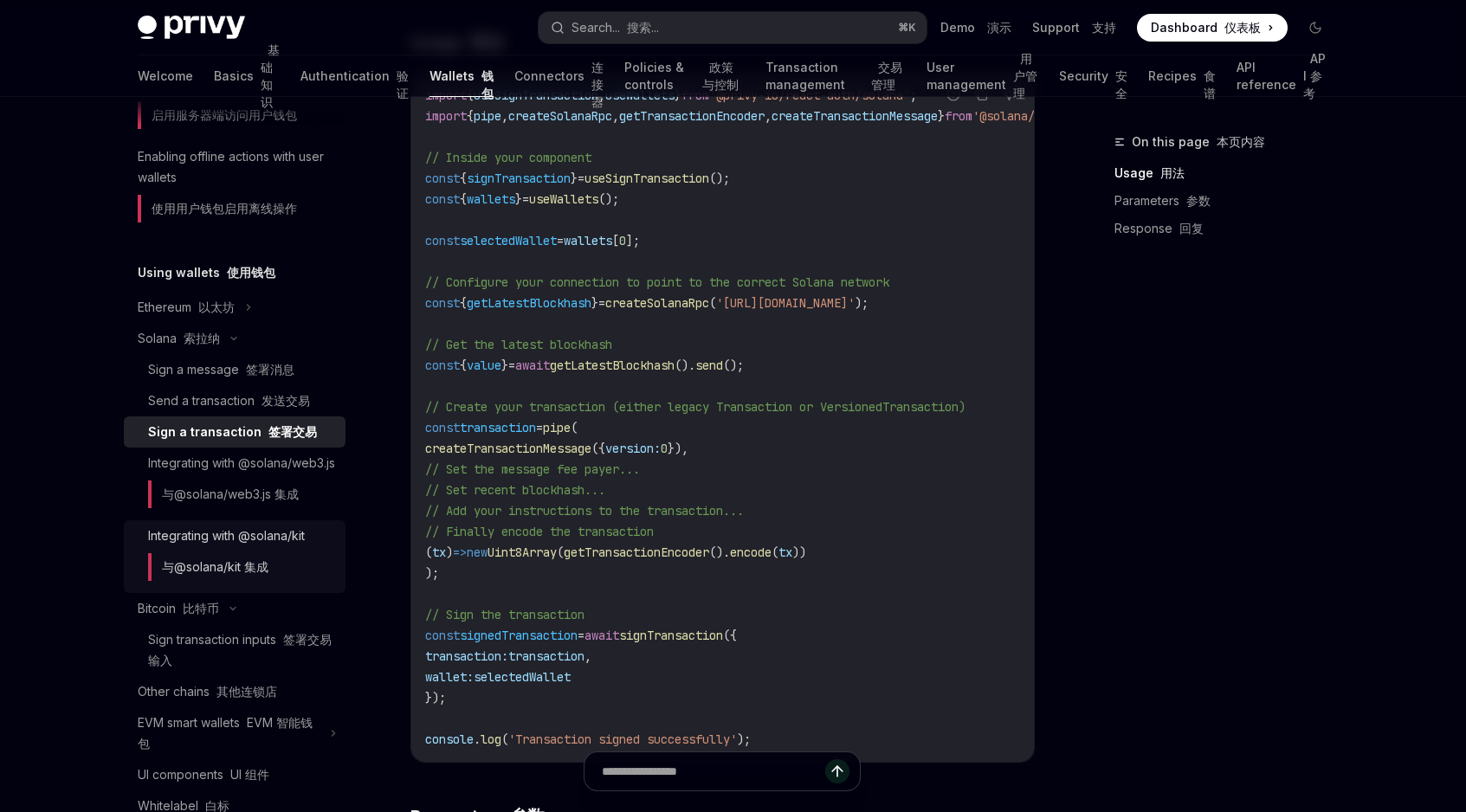
click at [285, 552] on div "Integrating with @solana/kit 与@solana/kit 集成" at bounding box center [226, 556] width 157 height 63
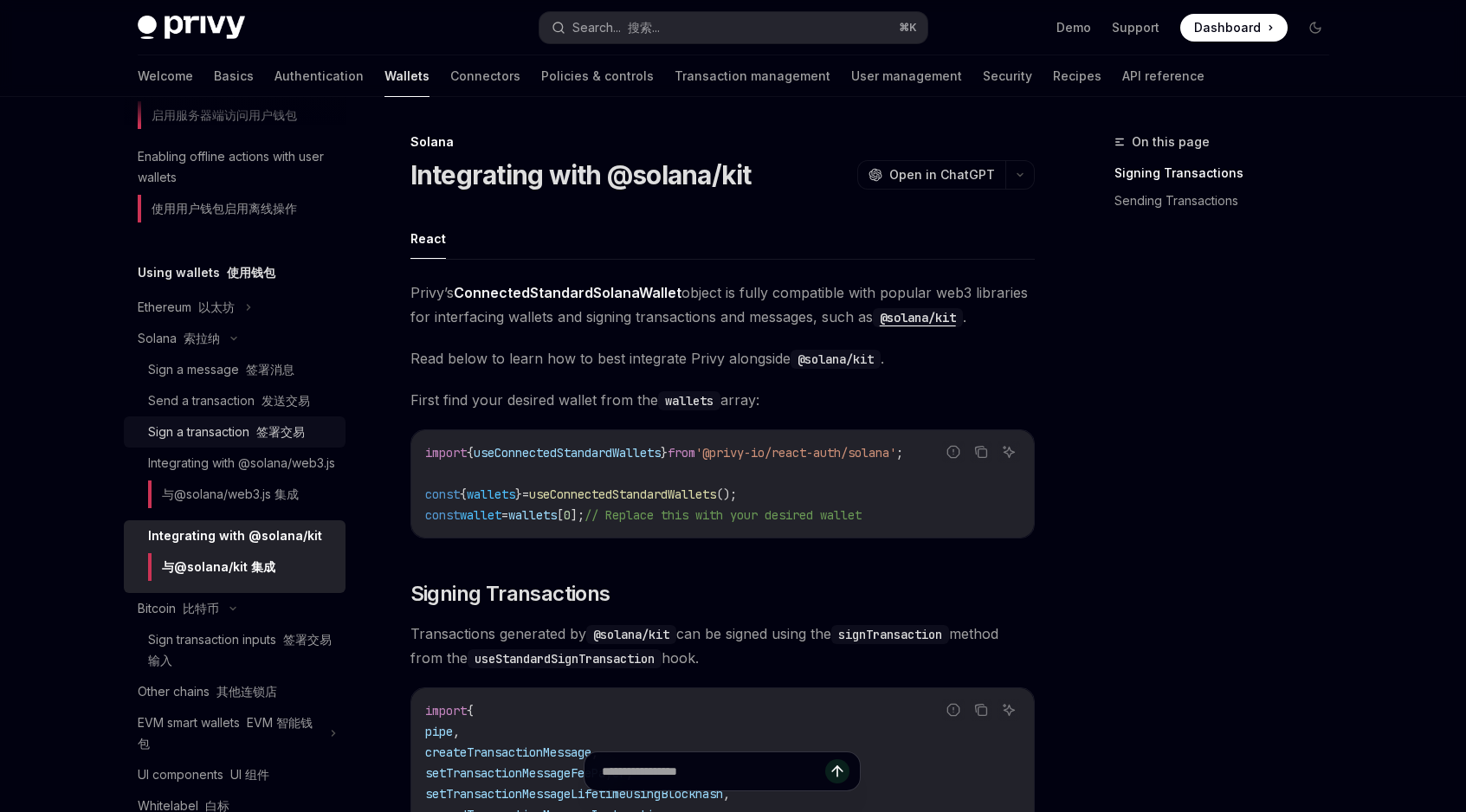
click at [288, 422] on div "Sign a transaction 签署交易" at bounding box center [226, 432] width 157 height 21
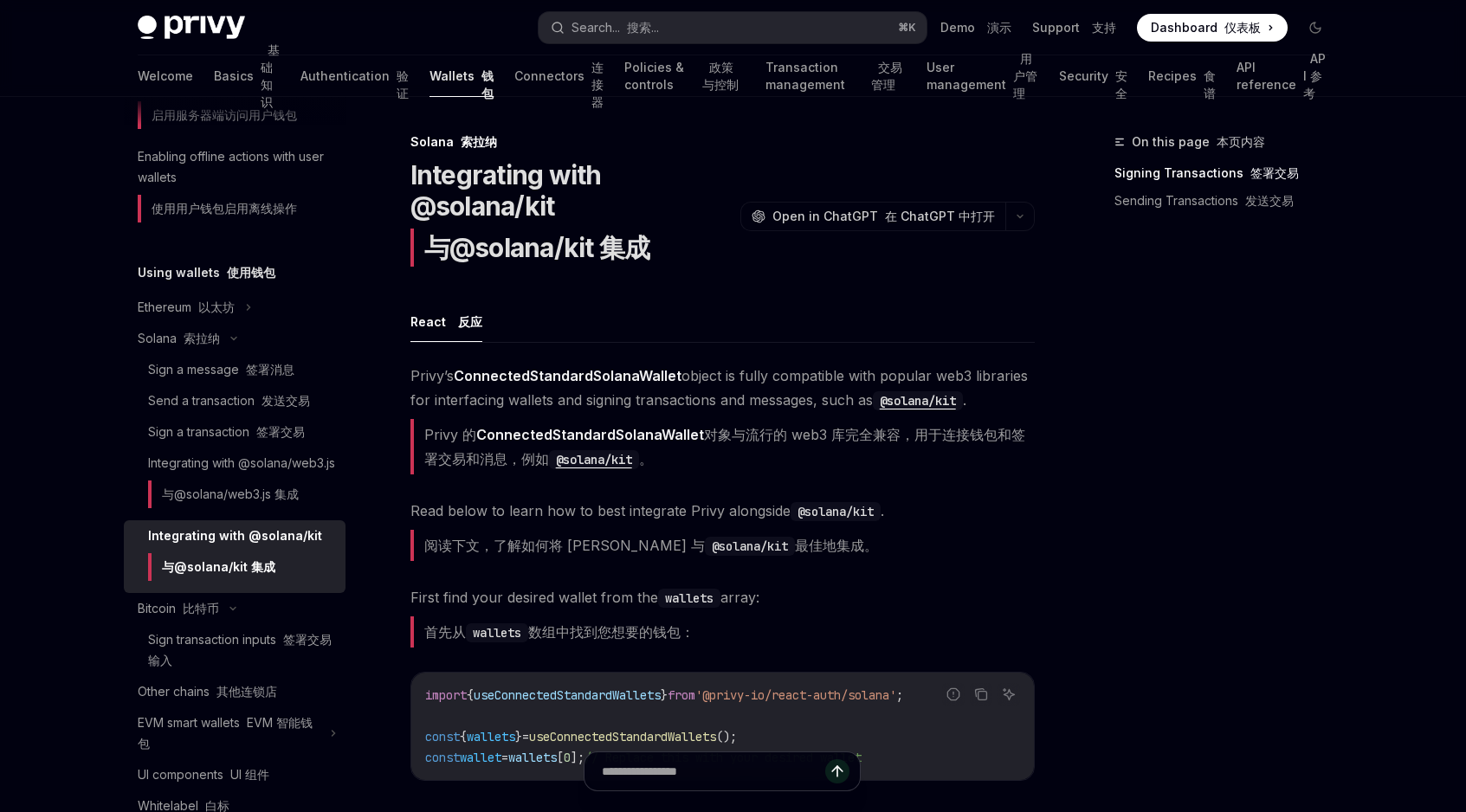
type textarea "*"
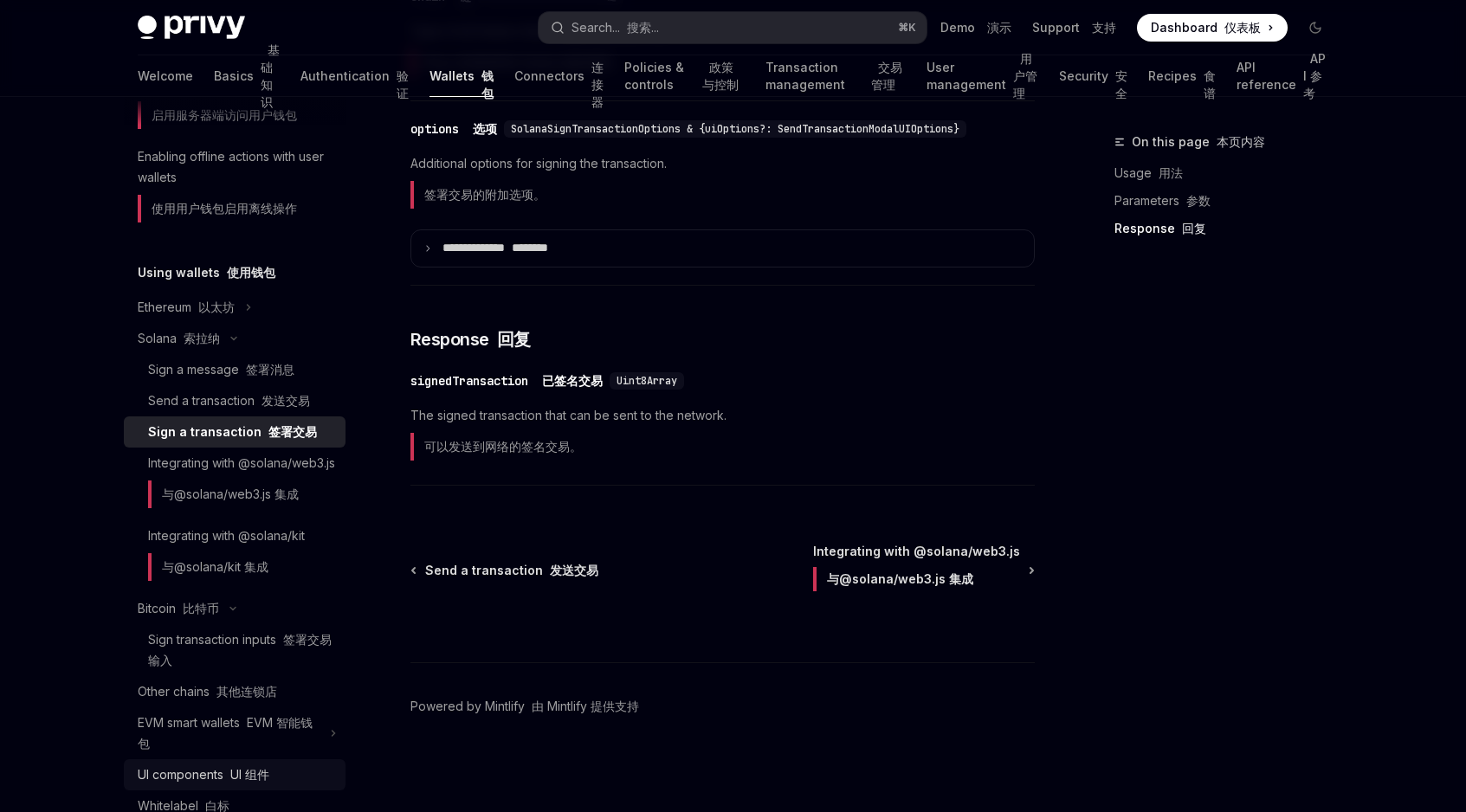
scroll to position [1360, 0]
